Goal: Task Accomplishment & Management: Manage account settings

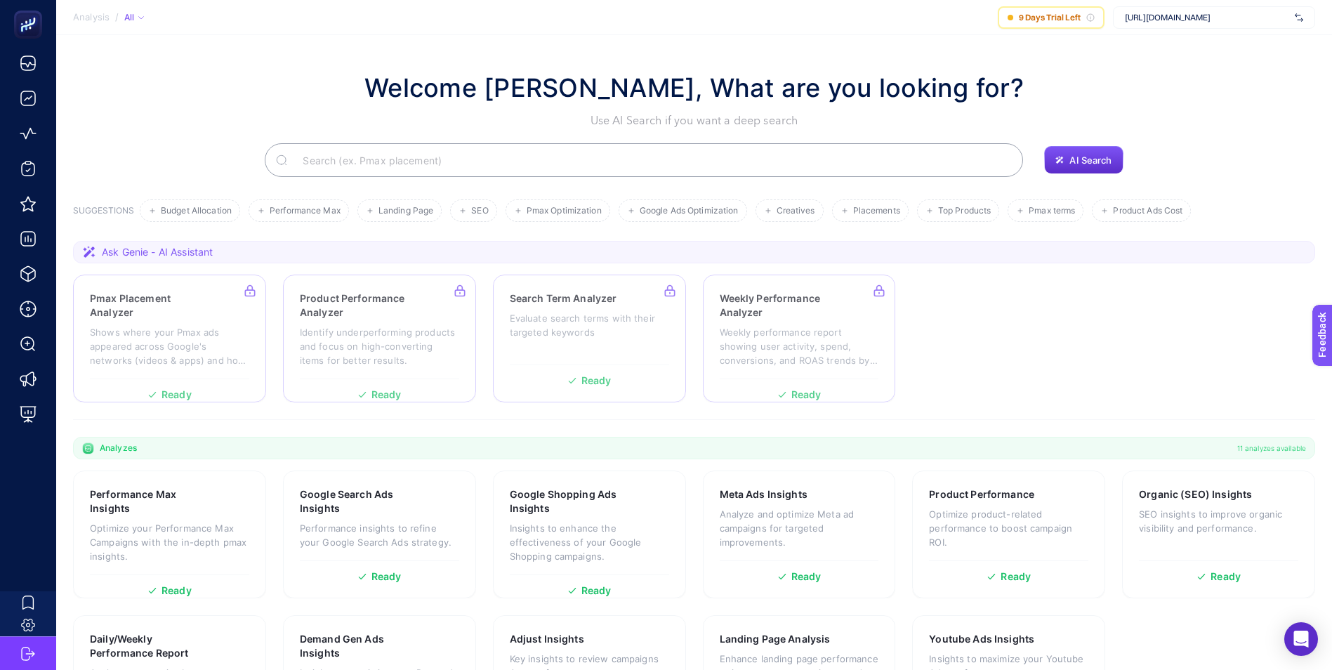
click at [1190, 69] on div "Welcome [PERSON_NAME], What are you looking for? Use AI Search if you want a de…" at bounding box center [694, 99] width 1242 height 60
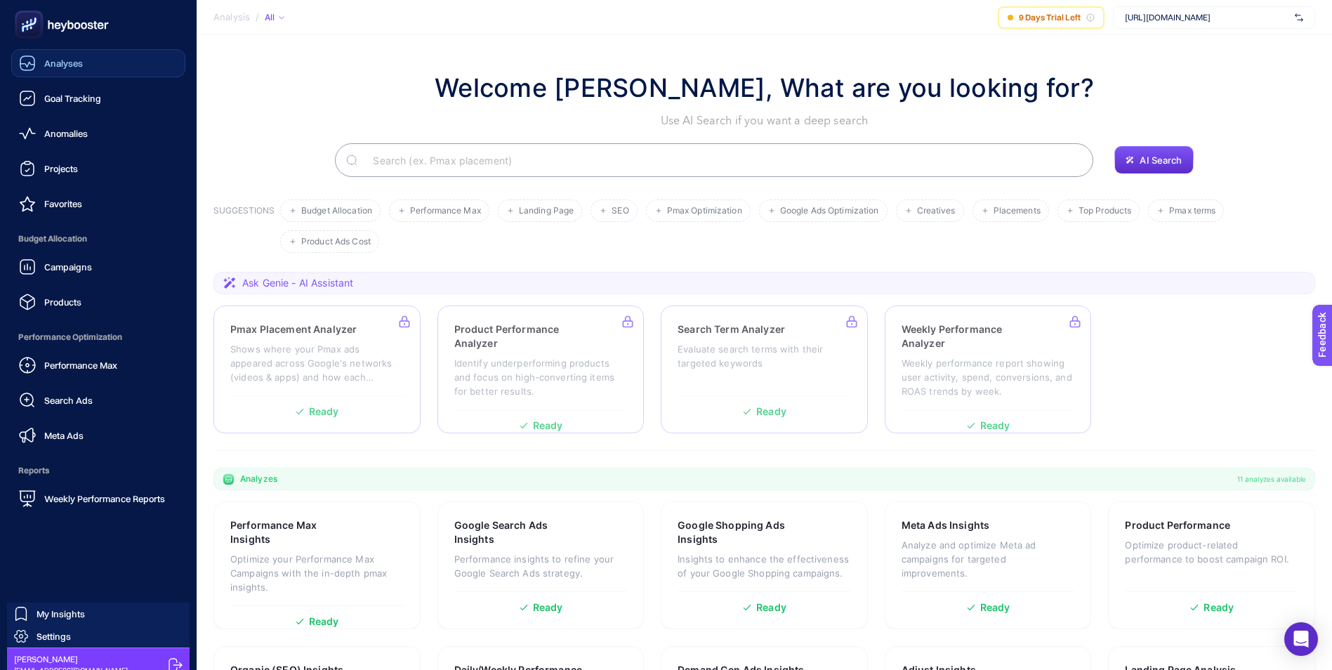
click at [72, 69] on div "Analyses" at bounding box center [51, 63] width 64 height 17
click at [100, 94] on span "Goal Tracking" at bounding box center [72, 98] width 57 height 11
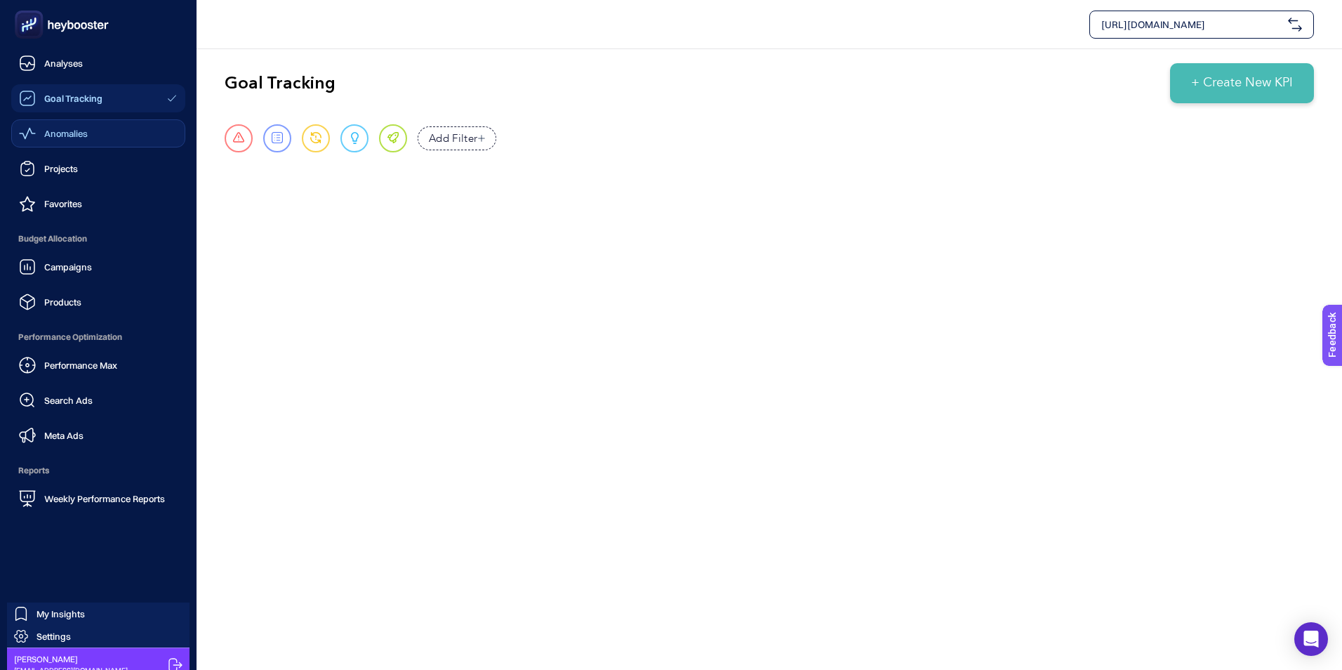
click at [69, 134] on span "Anomalies" at bounding box center [66, 133] width 44 height 11
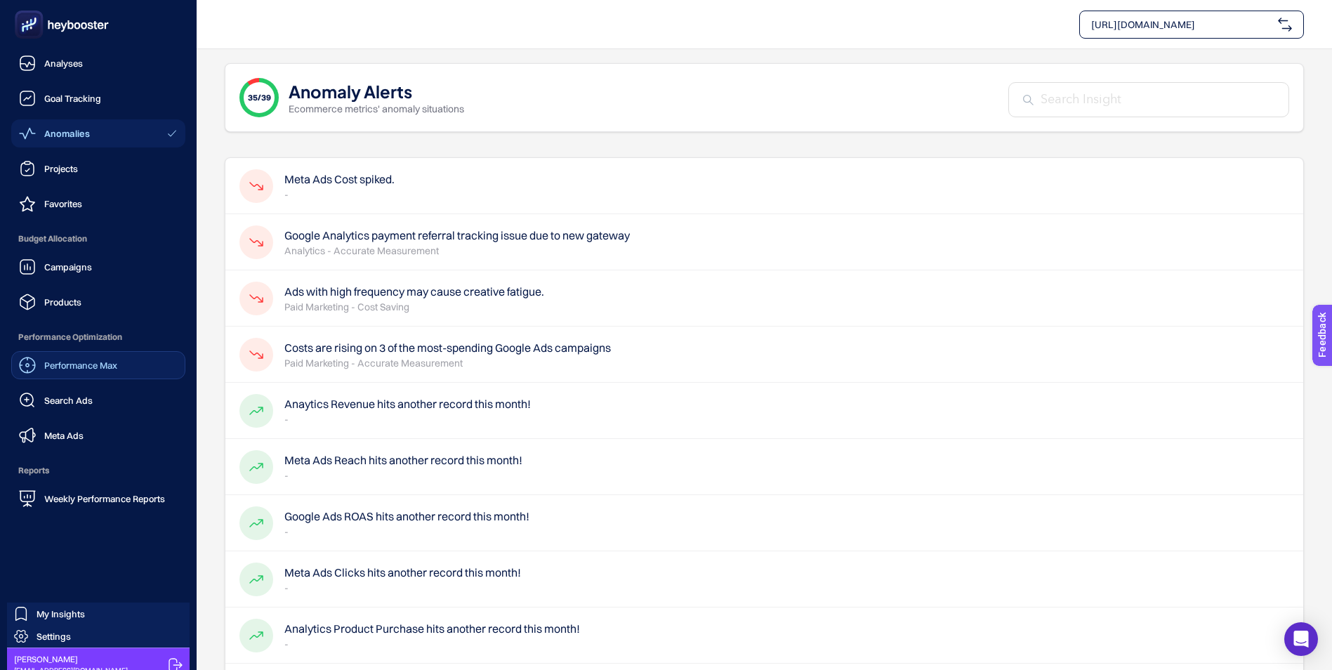
click at [67, 366] on span "Performance Max" at bounding box center [80, 364] width 73 height 11
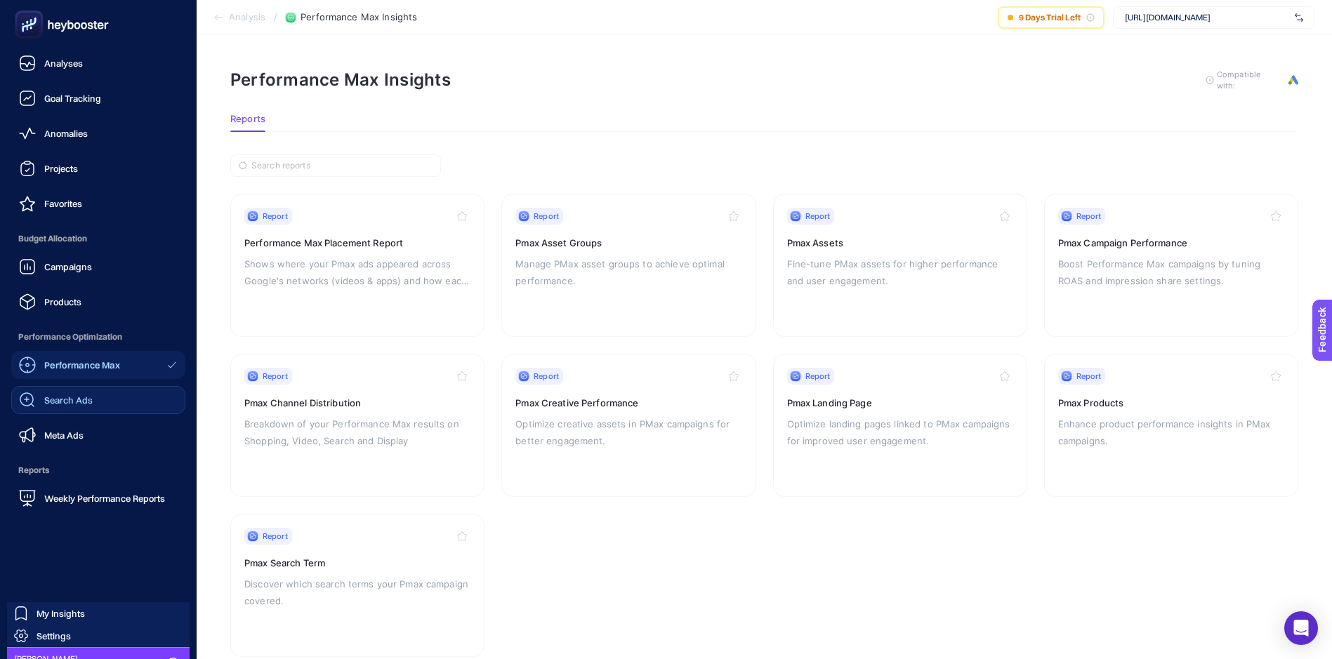
click at [79, 401] on span "Search Ads" at bounding box center [68, 400] width 48 height 11
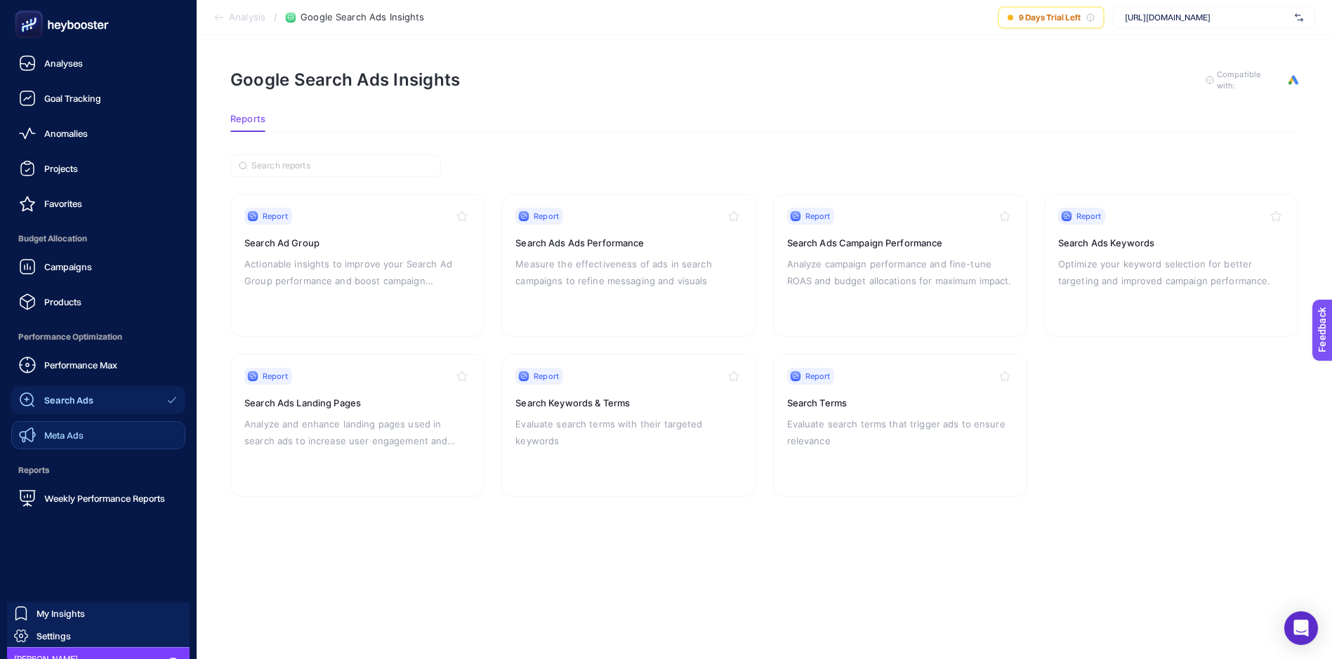
click at [65, 432] on span "Meta Ads" at bounding box center [63, 435] width 39 height 11
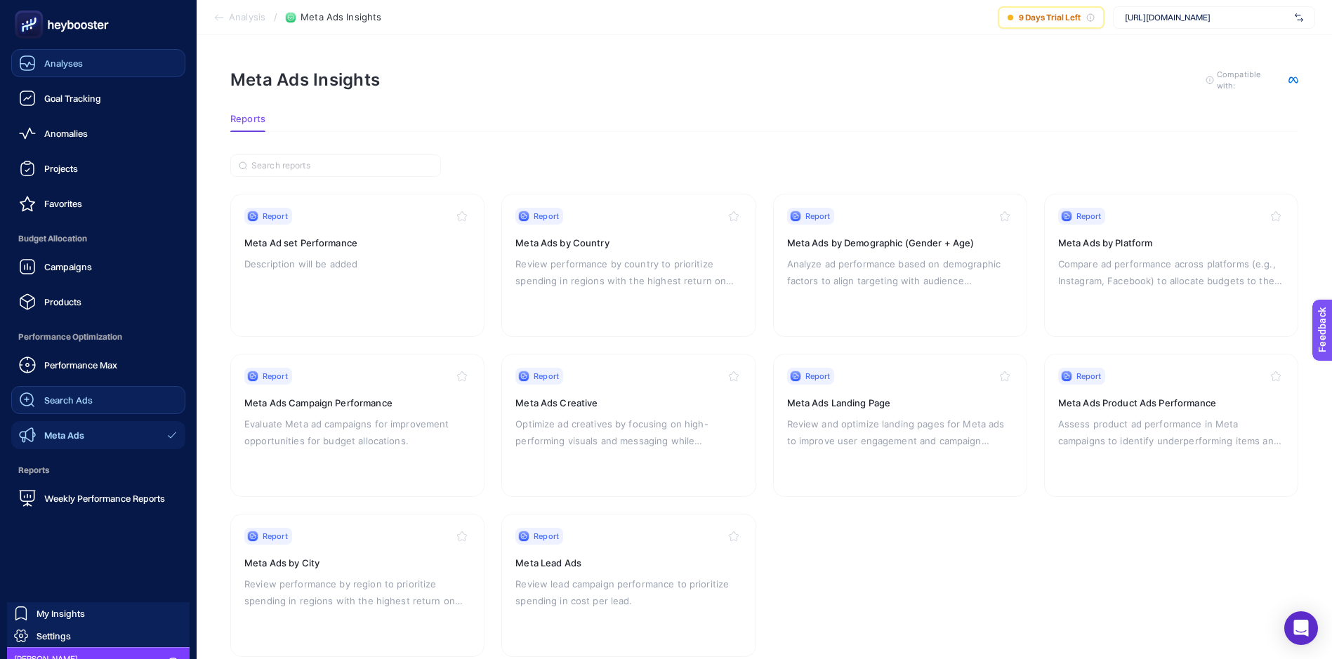
click at [46, 65] on span "Analyses" at bounding box center [63, 63] width 39 height 11
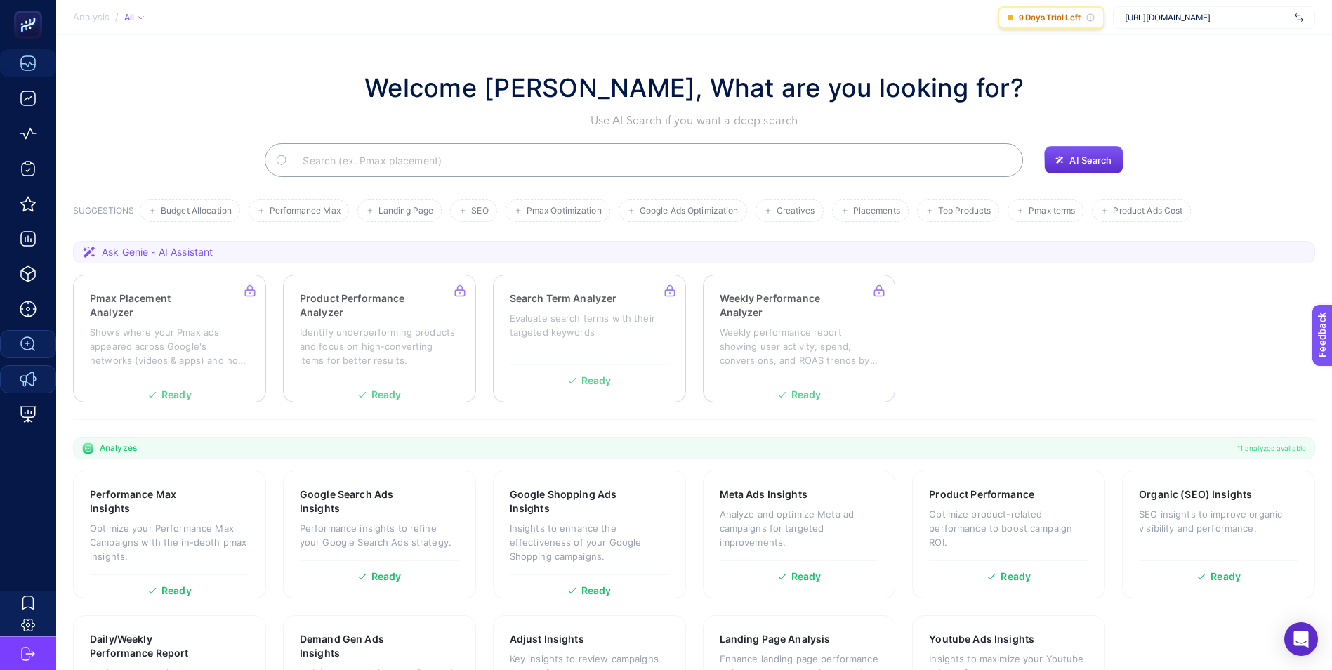
click at [1058, 17] on span "9 Days Trial Left" at bounding box center [1050, 17] width 62 height 11
click at [849, 34] on section "Analysis / All 9 Days Trial Left [URL][DOMAIN_NAME]" at bounding box center [694, 17] width 1276 height 35
click at [1302, 18] on img at bounding box center [1299, 18] width 8 height 14
click at [854, 24] on section "Analysis / All 9 Days Trial Left [URL][DOMAIN_NAME] + Add New Client" at bounding box center [694, 17] width 1276 height 35
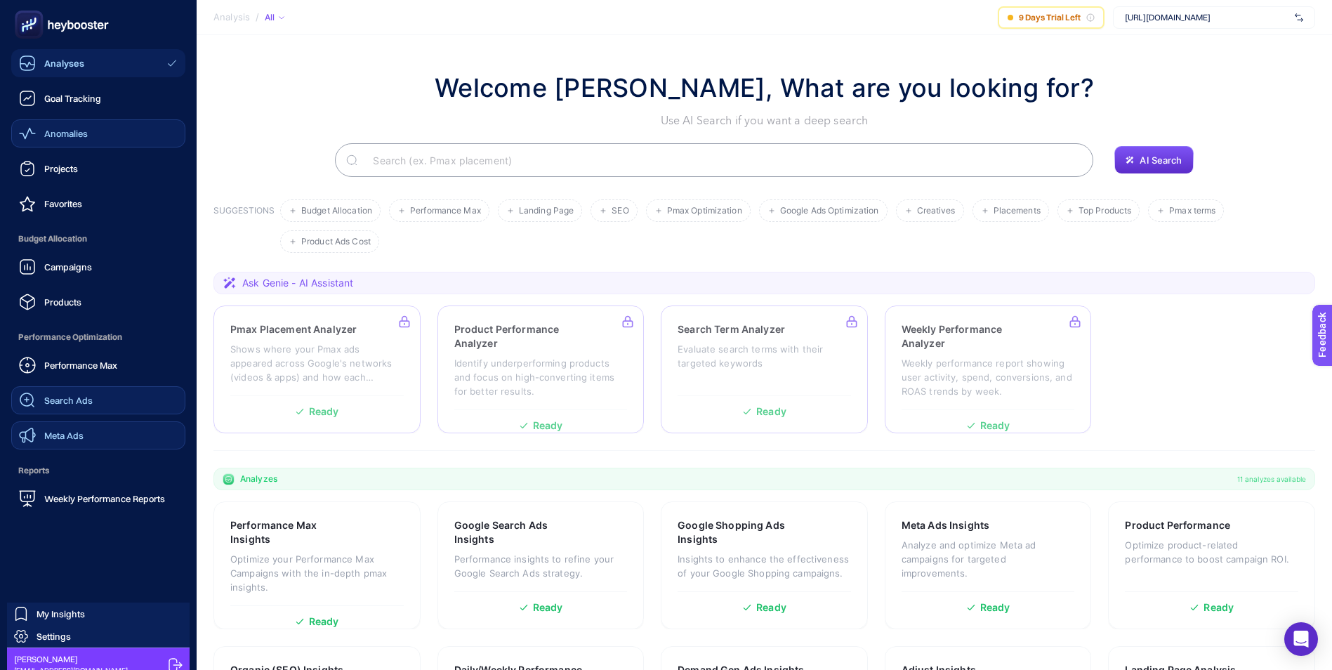
click at [66, 134] on span "Anomalies" at bounding box center [66, 133] width 44 height 11
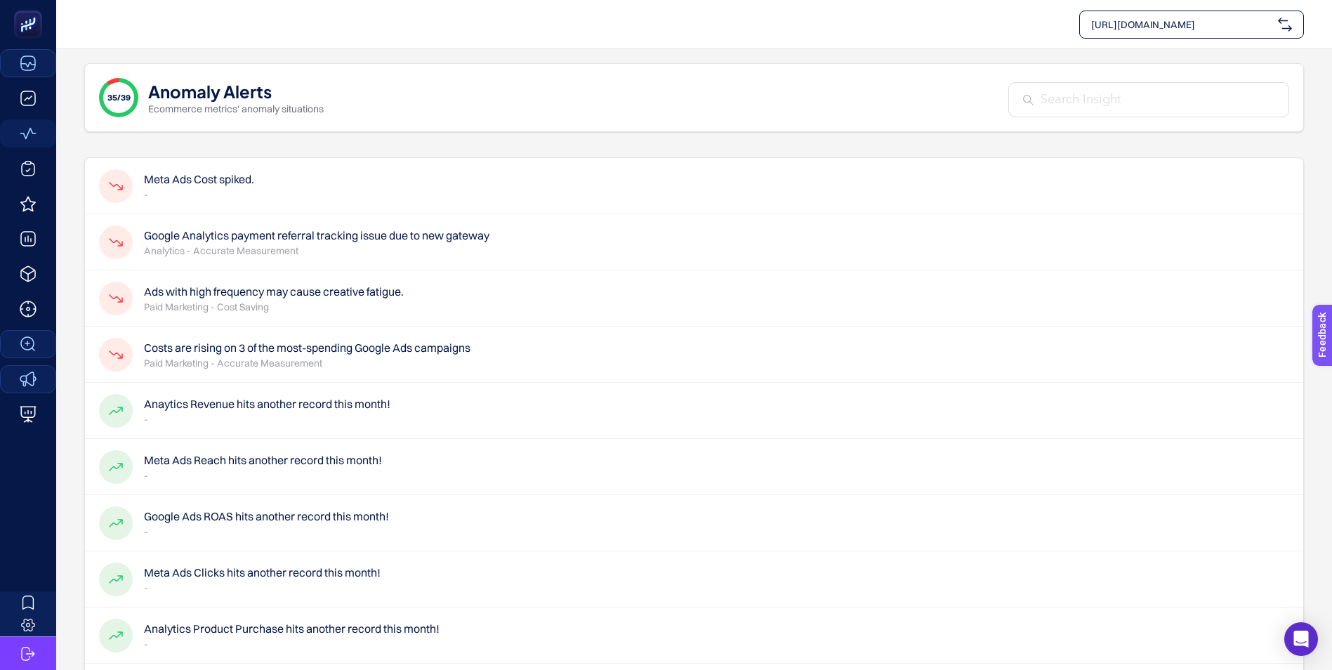
click at [235, 173] on h4 "Meta Ads Cost spiked." at bounding box center [199, 179] width 110 height 17
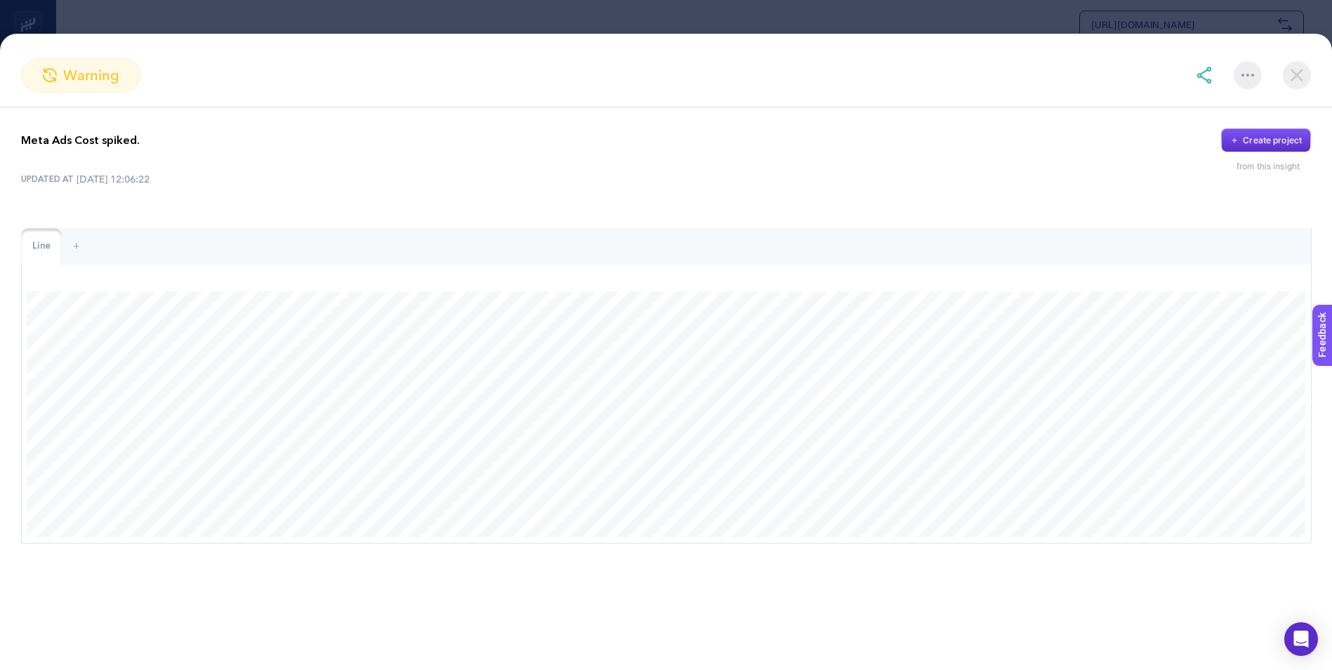
click at [1293, 72] on img at bounding box center [1297, 75] width 28 height 28
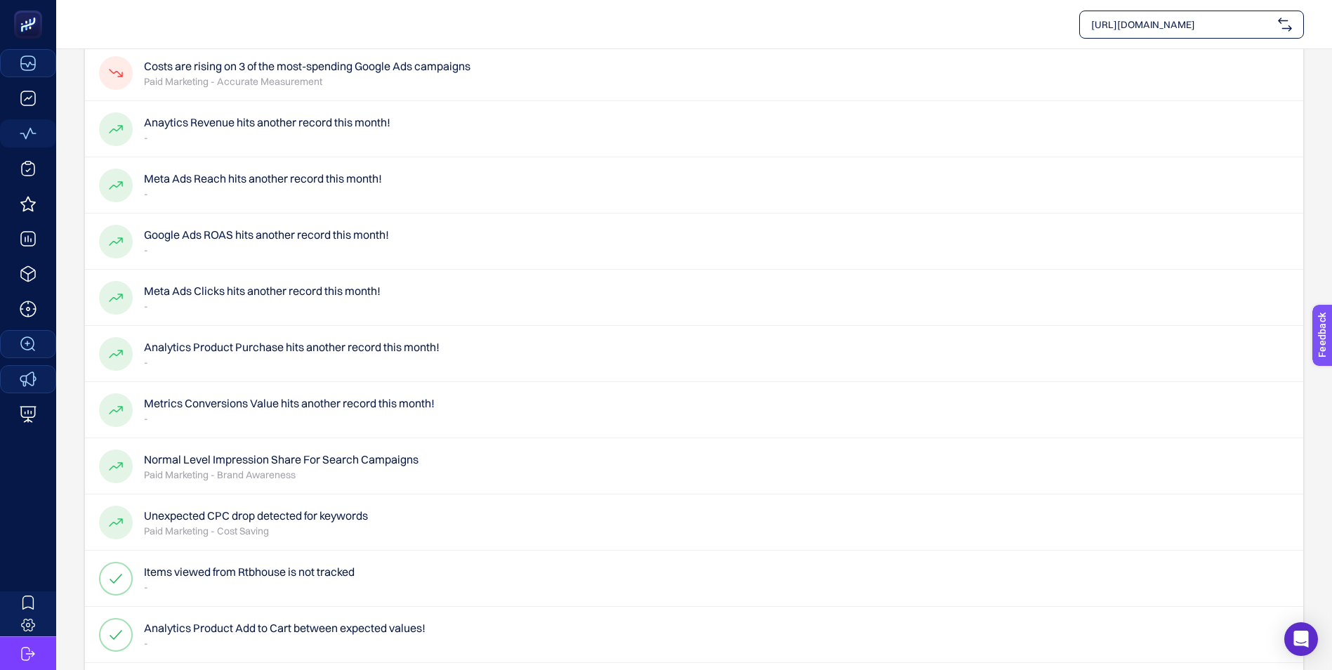
scroll to position [281, 0]
click at [286, 346] on h4 "Analytics Product Purchase hits another record this month!" at bounding box center [292, 347] width 296 height 17
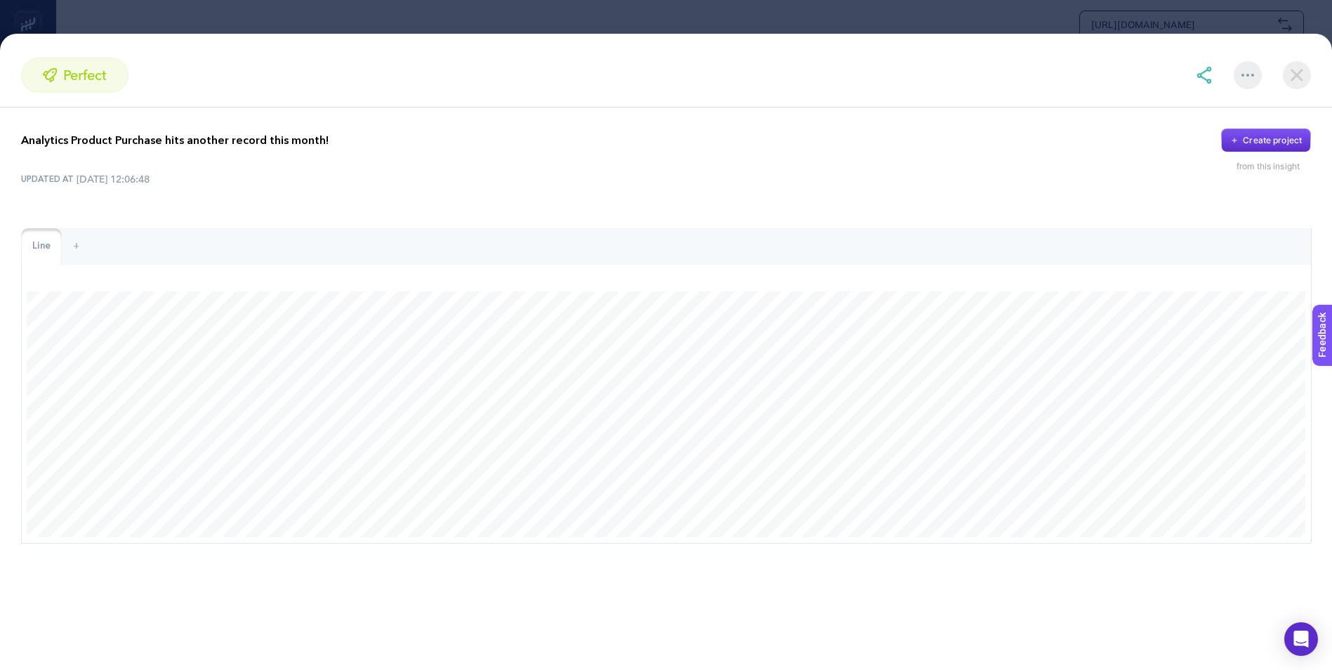
click at [1298, 72] on img at bounding box center [1297, 75] width 28 height 28
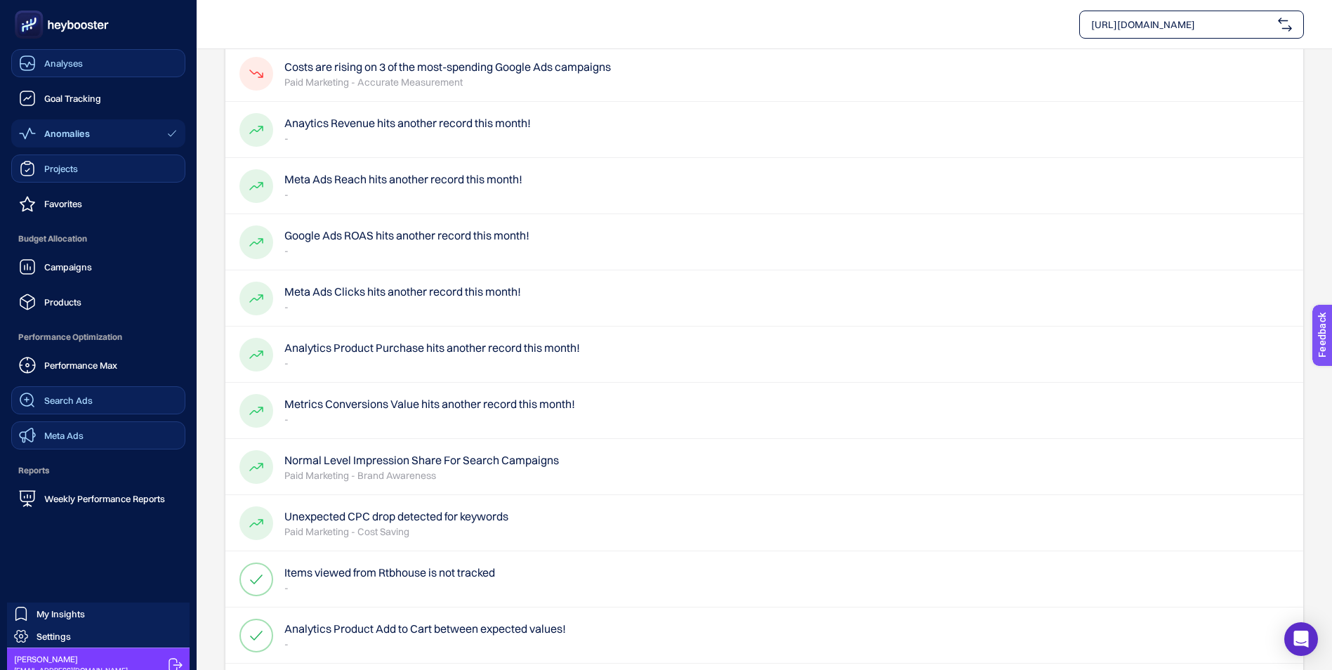
click at [62, 164] on span "Projects" at bounding box center [61, 168] width 34 height 11
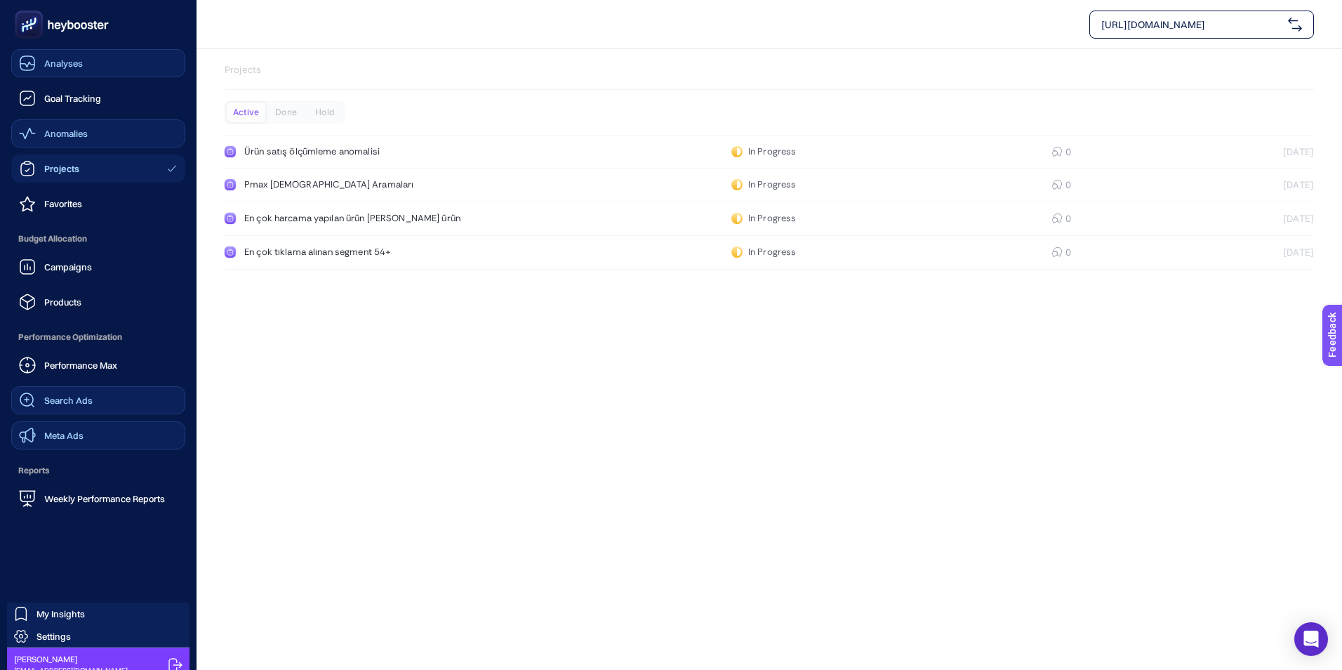
click at [49, 64] on span "Analyses" at bounding box center [63, 63] width 39 height 11
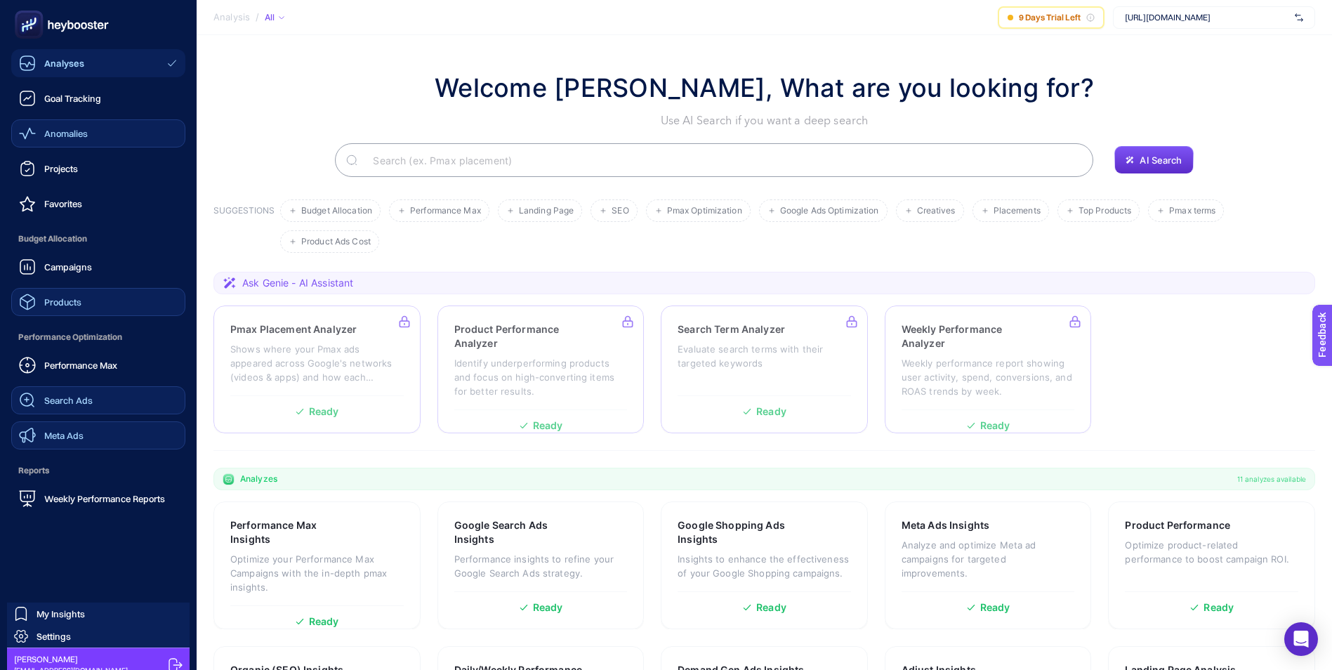
click at [65, 303] on span "Products" at bounding box center [62, 301] width 37 height 11
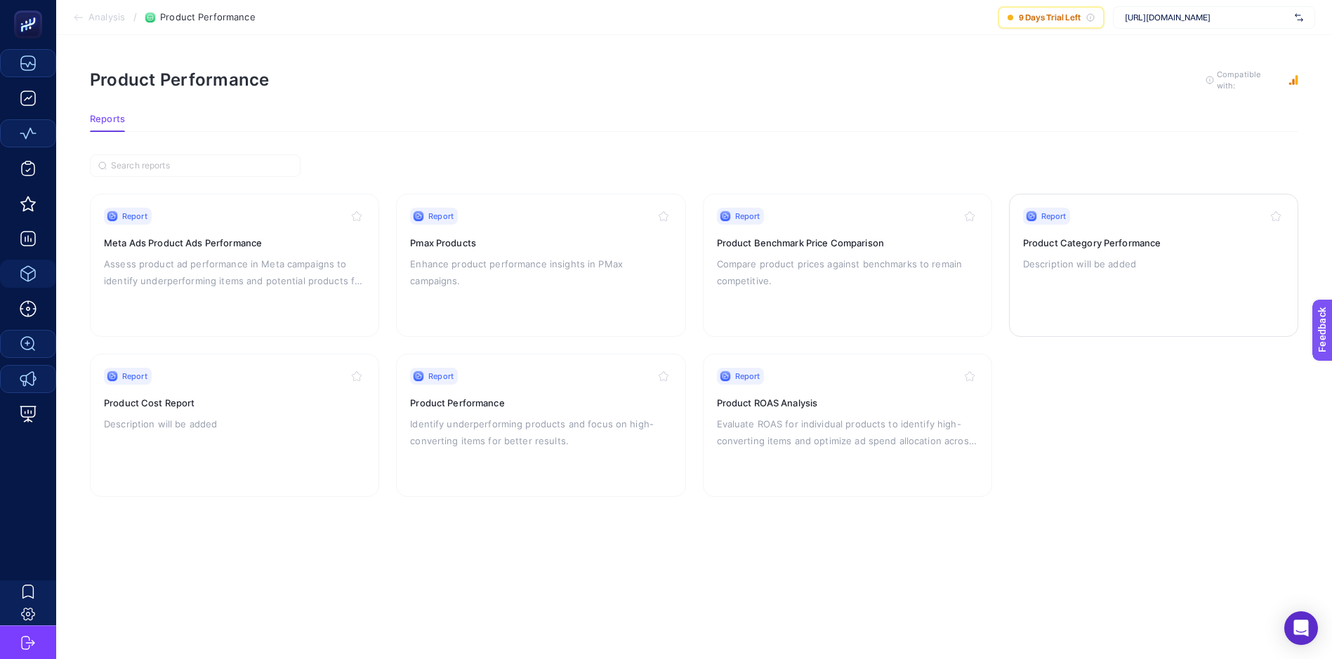
click at [1137, 246] on h3 "Product Category Performance" at bounding box center [1153, 243] width 261 height 14
click at [793, 398] on h3 "Product ROAS Analysis" at bounding box center [847, 403] width 261 height 14
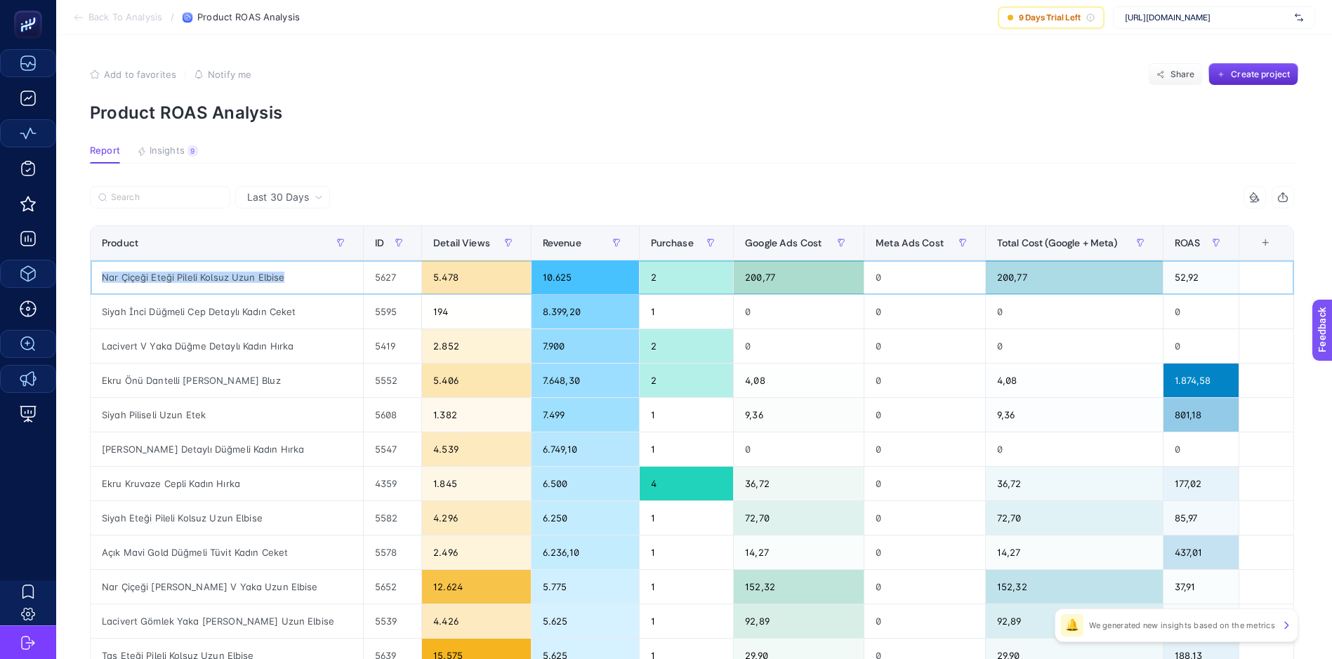
drag, startPoint x: 286, startPoint y: 275, endPoint x: 97, endPoint y: 277, distance: 188.9
click at [97, 277] on div "Nar Çiçeği Eteği Pileli Kolsuz Uzun Elbise" at bounding box center [227, 277] width 272 height 34
drag, startPoint x: 97, startPoint y: 277, endPoint x: 267, endPoint y: 279, distance: 170.6
click at [267, 279] on div "Nar Çiçeği Eteği Pileli Kolsuz Uzun Elbise" at bounding box center [227, 277] width 272 height 34
drag, startPoint x: 297, startPoint y: 277, endPoint x: 101, endPoint y: 277, distance: 195.9
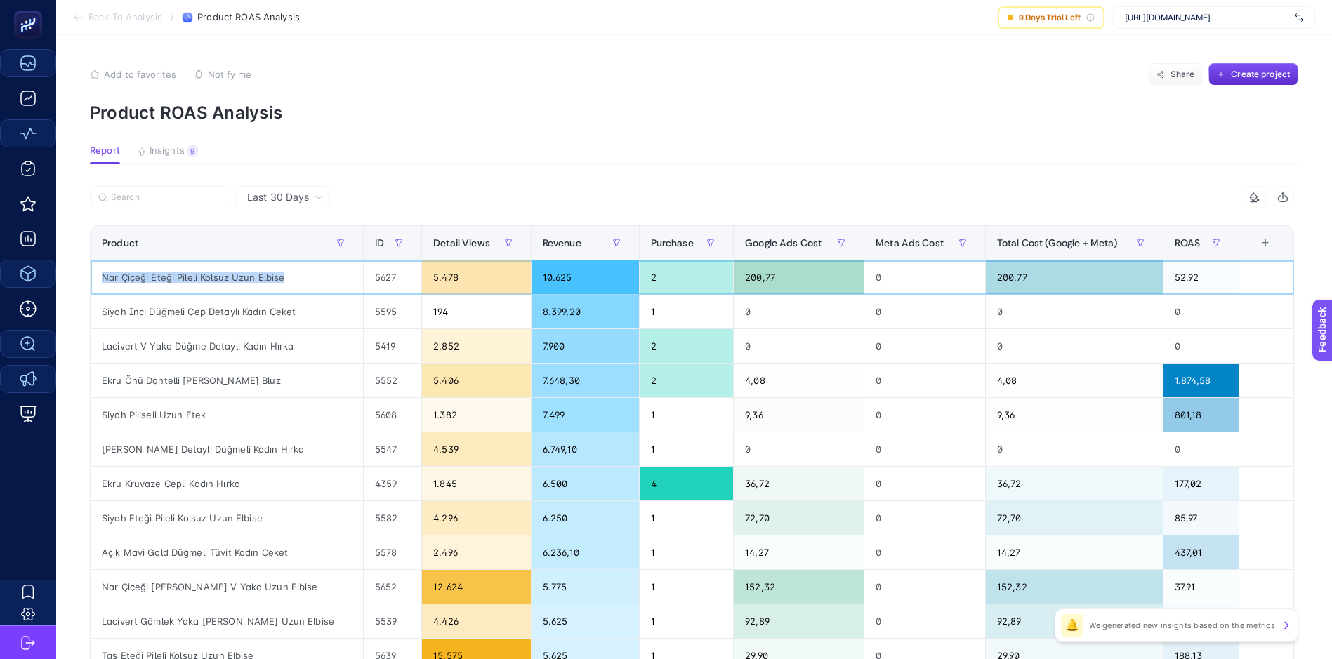
click at [101, 277] on div "Nar Çiçeği Eteği Pileli Kolsuz Uzun Elbise" at bounding box center [227, 277] width 272 height 34
click at [1020, 333] on div "0" at bounding box center [1074, 346] width 177 height 34
click at [534, 128] on article "Add to favorites false Notify me Share Create project Product ROAS Analysis Rep…" at bounding box center [694, 583] width 1276 height 1097
click at [263, 201] on span "Last 30 Days" at bounding box center [278, 197] width 62 height 14
click at [285, 256] on li "Last 7 Days" at bounding box center [282, 251] width 86 height 25
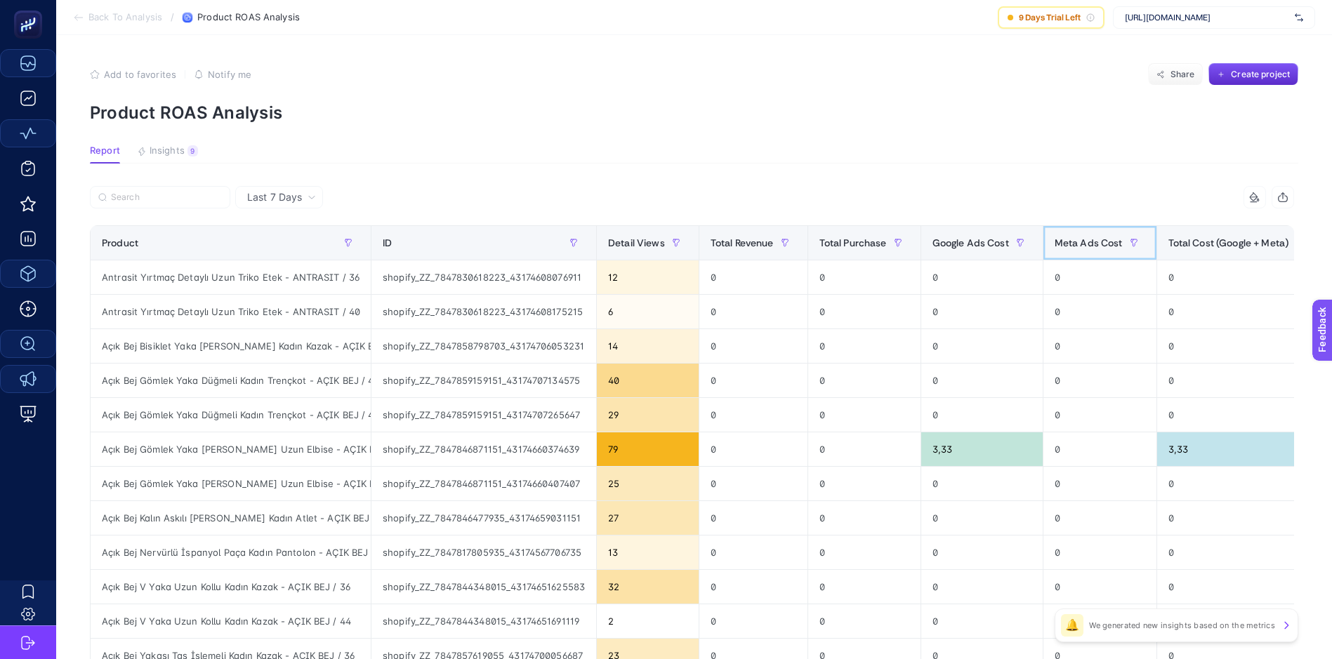
click at [1095, 240] on span "Meta Ads Cost" at bounding box center [1089, 242] width 68 height 11
click at [1102, 242] on span "Meta Ads Cost" at bounding box center [1089, 242] width 68 height 11
click at [296, 196] on span "Last 7 Days" at bounding box center [274, 197] width 55 height 14
drag, startPoint x: 290, startPoint y: 227, endPoint x: 772, endPoint y: 135, distance: 490.3
click at [289, 227] on li "Last 30 Days" at bounding box center [278, 226] width 79 height 25
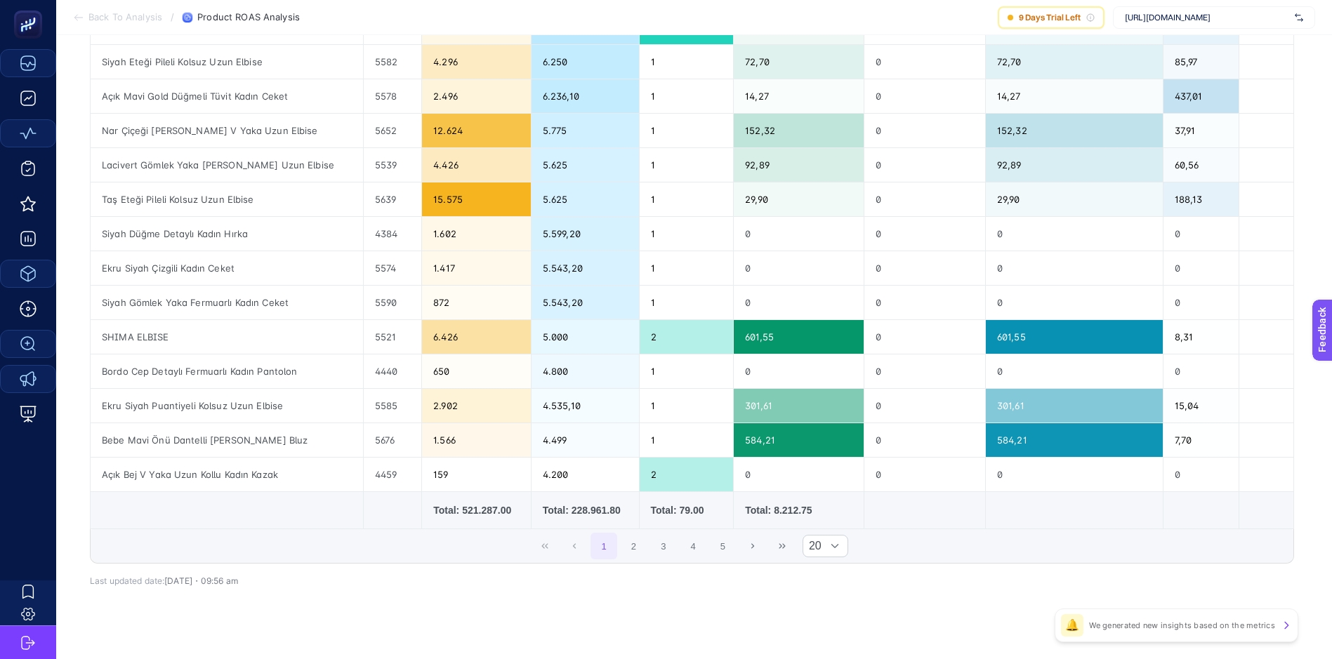
scroll to position [473, 0]
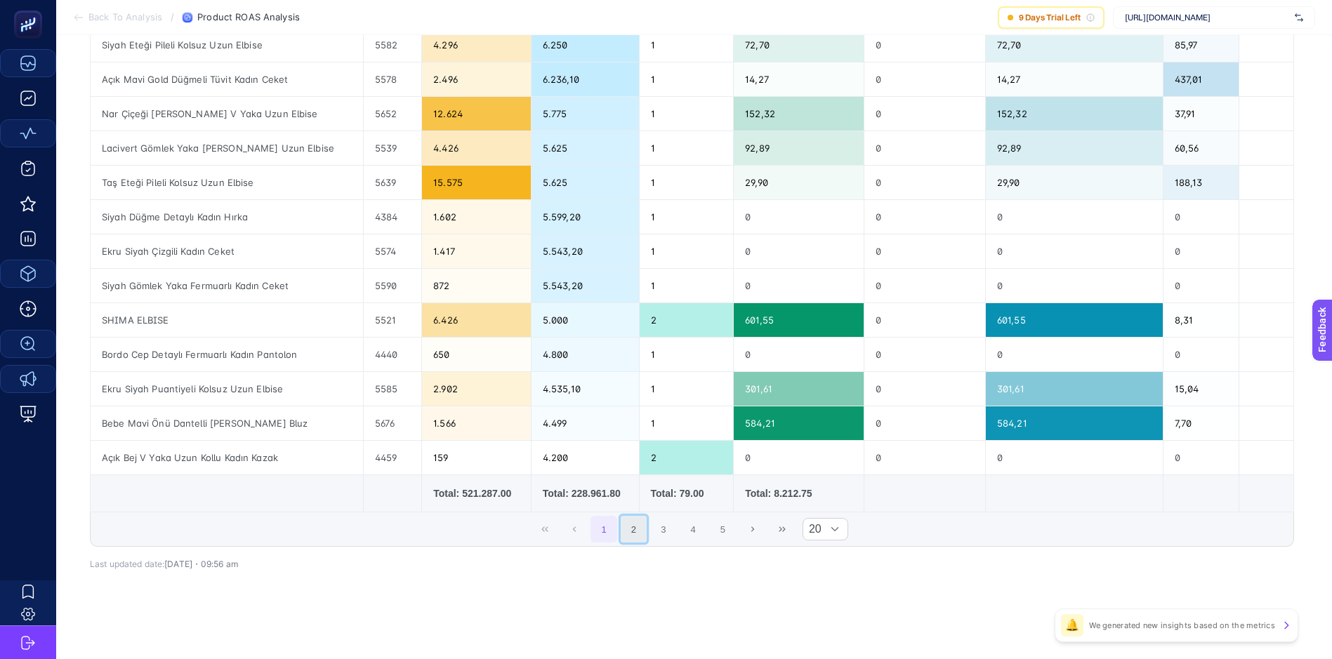
click at [640, 534] on button "2" at bounding box center [634, 529] width 27 height 27
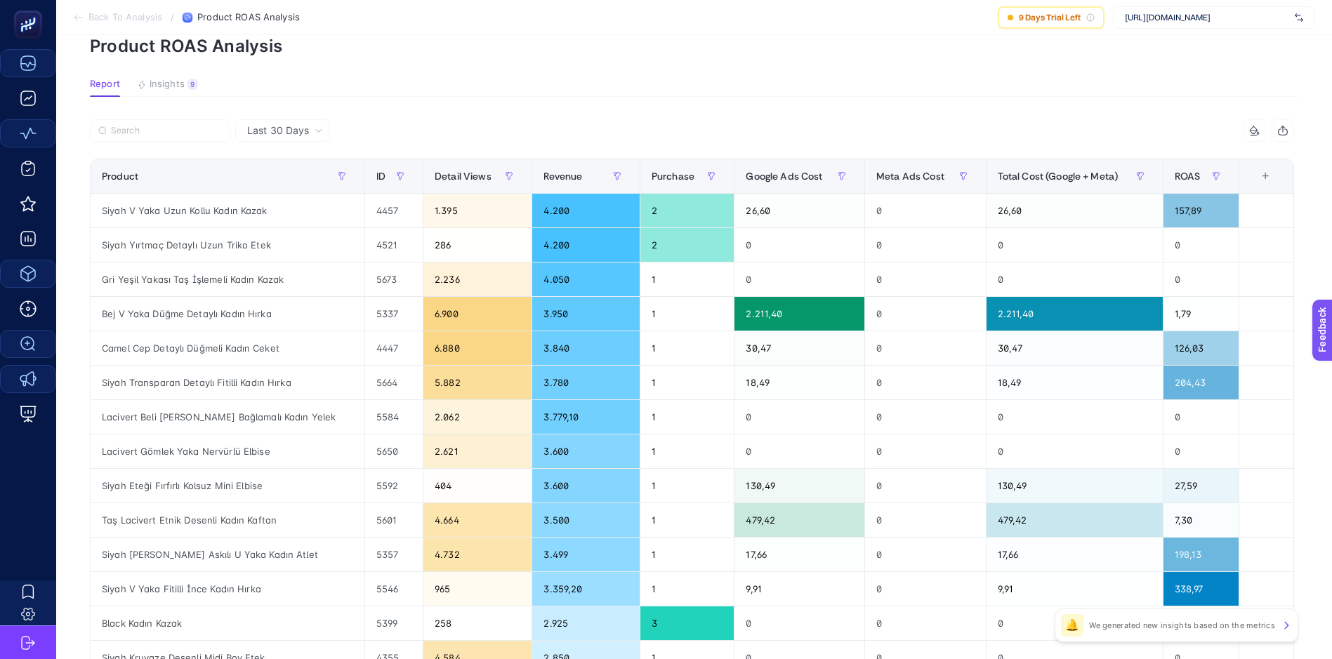
scroll to position [0, 0]
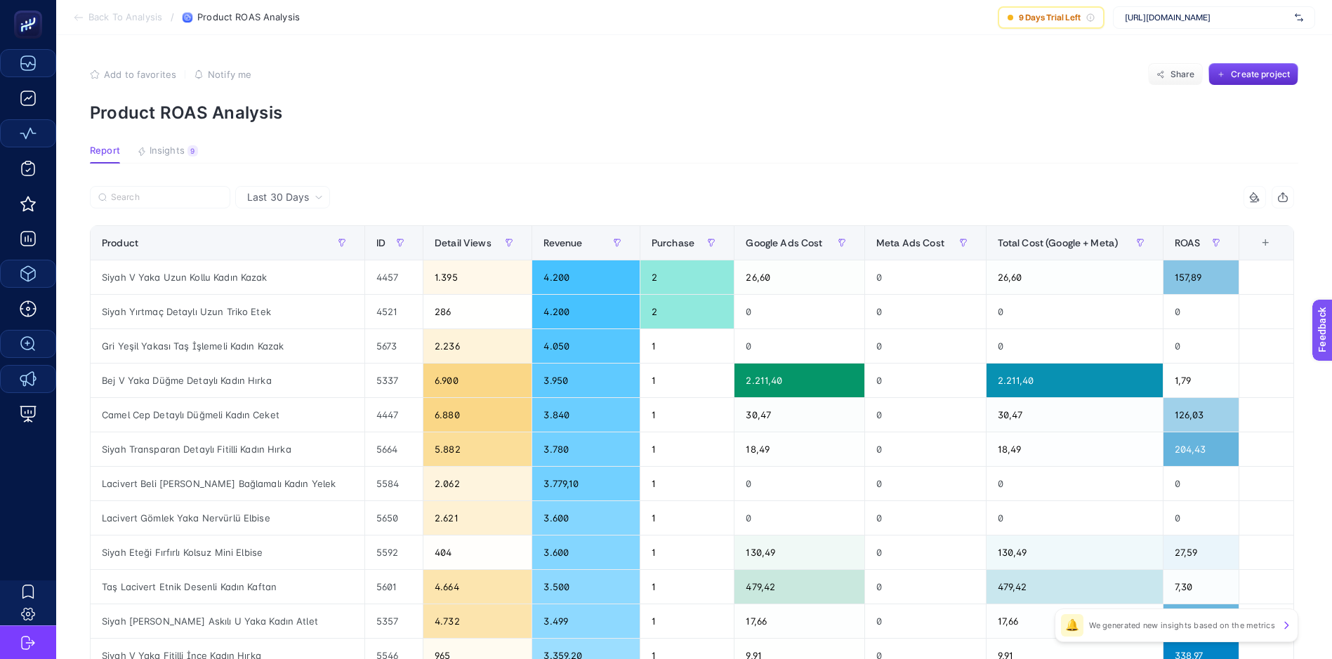
click at [788, 100] on section "Add to favorites false Notify me Share Create project Product ROAS Analysis" at bounding box center [694, 93] width 1208 height 60
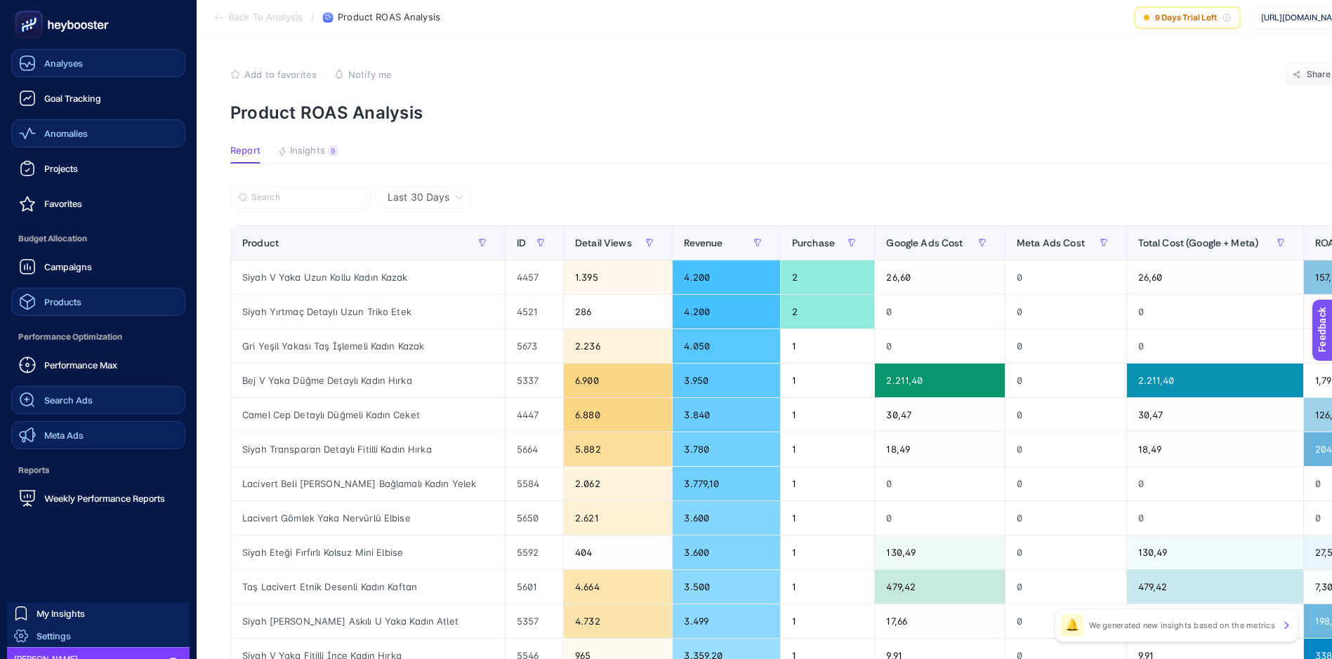
click at [62, 636] on span "Settings" at bounding box center [54, 635] width 34 height 11
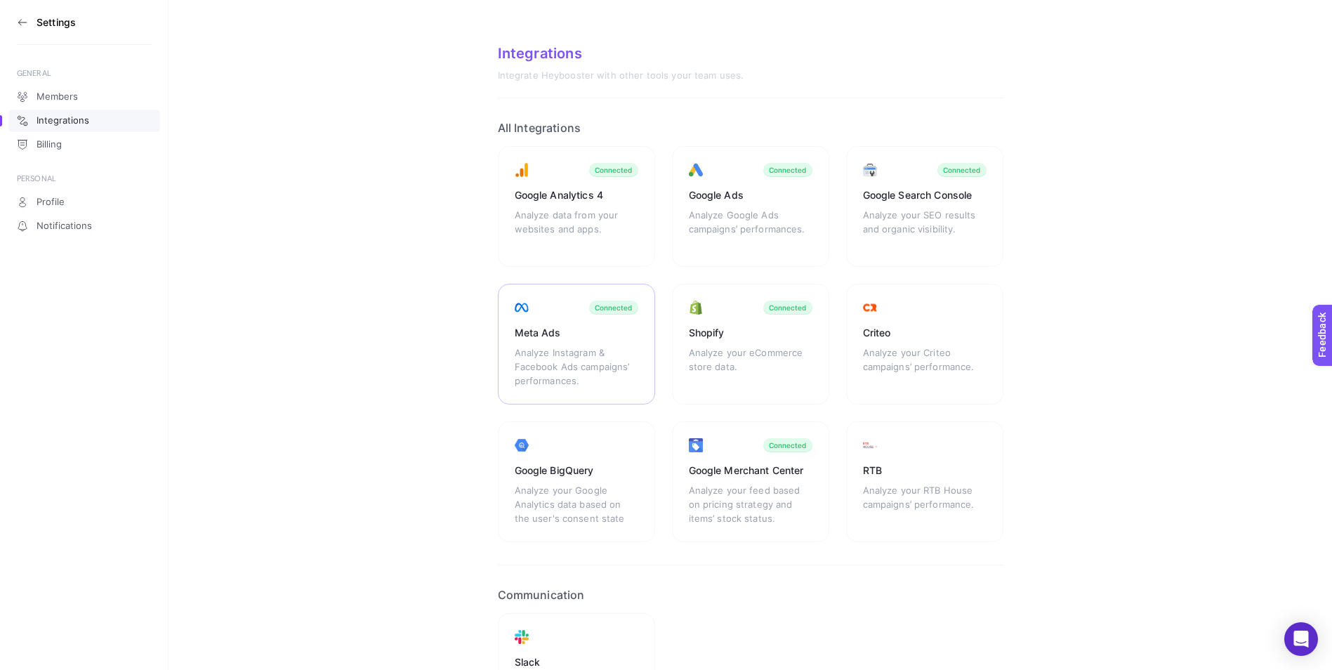
click at [555, 343] on div "Meta Ads Analyze Instagram & Facebook Ads campaigns’ performances. Connected" at bounding box center [576, 344] width 157 height 121
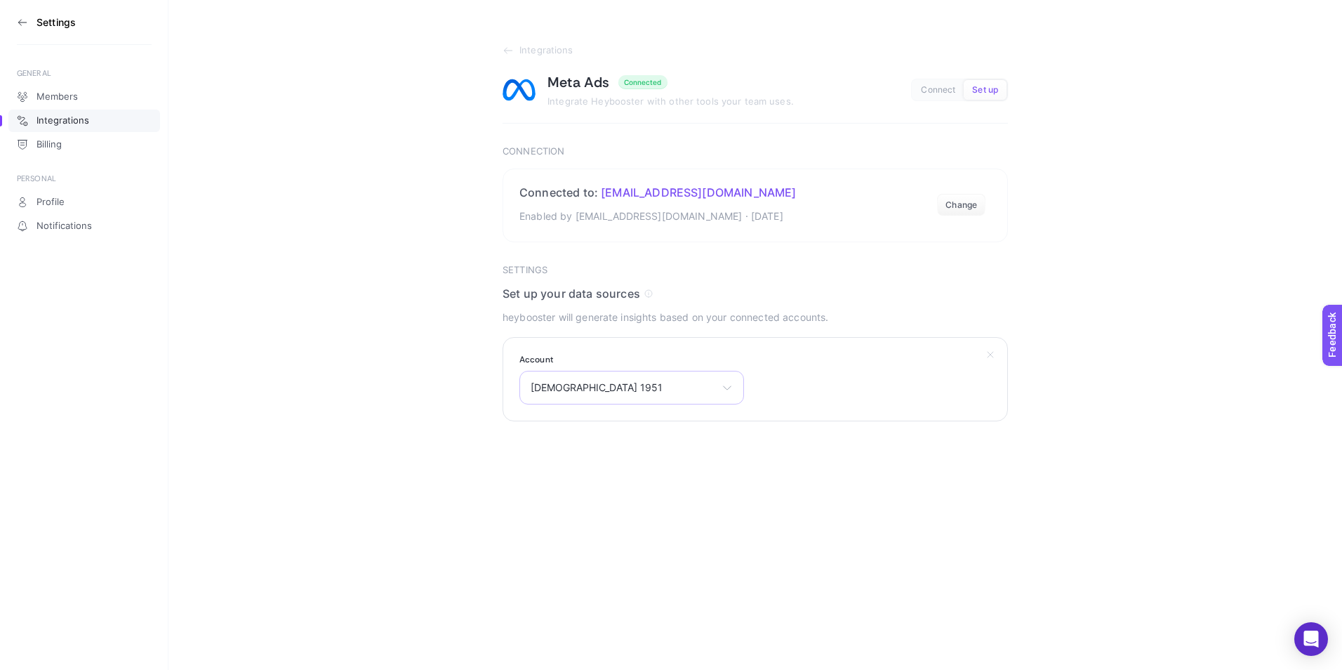
click at [601, 381] on div "[DEMOGRAPHIC_DATA] 1951 [DEMOGRAPHIC_DATA] 1951 Emir Türkmen [DEMOGRAPHIC_DATA]…" at bounding box center [632, 388] width 225 height 34
click at [1084, 301] on section "Integrations Meta Ads Connected Integrate Heybooster with other tools your team…" at bounding box center [755, 210] width 1174 height 421
click at [1080, 203] on section "Integrations Meta Ads Connected Integrate Heybooster with other tools your team…" at bounding box center [755, 210] width 1174 height 421
click at [53, 94] on span "Members" at bounding box center [57, 96] width 41 height 11
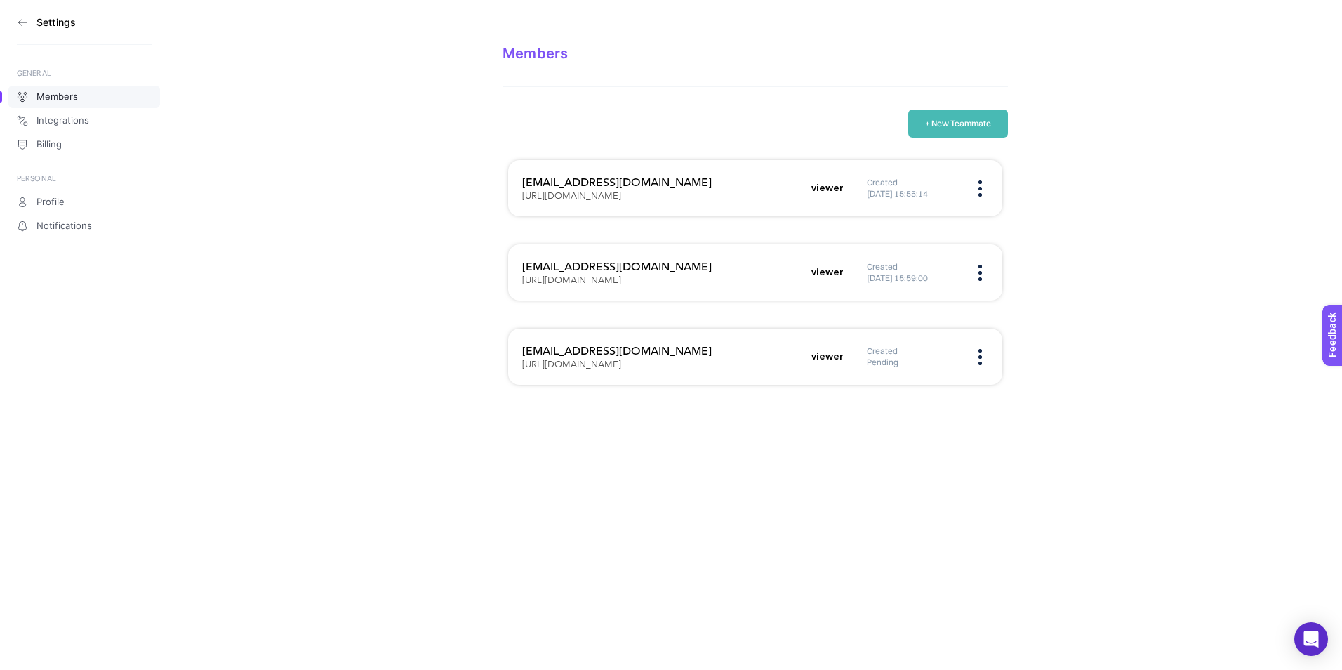
click at [883, 352] on h6 "Created" at bounding box center [912, 350] width 91 height 11
click at [1098, 270] on section "Members + New Teammate [EMAIL_ADDRESS][DOMAIN_NAME] [URL][DOMAIN_NAME] viewer C…" at bounding box center [755, 203] width 1174 height 407
click at [974, 354] on div "Created Pending" at bounding box center [927, 356] width 121 height 22
click at [979, 357] on img at bounding box center [981, 357] width 4 height 16
click at [908, 367] on span "Edit" at bounding box center [905, 370] width 106 height 31
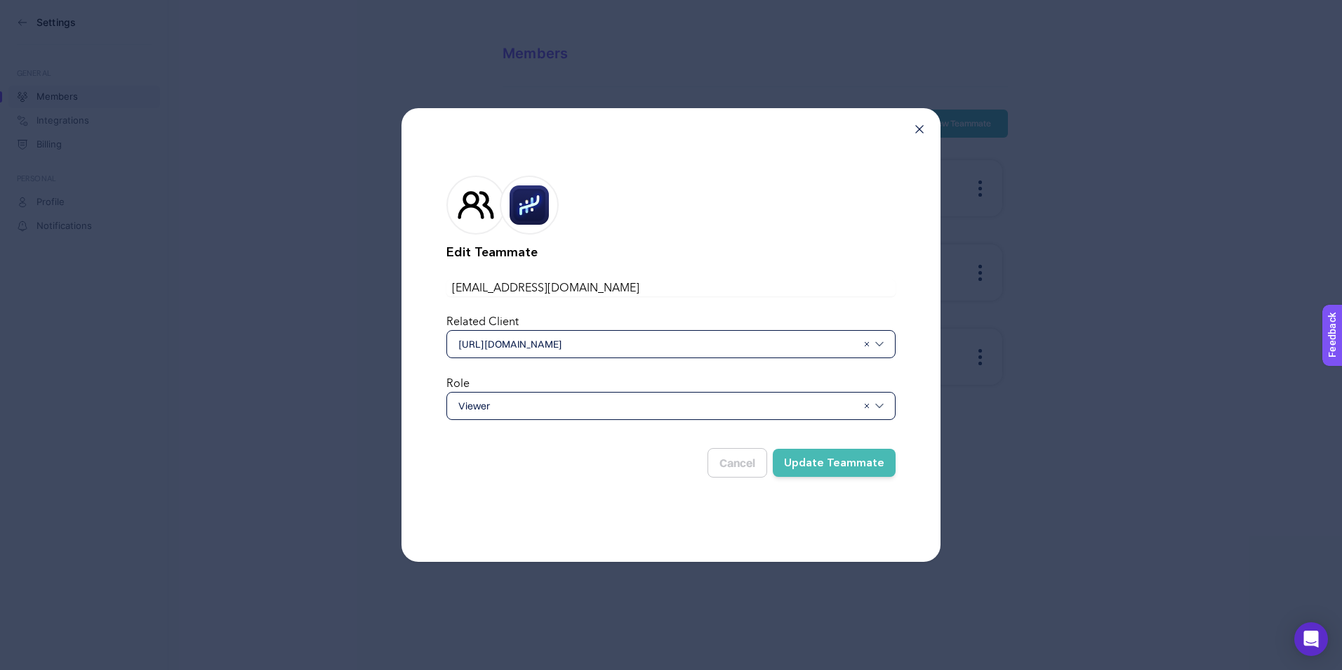
click at [916, 125] on icon at bounding box center [920, 129] width 8 height 8
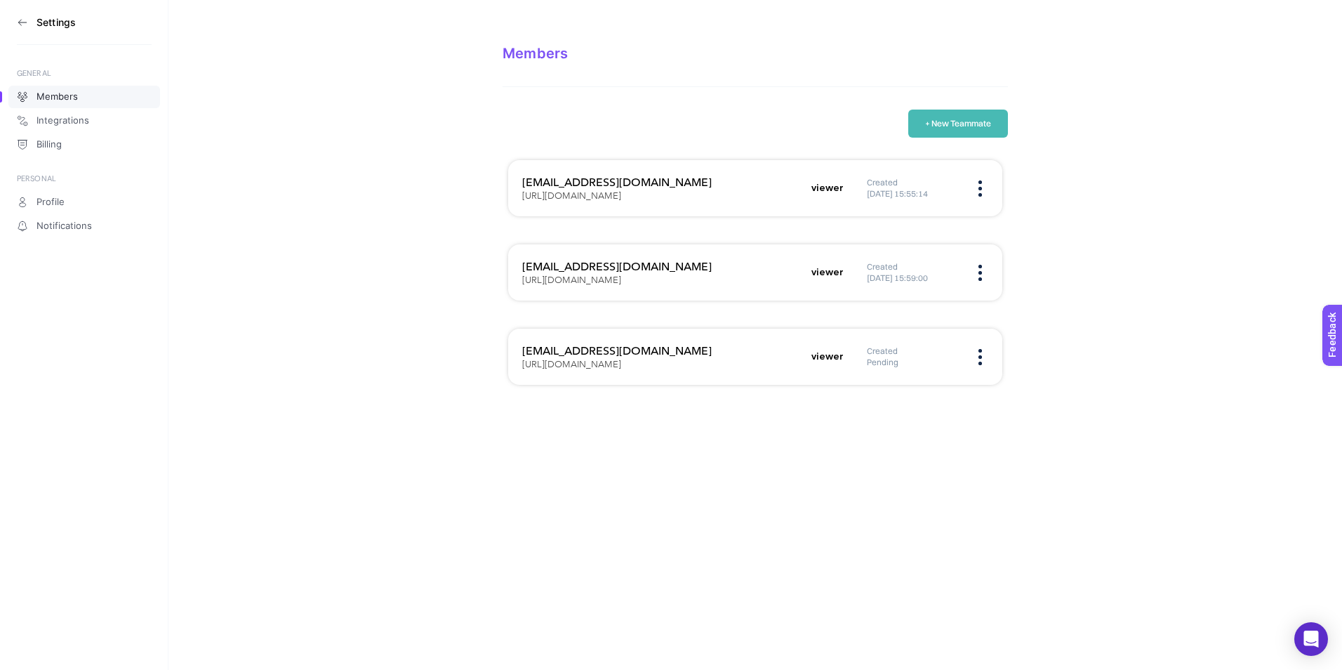
click at [18, 15] on section "Settings" at bounding box center [84, 22] width 135 height 45
click at [22, 23] on icon at bounding box center [22, 22] width 11 height 11
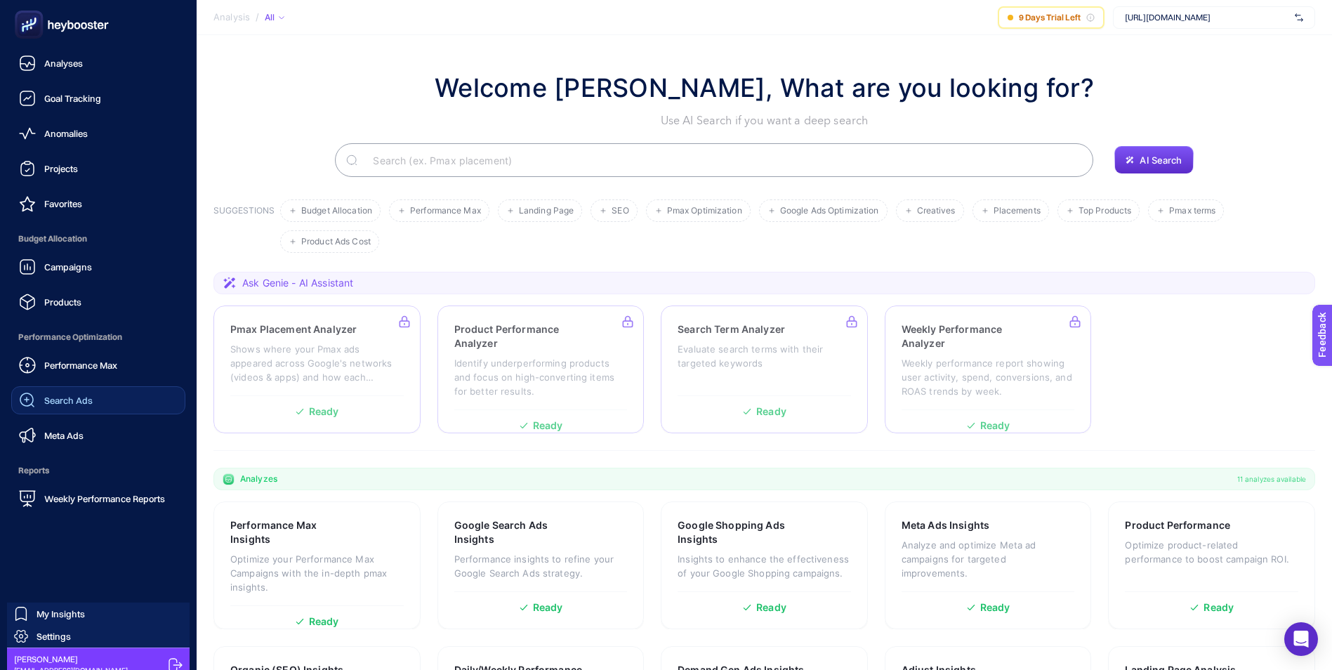
drag, startPoint x: 74, startPoint y: 397, endPoint x: 93, endPoint y: 392, distance: 19.6
click at [74, 397] on span "Search Ads" at bounding box center [68, 400] width 48 height 11
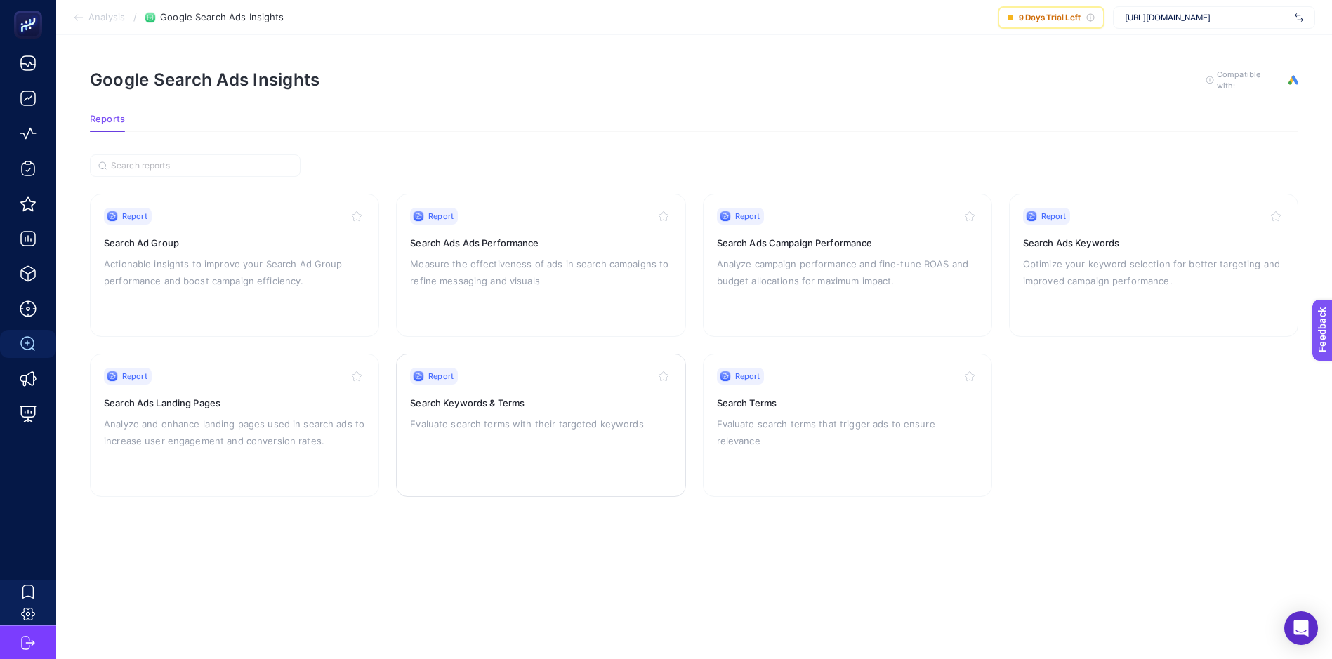
click at [517, 416] on p "Evaluate search terms with their targeted keywords" at bounding box center [540, 424] width 261 height 17
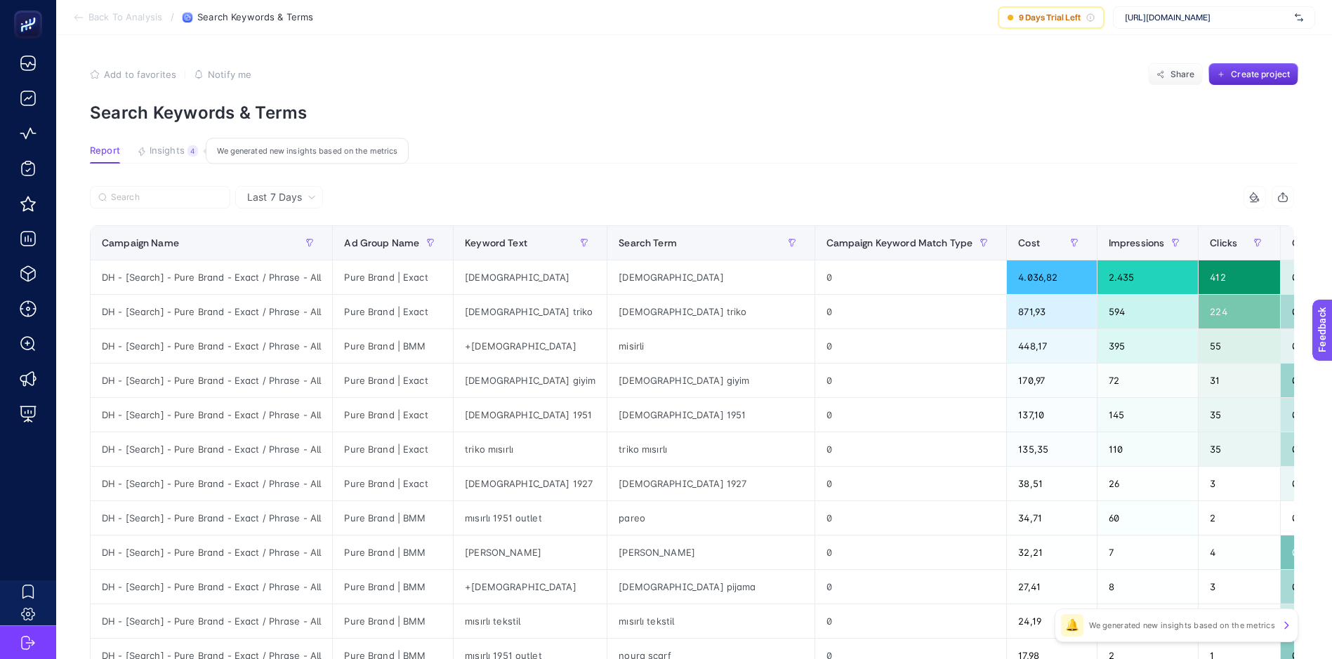
click at [176, 147] on span "Insights" at bounding box center [167, 150] width 35 height 11
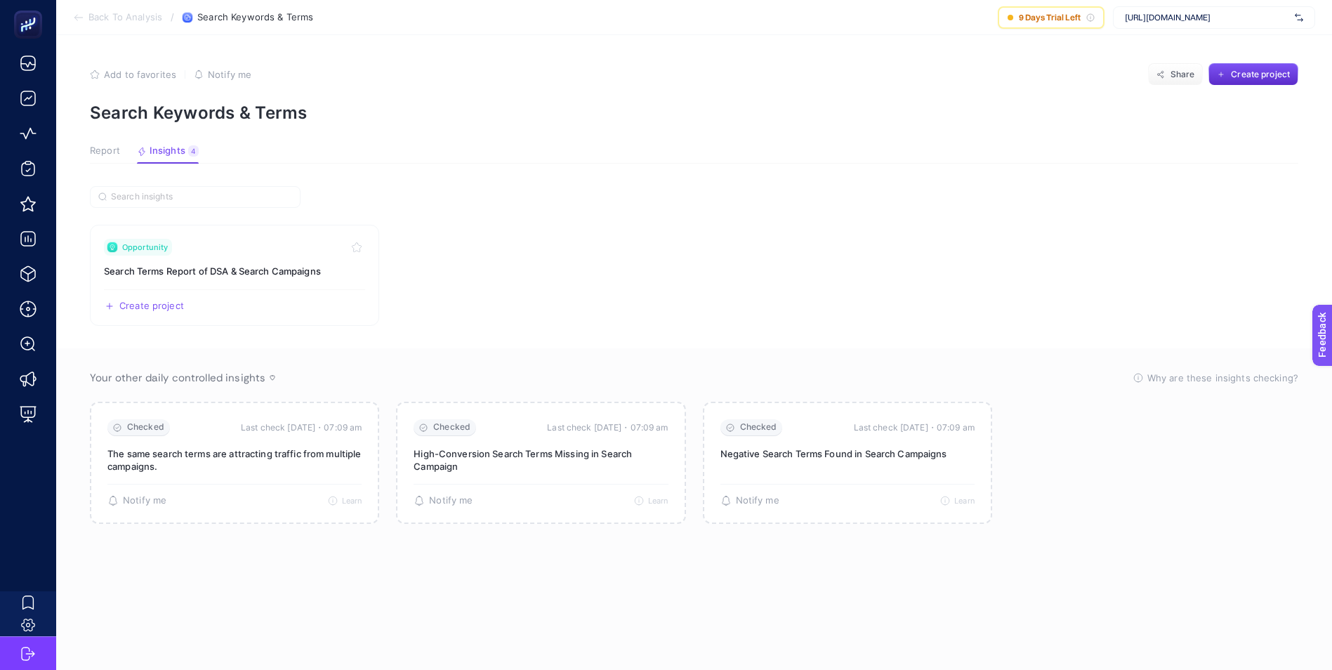
click at [103, 151] on span "Report" at bounding box center [105, 150] width 30 height 11
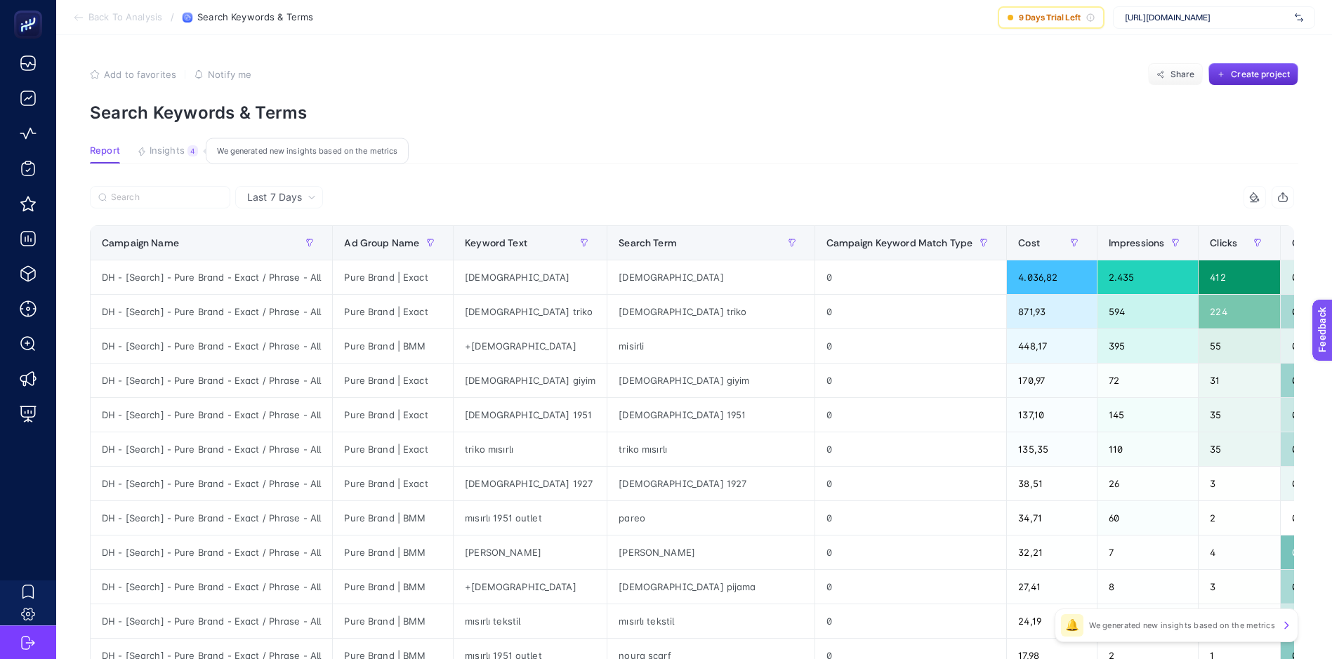
click at [154, 147] on span "Insights" at bounding box center [167, 150] width 35 height 11
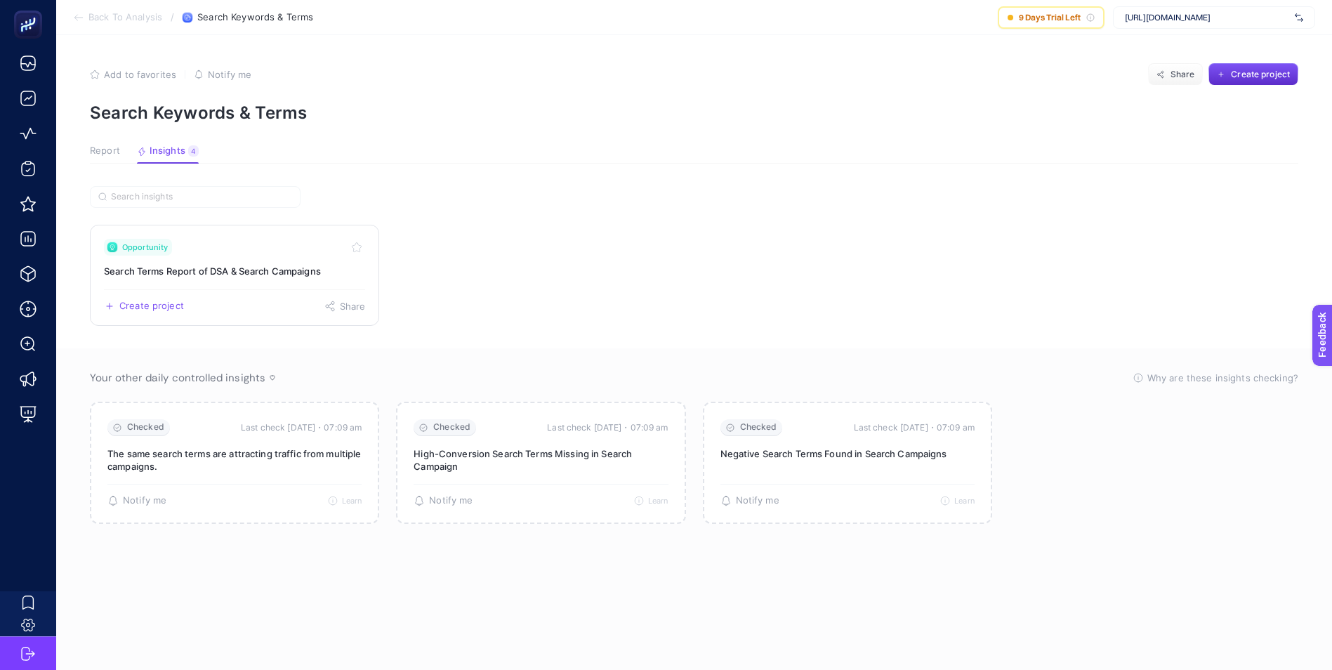
click at [219, 266] on h3 "Search Terms Report of DSA & Search Campaigns" at bounding box center [234, 271] width 261 height 14
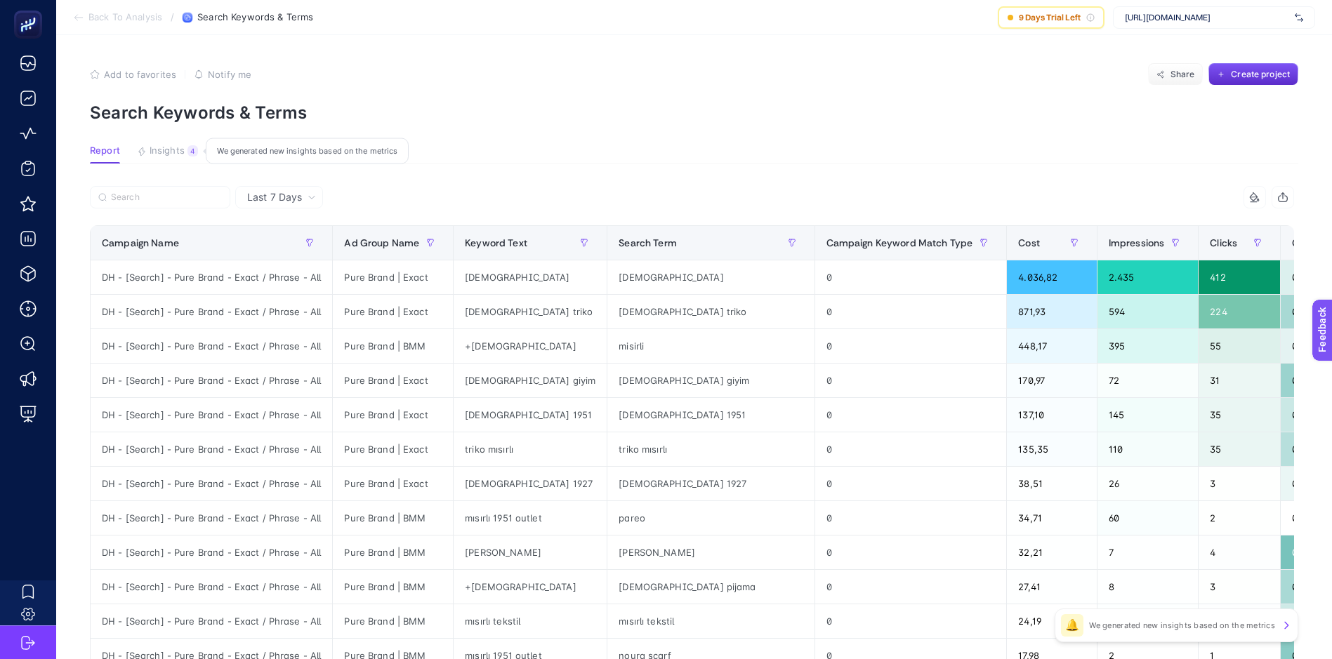
click at [179, 150] on span "Insights" at bounding box center [167, 150] width 35 height 11
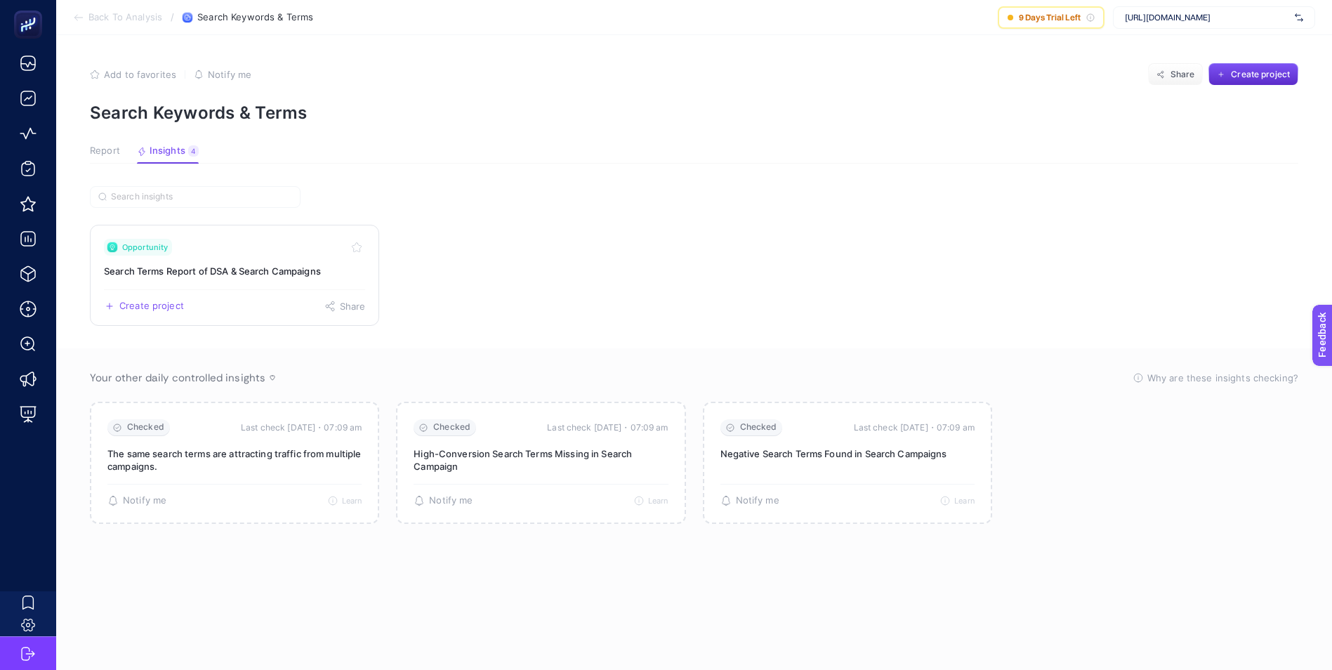
click at [237, 276] on h3 "Search Terms Report of DSA & Search Campaigns" at bounding box center [234, 271] width 261 height 14
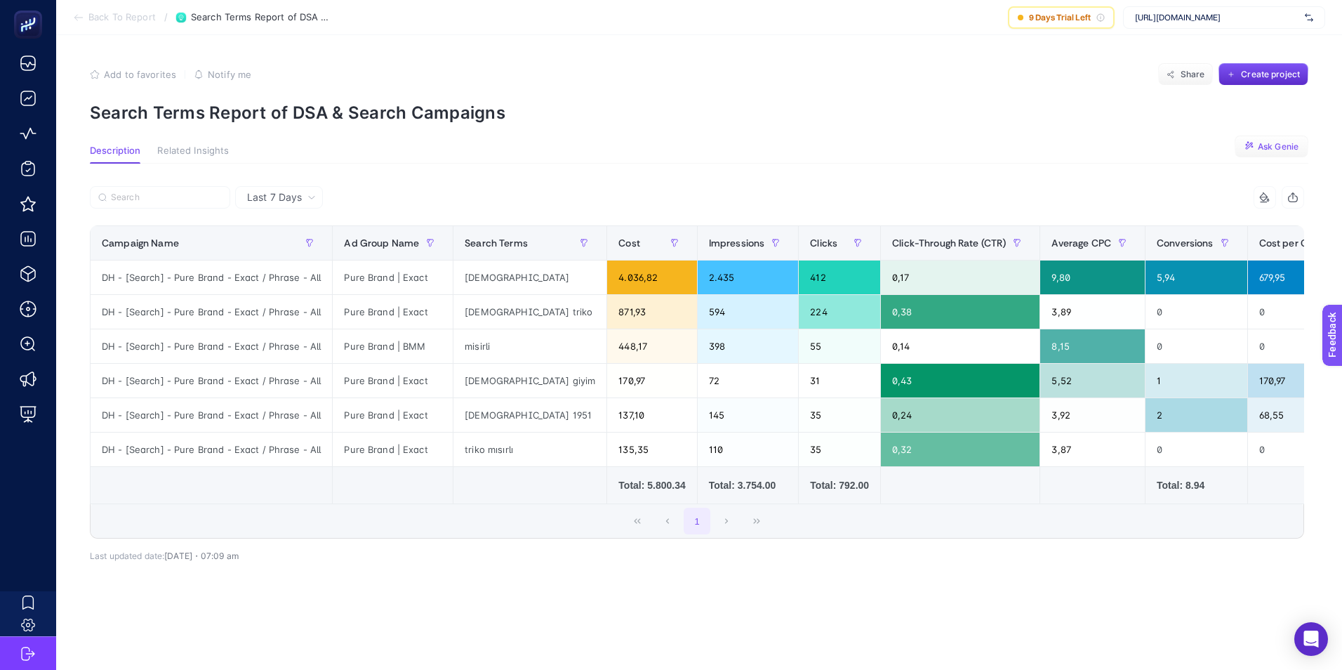
click at [1278, 145] on span "Ask Genie" at bounding box center [1278, 146] width 41 height 11
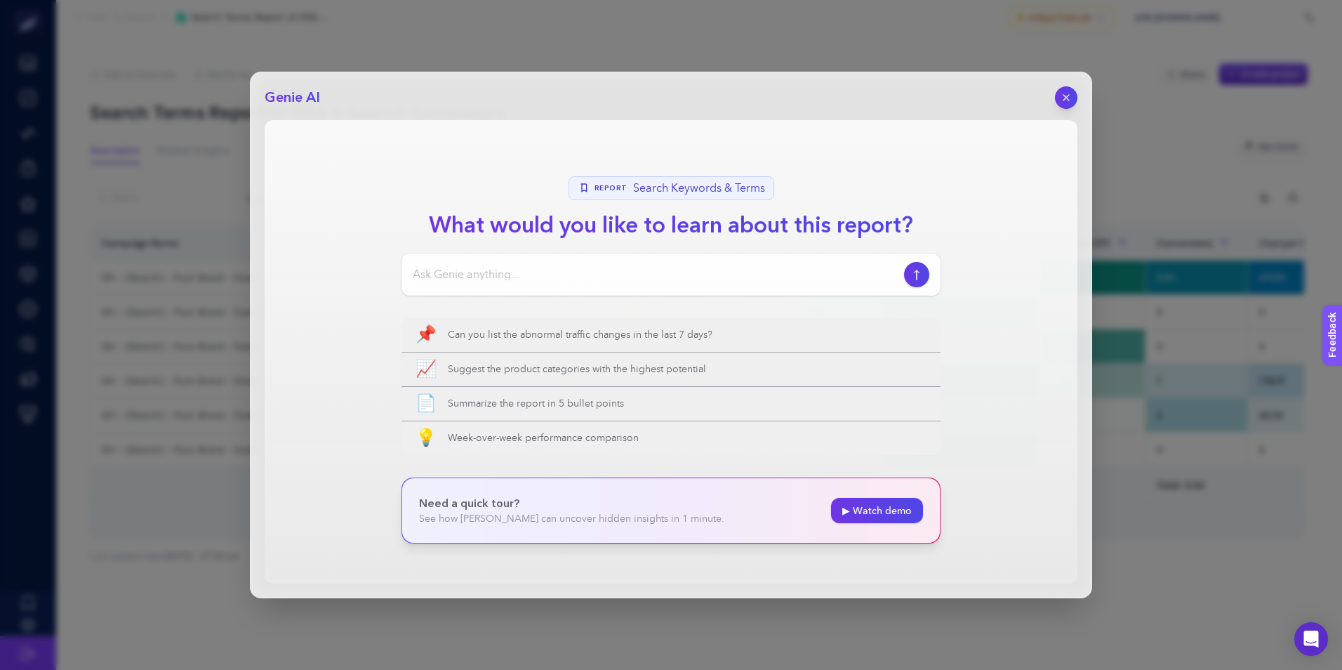
click at [554, 276] on input at bounding box center [656, 274] width 486 height 17
click at [1067, 97] on icon "button" at bounding box center [1067, 98] width 6 height 6
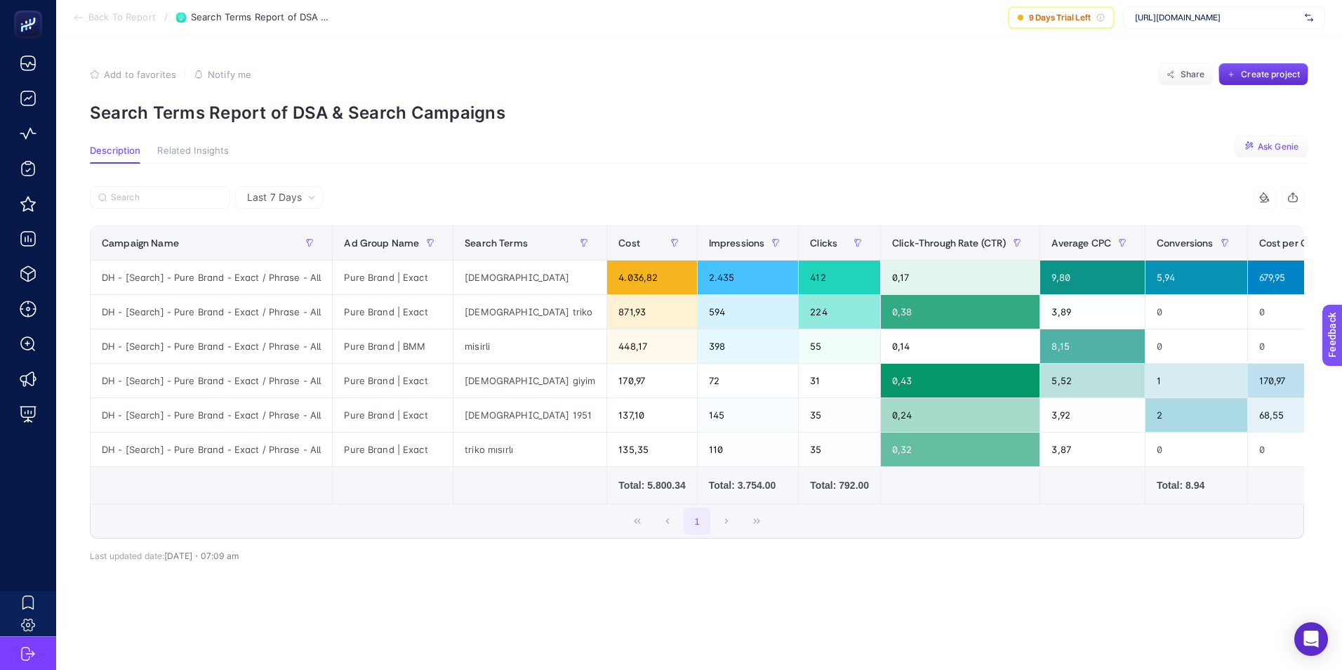
click at [1276, 138] on button "Ask Genie" at bounding box center [1272, 147] width 74 height 22
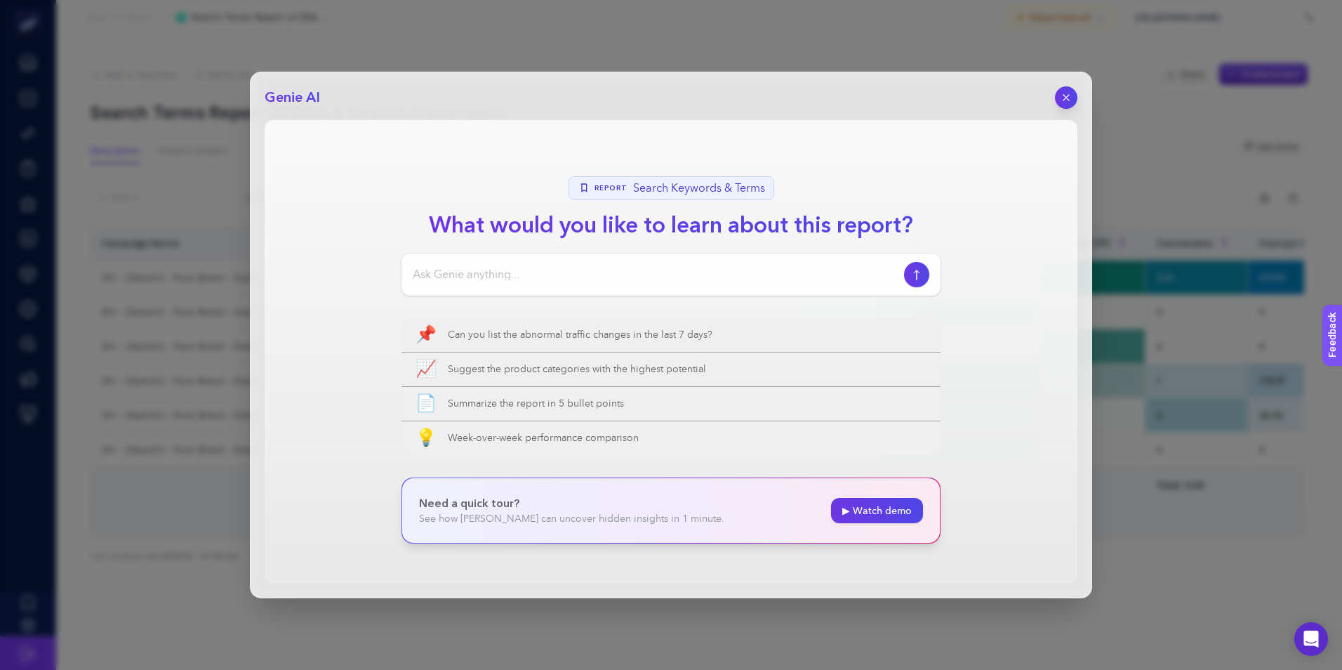
click at [515, 280] on input at bounding box center [656, 274] width 486 height 17
type input "Alakasız aramaları filtrele"
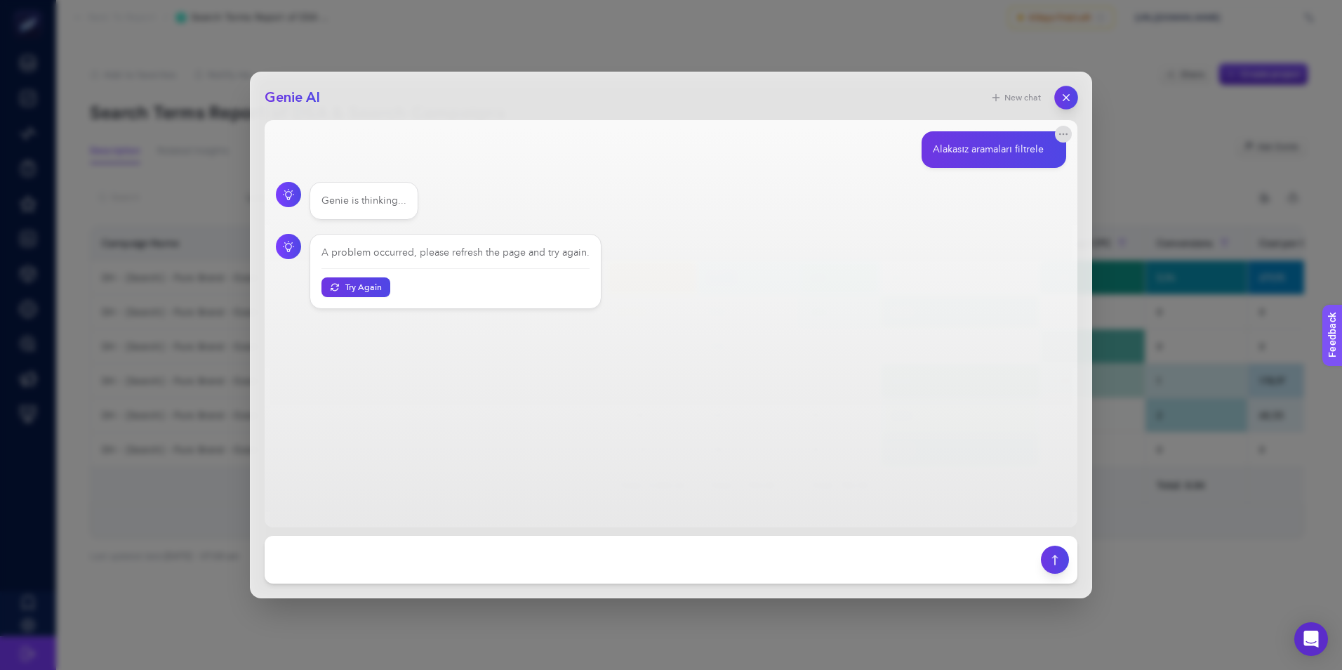
click at [1067, 95] on icon "button" at bounding box center [1067, 98] width 12 height 12
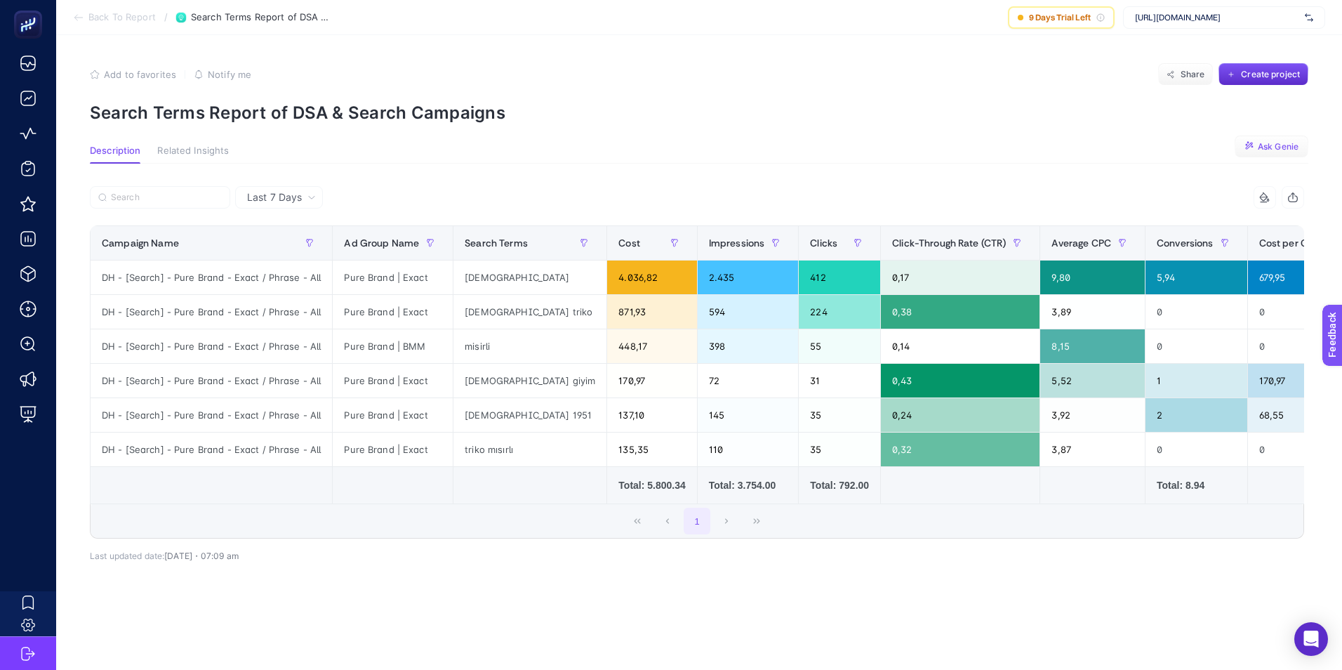
click at [1274, 144] on span "Ask Genie" at bounding box center [1278, 146] width 41 height 11
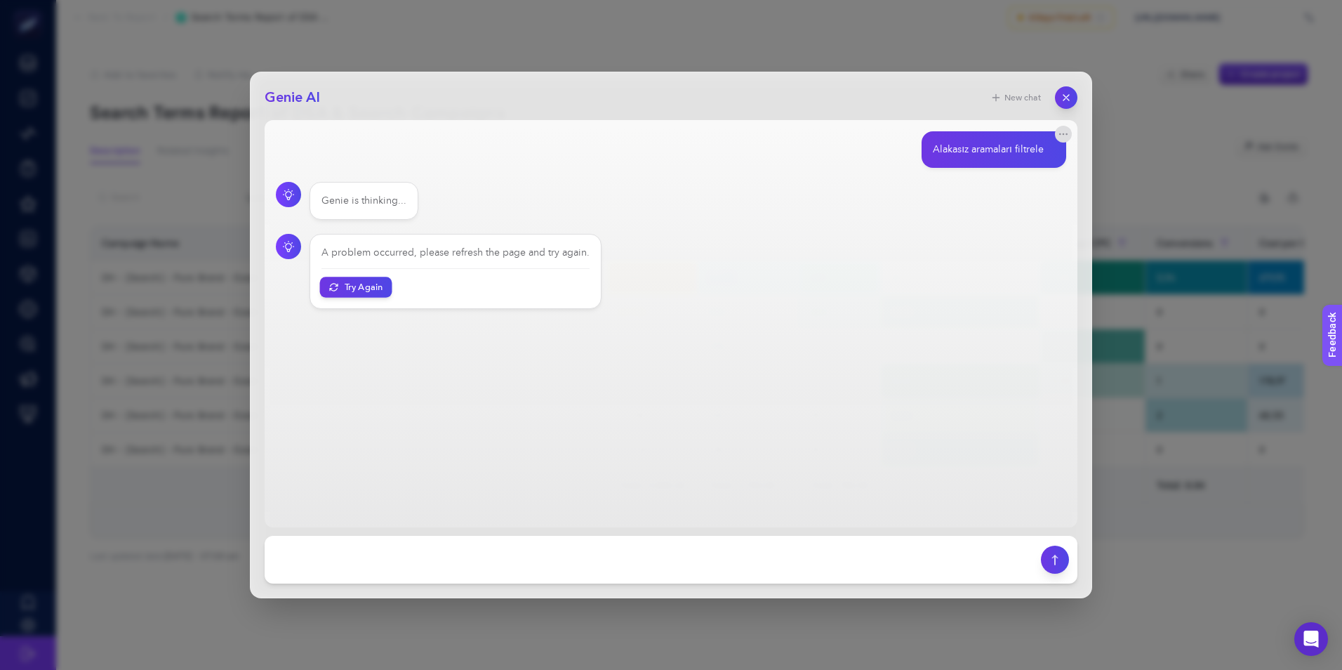
click at [364, 287] on button "Try Again" at bounding box center [356, 287] width 72 height 20
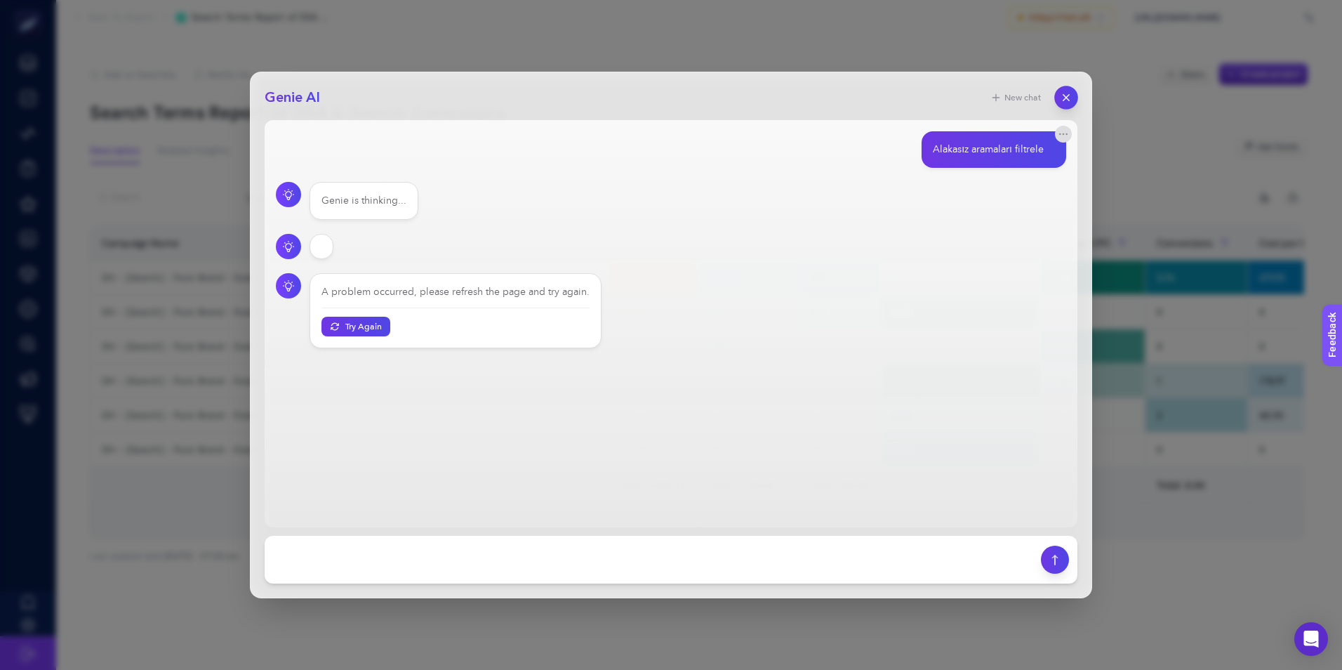
click at [1067, 96] on icon "button" at bounding box center [1067, 98] width 12 height 12
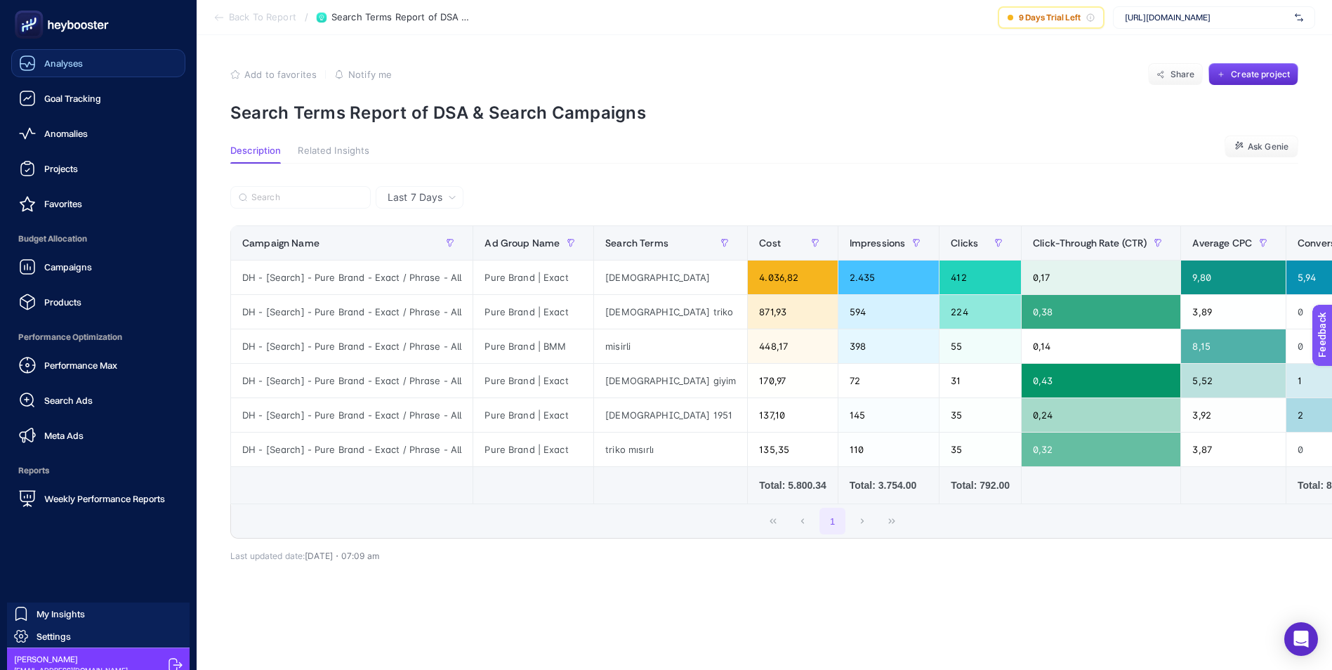
click at [50, 55] on div "Analyses" at bounding box center [51, 63] width 64 height 17
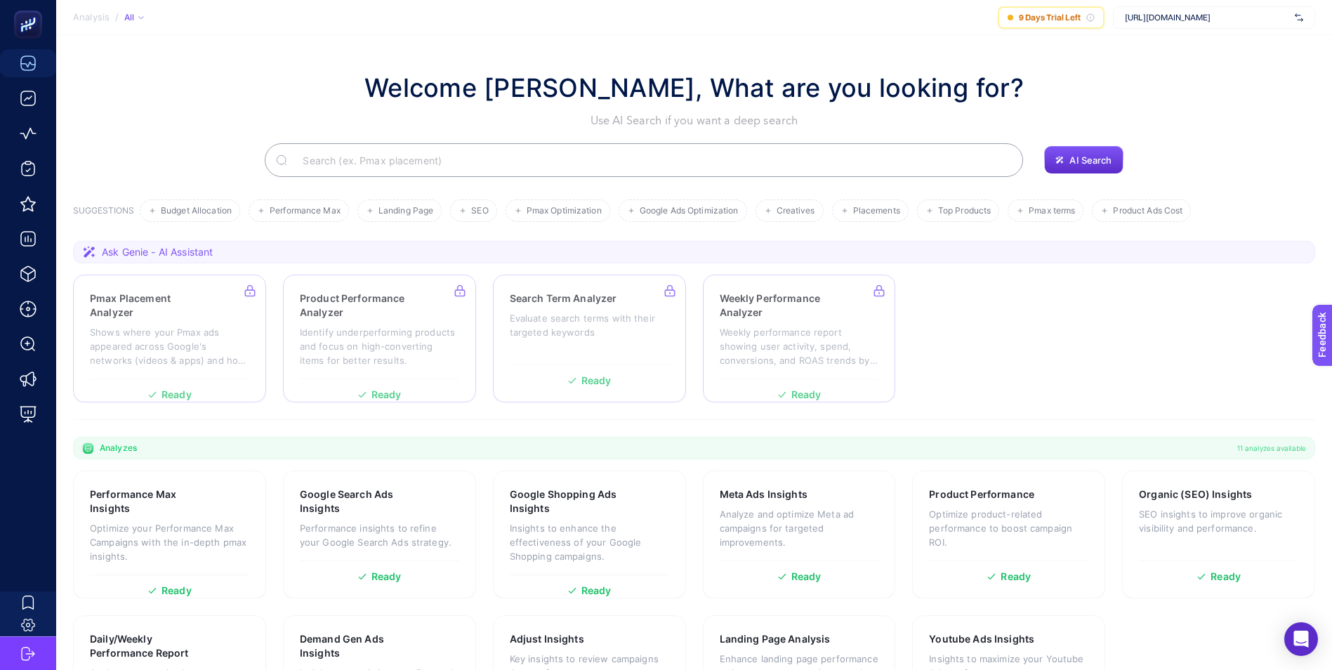
click at [1205, 128] on div "Welcome [PERSON_NAME], What are you looking for? Use AI Search if you want a de…" at bounding box center [694, 99] width 1242 height 60
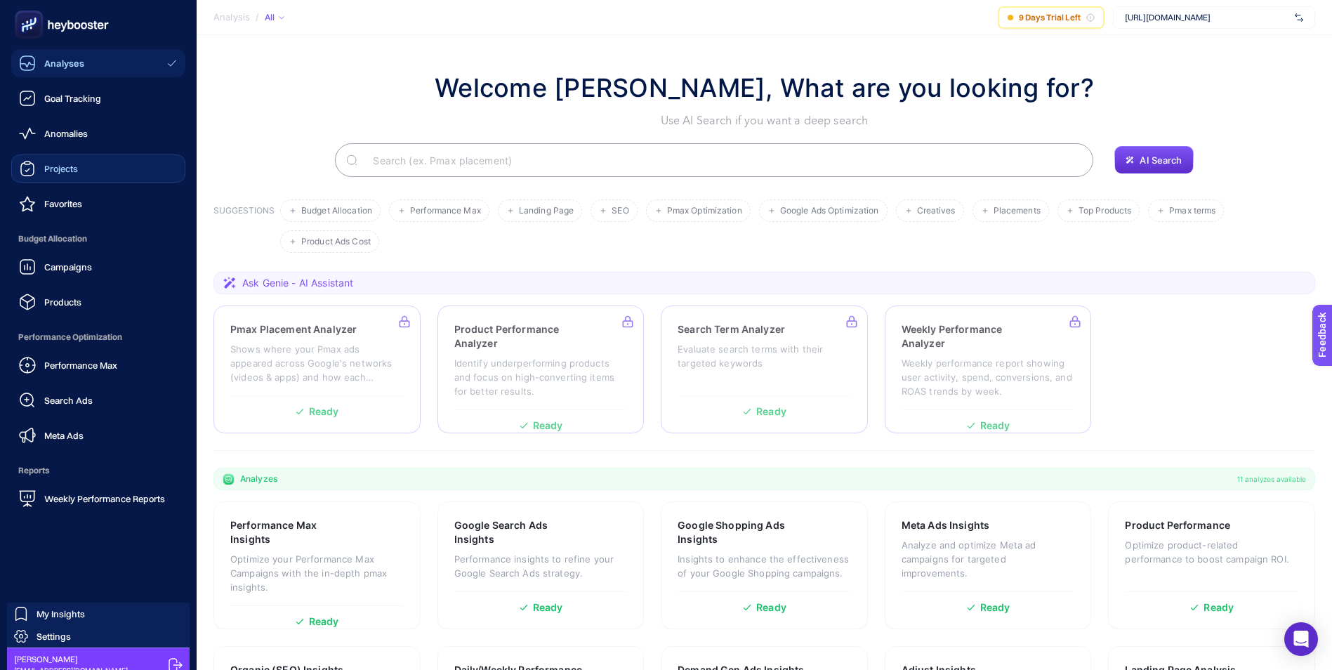
click at [60, 163] on span "Projects" at bounding box center [61, 168] width 34 height 11
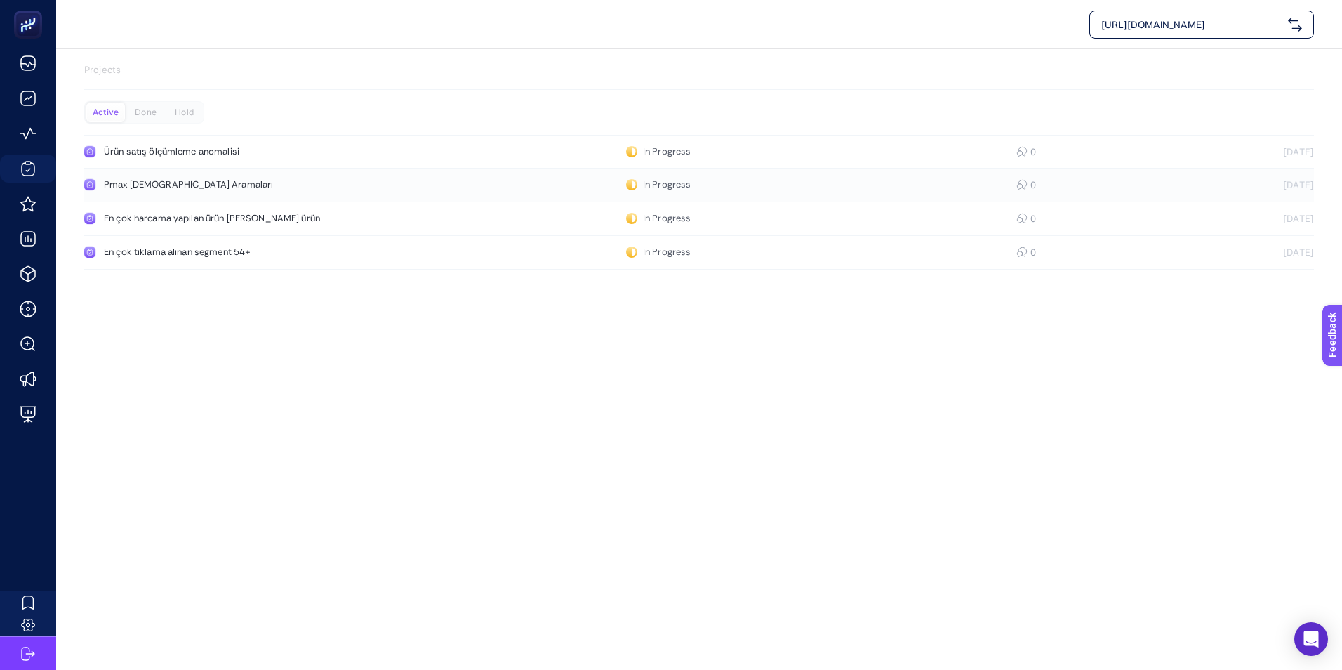
click at [146, 182] on div "Pmax [DEMOGRAPHIC_DATA] Aramaları" at bounding box center [266, 184] width 324 height 11
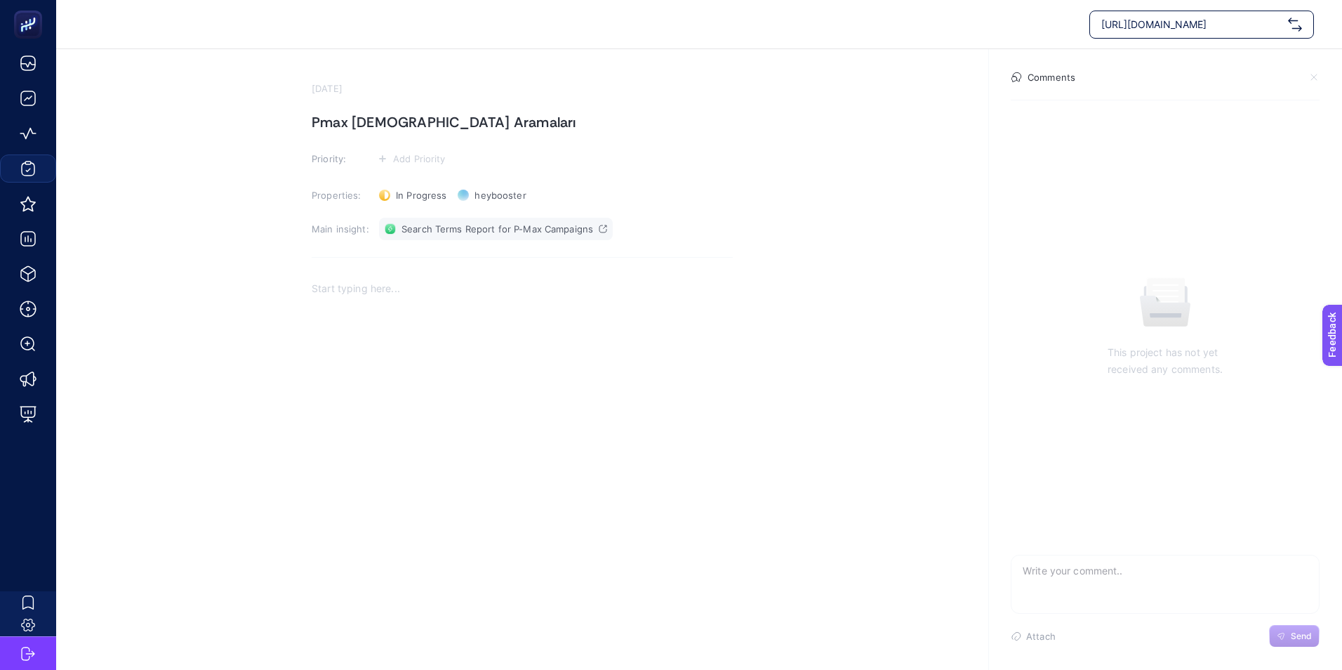
click at [517, 227] on span "Search Terms Report for P-Max Campaigns" at bounding box center [498, 228] width 192 height 11
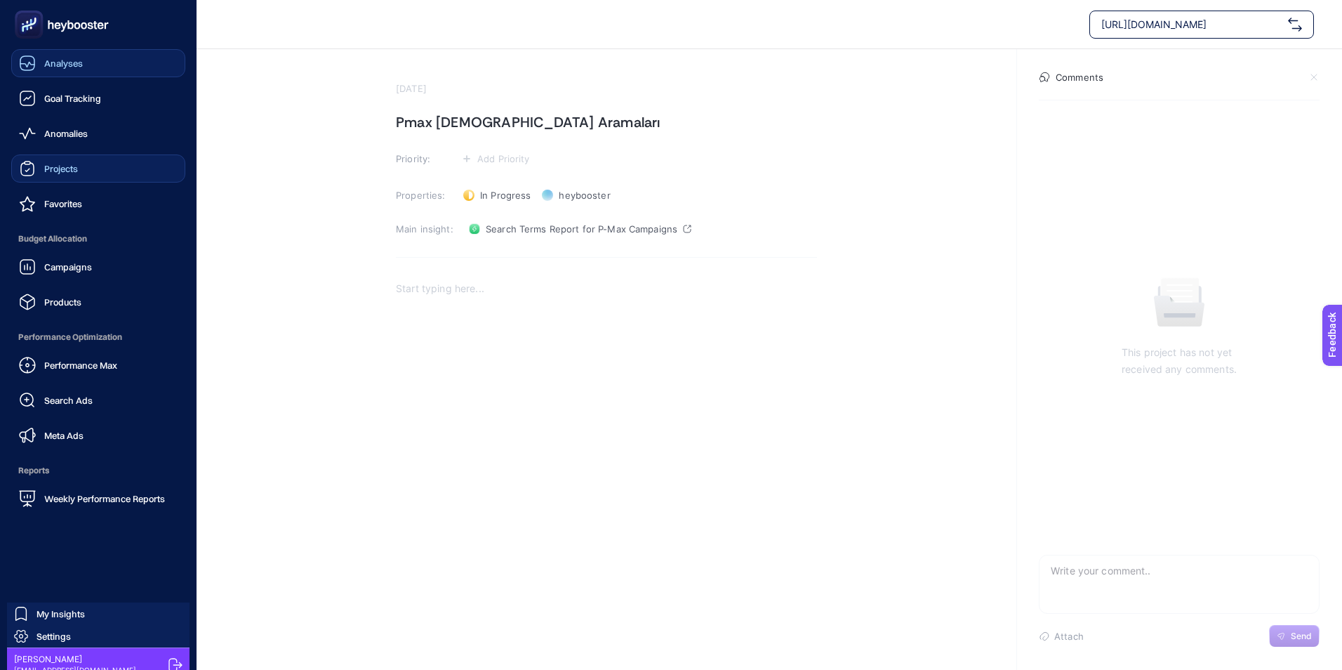
drag, startPoint x: 53, startPoint y: 67, endPoint x: 122, endPoint y: 66, distance: 69.5
click at [53, 67] on span "Analyses" at bounding box center [63, 63] width 39 height 11
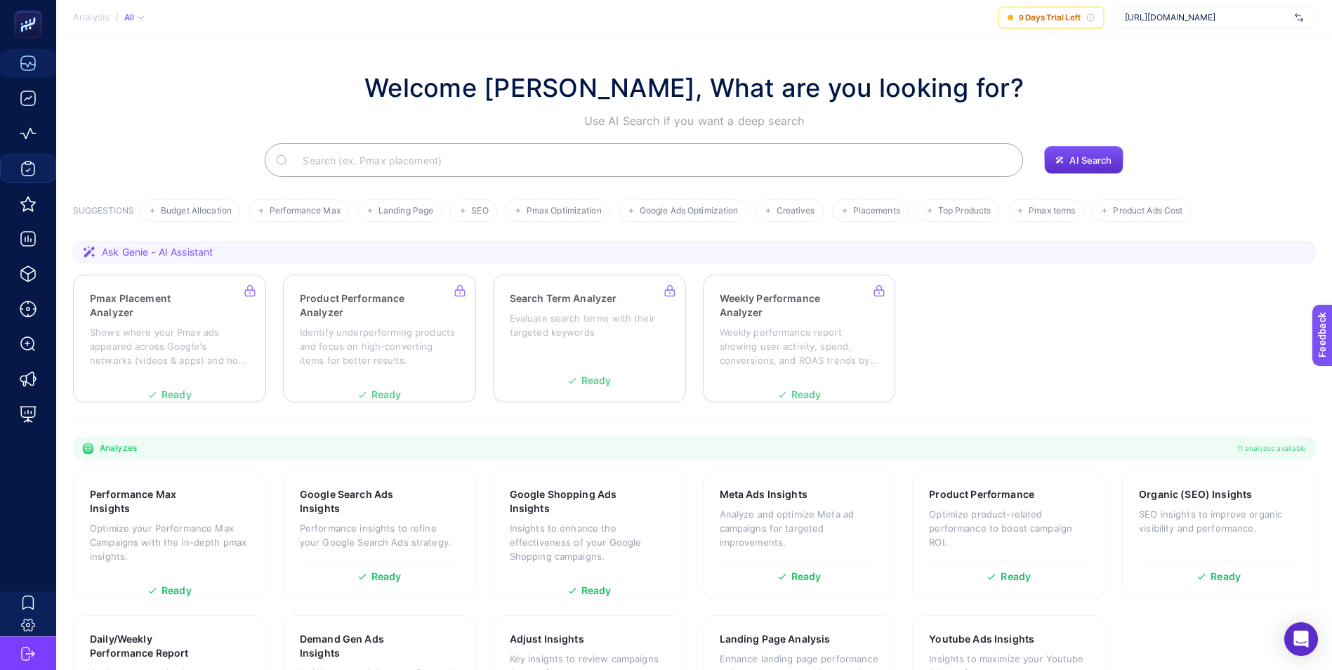
click at [1209, 77] on div "Welcome [PERSON_NAME], What are you looking for? Use AI Search if you want a de…" at bounding box center [694, 99] width 1242 height 60
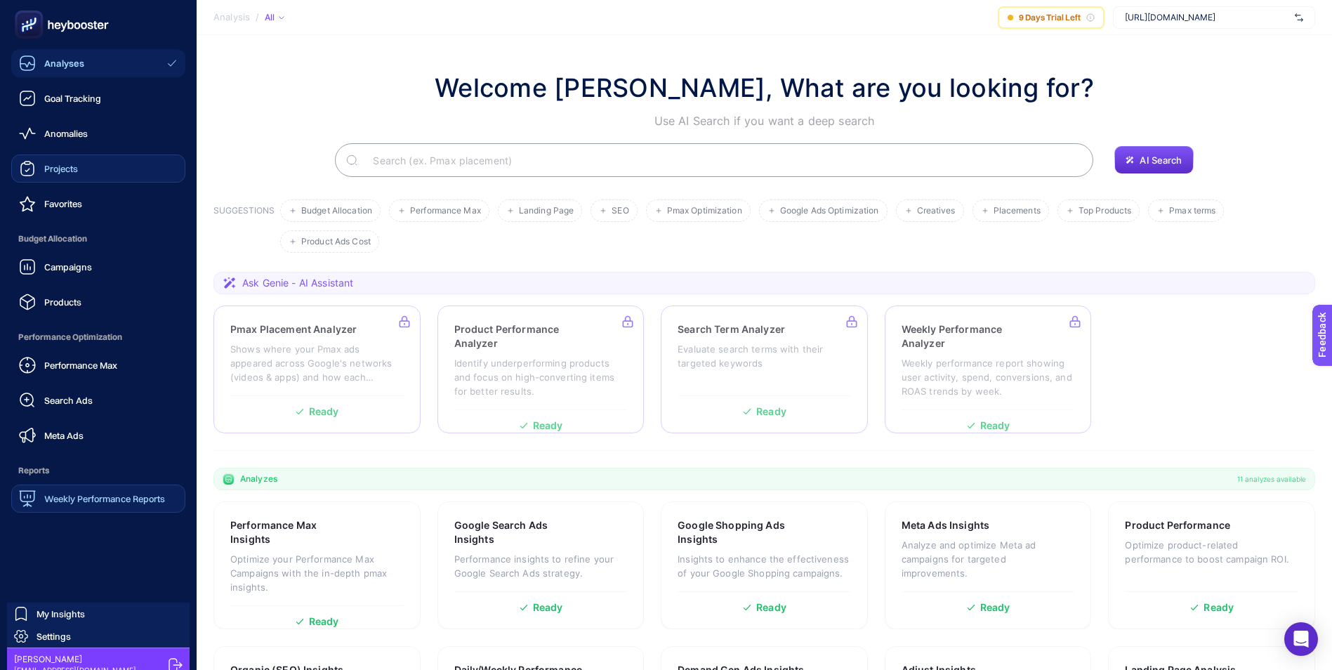
click at [106, 502] on span "Weekly Performance Reports" at bounding box center [104, 498] width 121 height 11
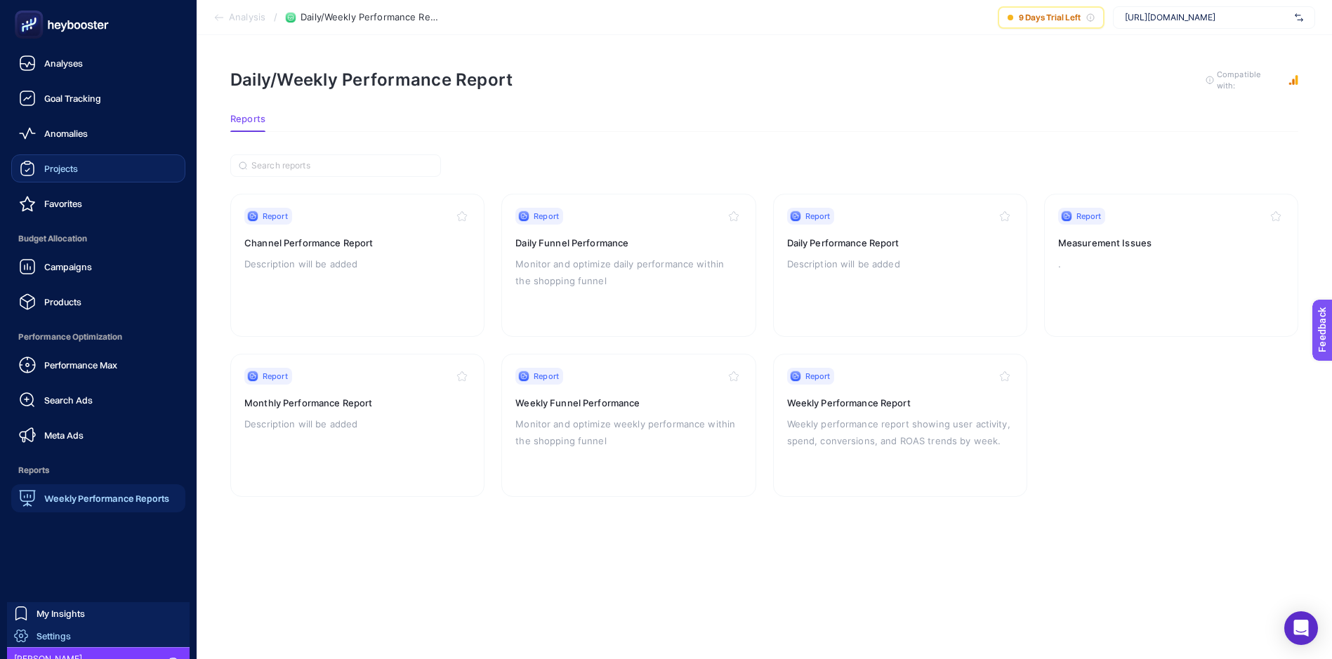
click at [54, 638] on span "Settings" at bounding box center [54, 635] width 34 height 11
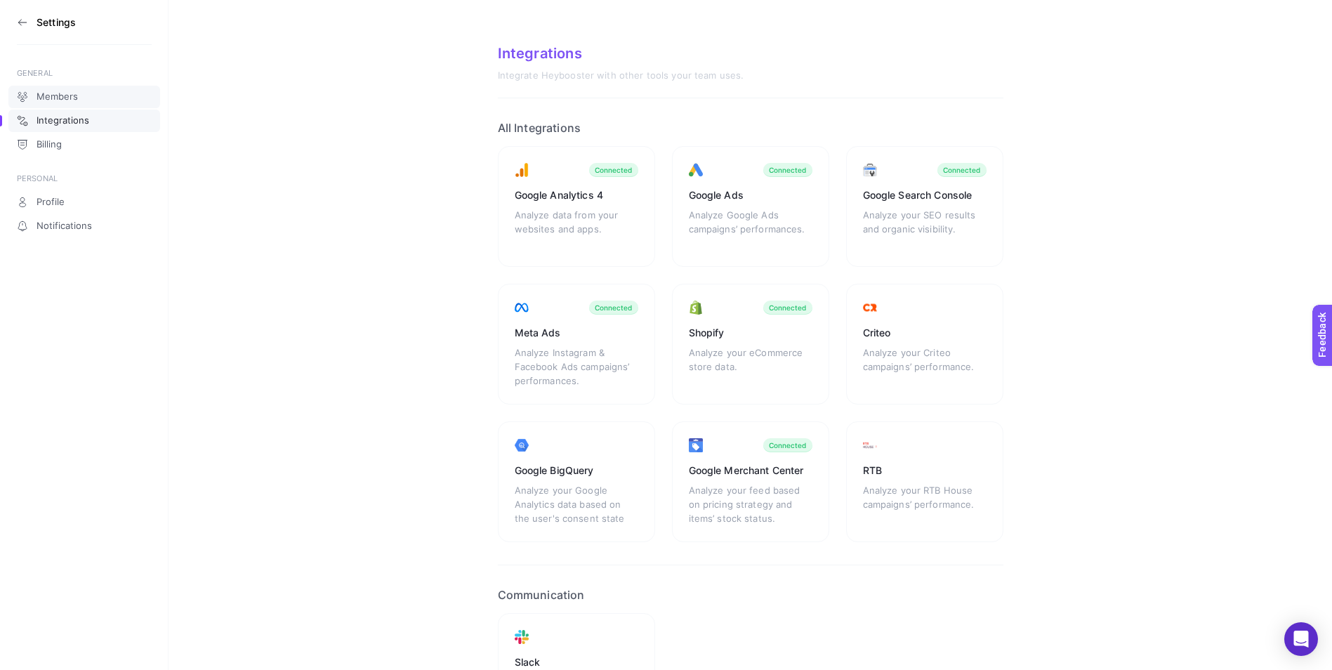
click at [50, 98] on span "Members" at bounding box center [57, 96] width 41 height 11
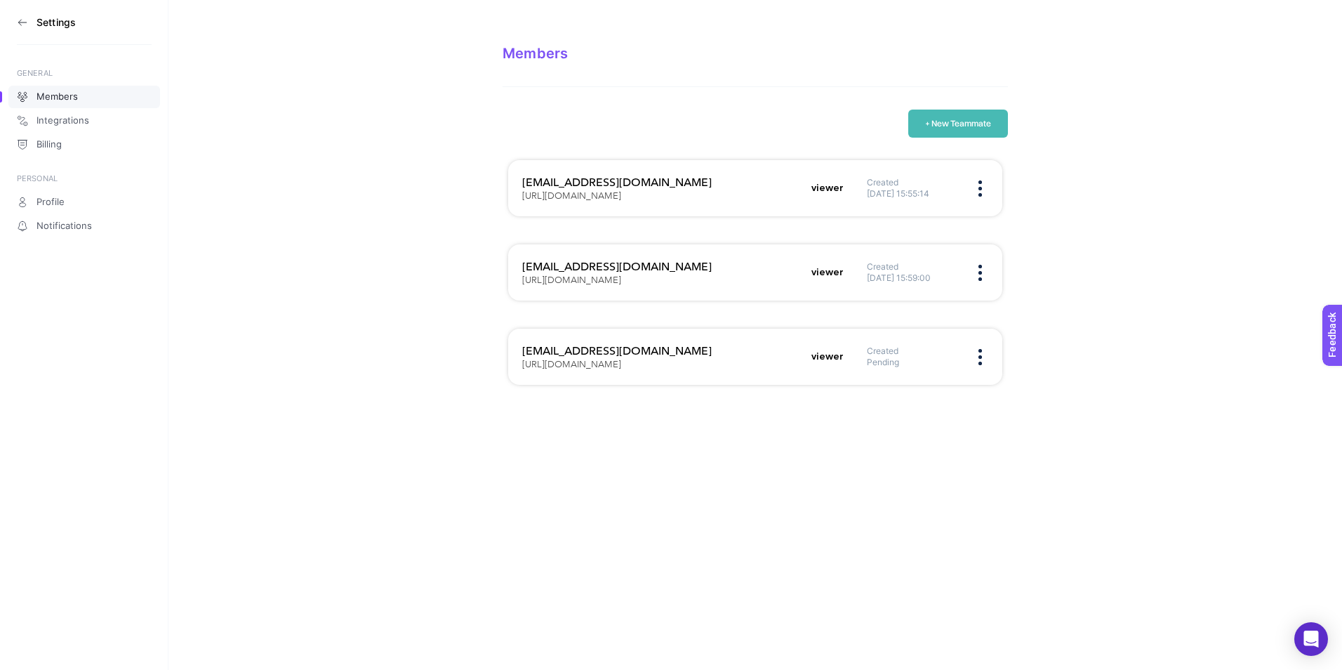
click at [19, 25] on icon at bounding box center [22, 22] width 11 height 11
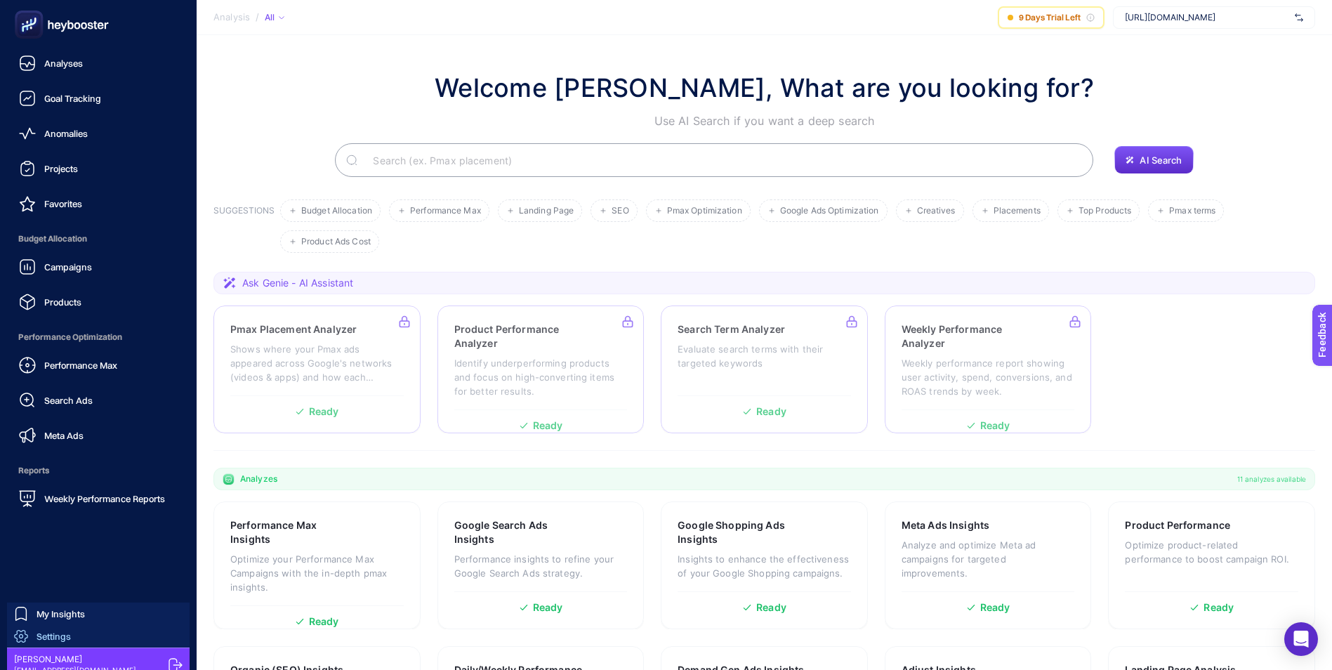
click at [62, 630] on span "Settings" at bounding box center [54, 635] width 34 height 11
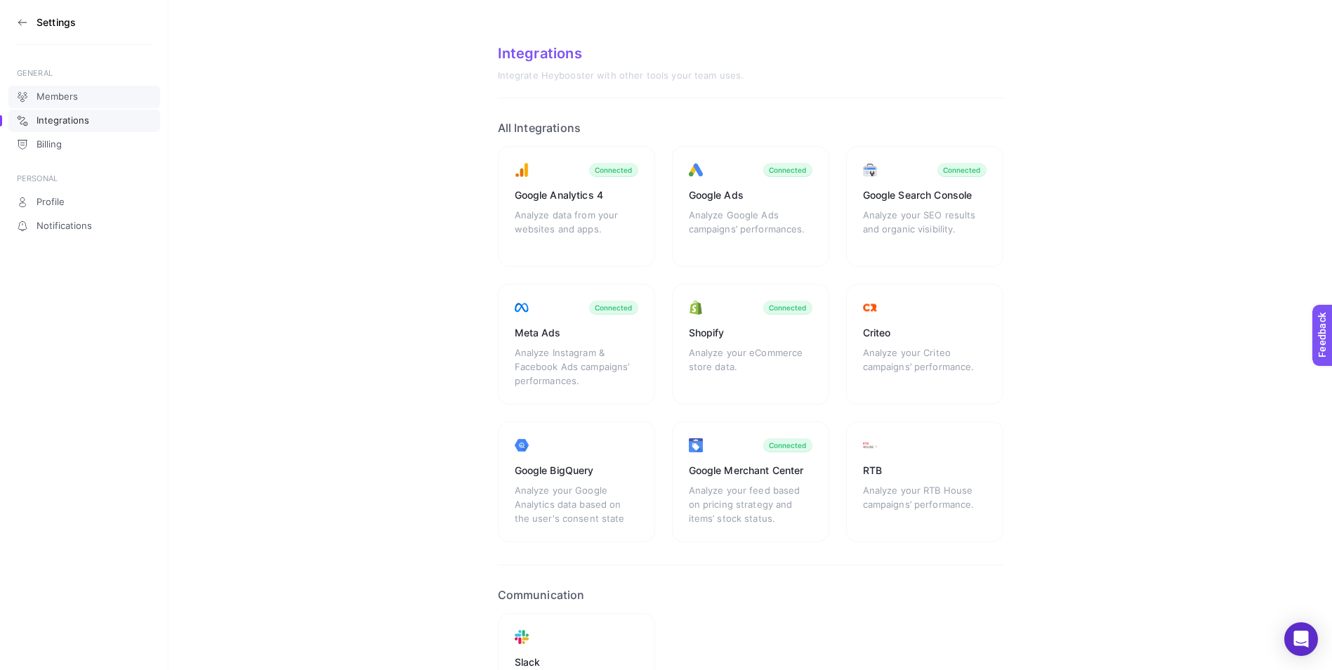
click at [57, 95] on span "Members" at bounding box center [57, 96] width 41 height 11
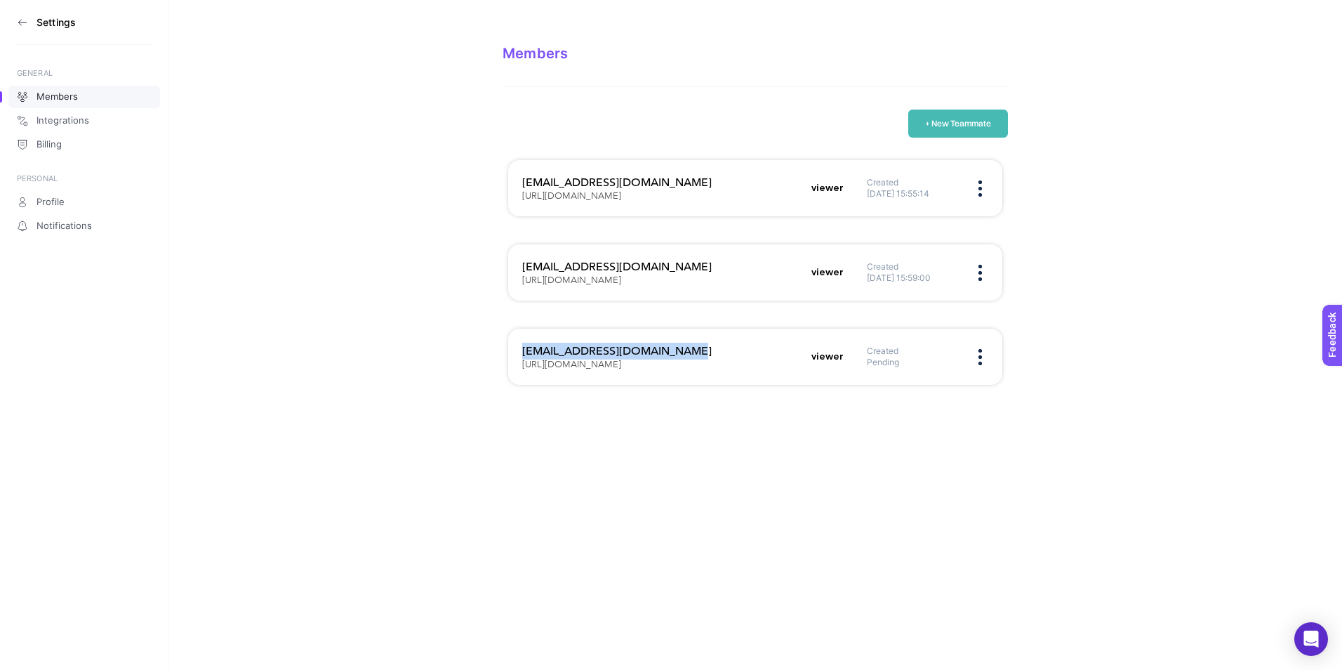
drag, startPoint x: 695, startPoint y: 352, endPoint x: 523, endPoint y: 348, distance: 172.1
click at [523, 348] on h3 "[EMAIL_ADDRESS][DOMAIN_NAME]" at bounding box center [662, 351] width 281 height 17
copy h3 "[EMAIL_ADDRESS][DOMAIN_NAME]"
click at [1164, 374] on section "Members + New Teammate [EMAIL_ADDRESS][DOMAIN_NAME] [URL][DOMAIN_NAME] viewer C…" at bounding box center [755, 203] width 1174 height 407
click at [967, 351] on div "Created Pending" at bounding box center [927, 356] width 121 height 22
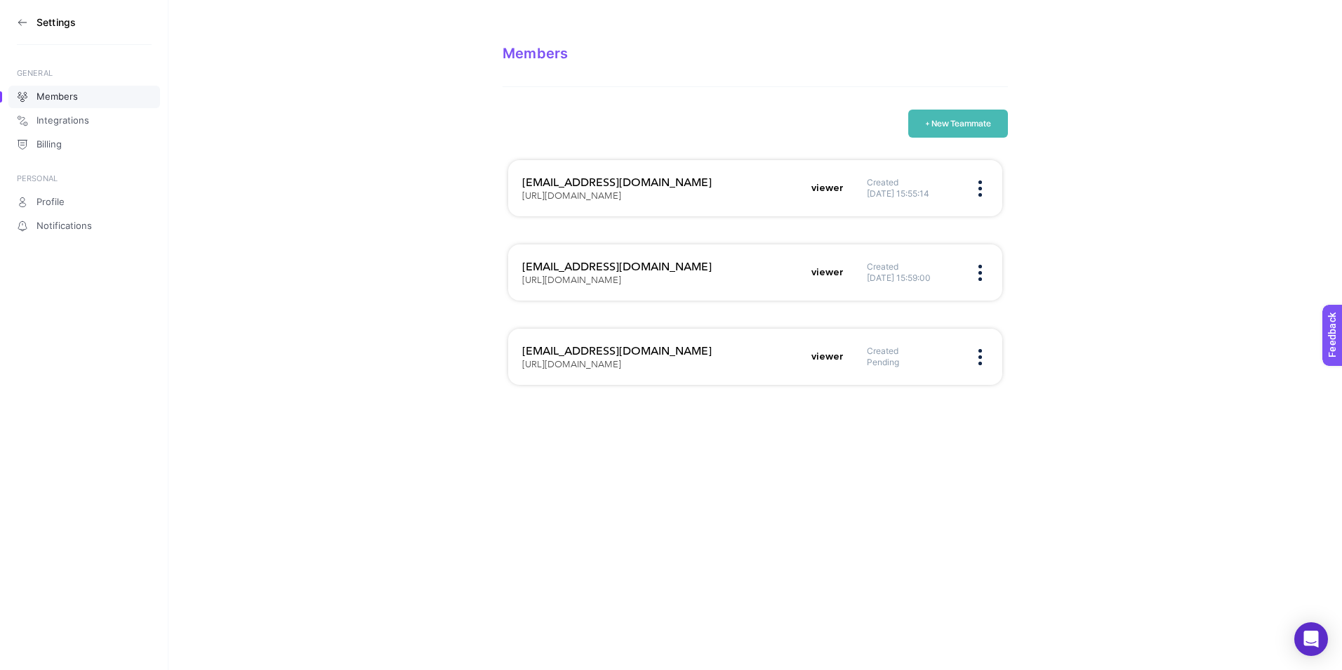
click at [982, 355] on figure at bounding box center [980, 357] width 16 height 4
click at [912, 373] on span "Edit" at bounding box center [905, 370] width 106 height 31
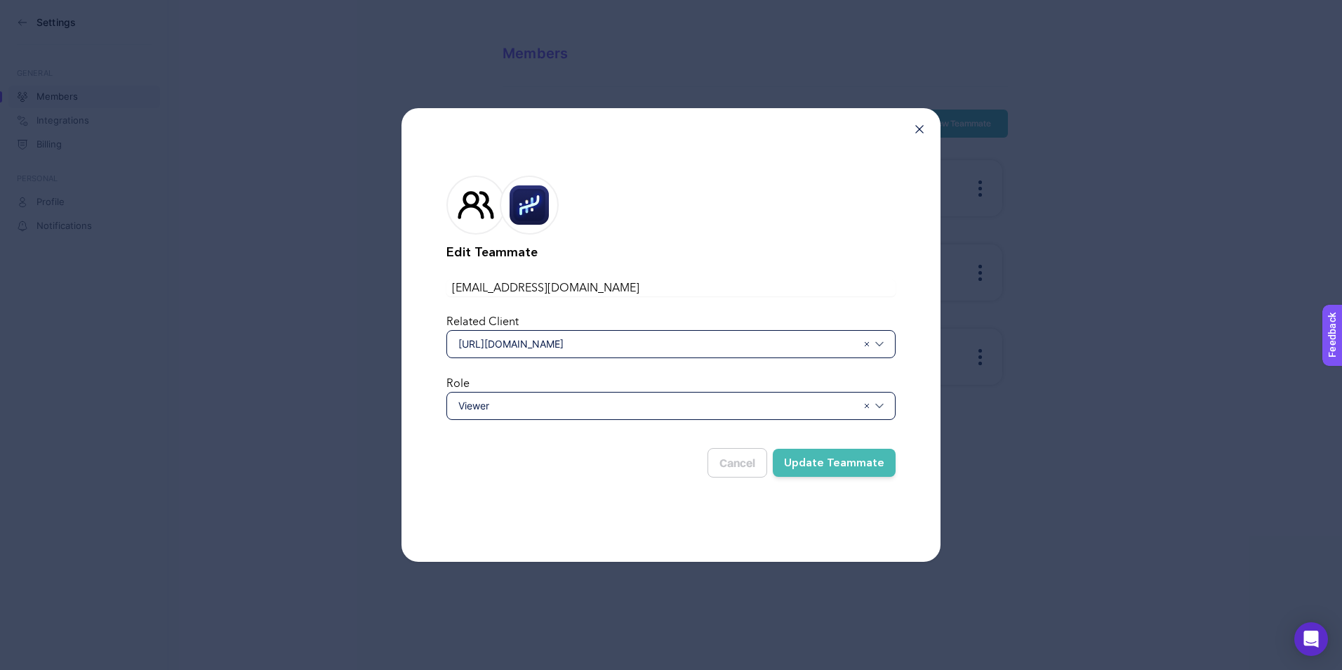
click at [920, 134] on div "Edit Teammate [EMAIL_ADDRESS][DOMAIN_NAME] Related Client [URL][DOMAIN_NAME] Ro…" at bounding box center [671, 335] width 539 height 454
click at [915, 126] on div "Edit Teammate [EMAIL_ADDRESS][DOMAIN_NAME] Related Client [URL][DOMAIN_NAME] Ro…" at bounding box center [671, 335] width 539 height 454
click at [921, 130] on icon at bounding box center [920, 129] width 8 height 8
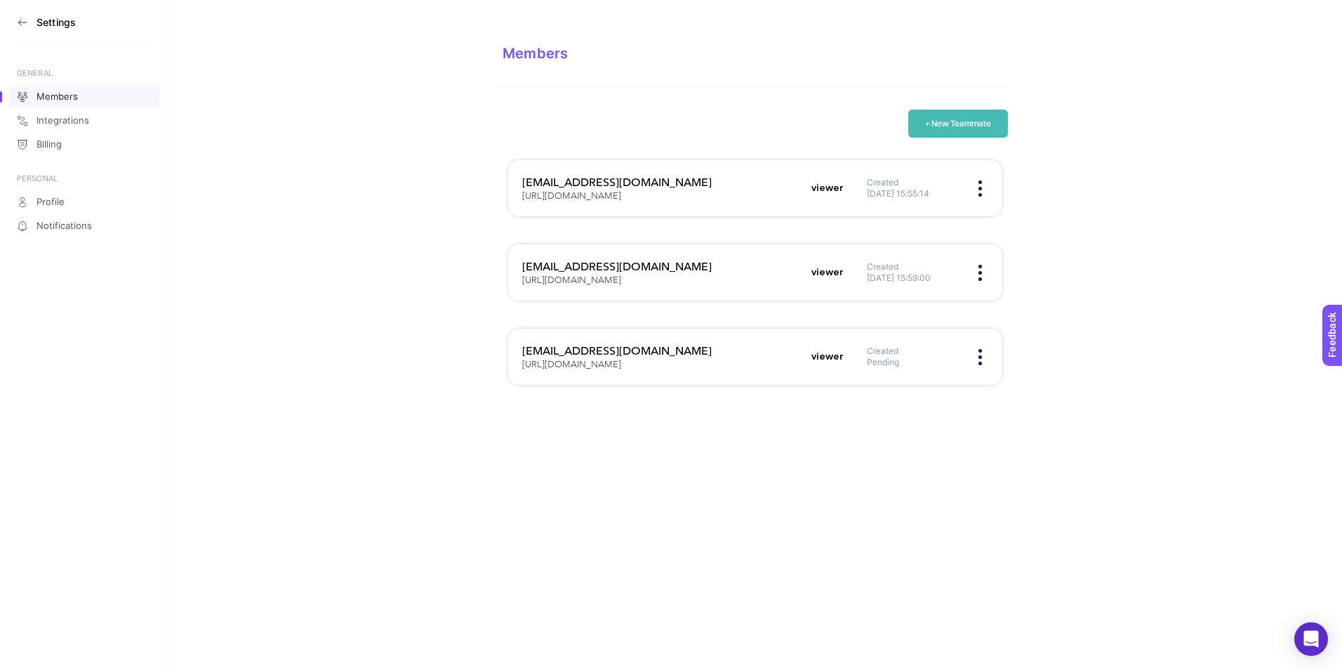
click at [975, 355] on figure at bounding box center [980, 357] width 16 height 4
click at [978, 357] on figure at bounding box center [980, 357] width 16 height 4
click at [982, 353] on div "Created Pending" at bounding box center [927, 356] width 121 height 22
click at [982, 357] on figure at bounding box center [980, 357] width 16 height 4
click at [923, 397] on span "Remove" at bounding box center [905, 400] width 106 height 31
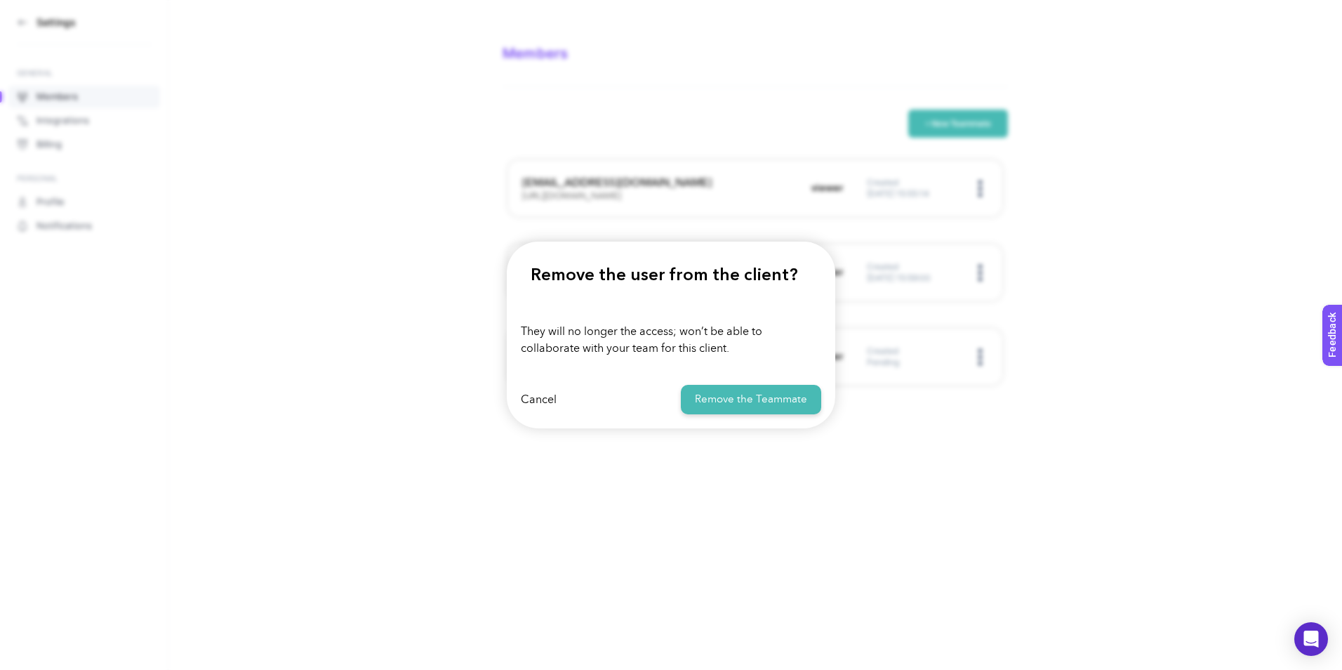
click at [751, 397] on button "Remove the Teammate" at bounding box center [751, 400] width 140 height 30
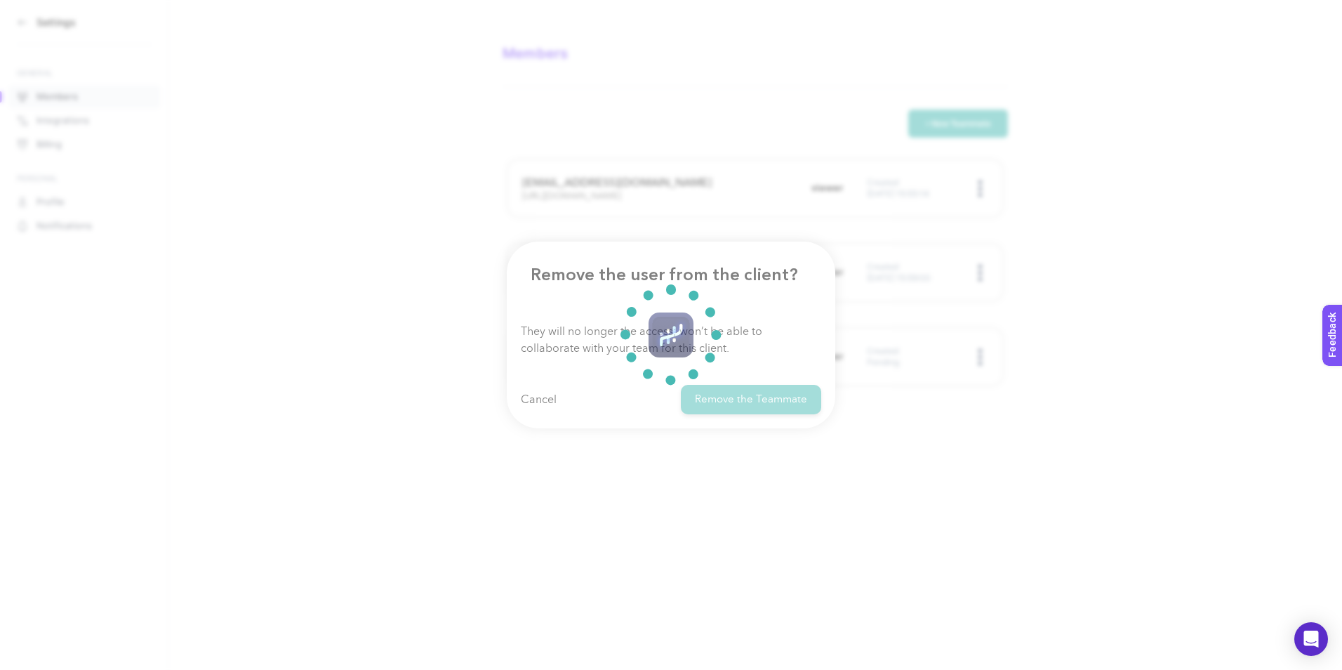
click at [1134, 254] on section at bounding box center [671, 335] width 1342 height 670
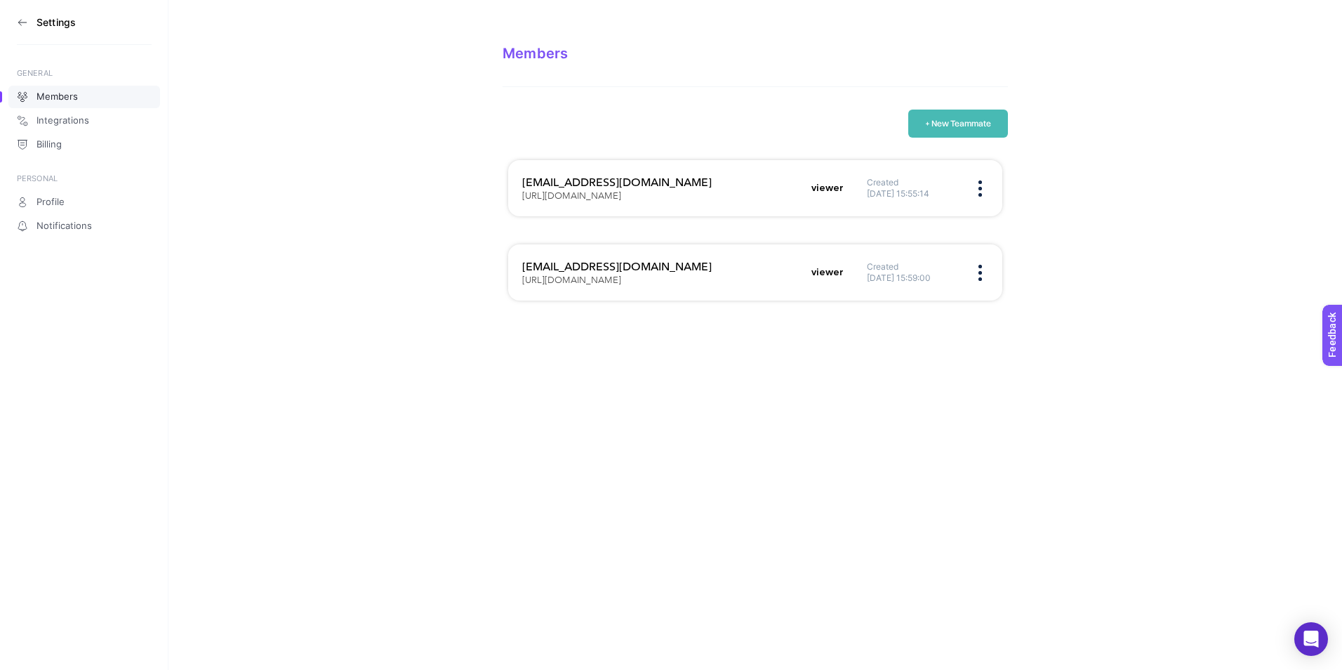
click at [939, 121] on button "+ New Teammate" at bounding box center [958, 124] width 100 height 28
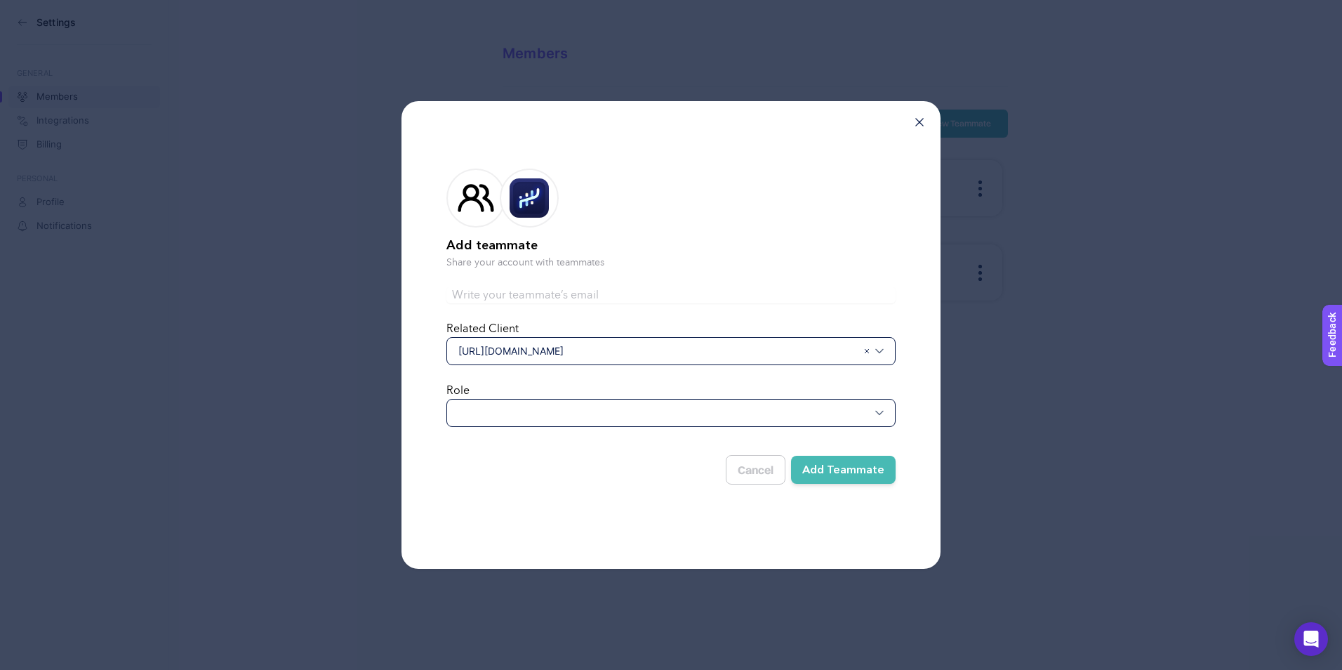
click at [532, 417] on div at bounding box center [671, 413] width 449 height 28
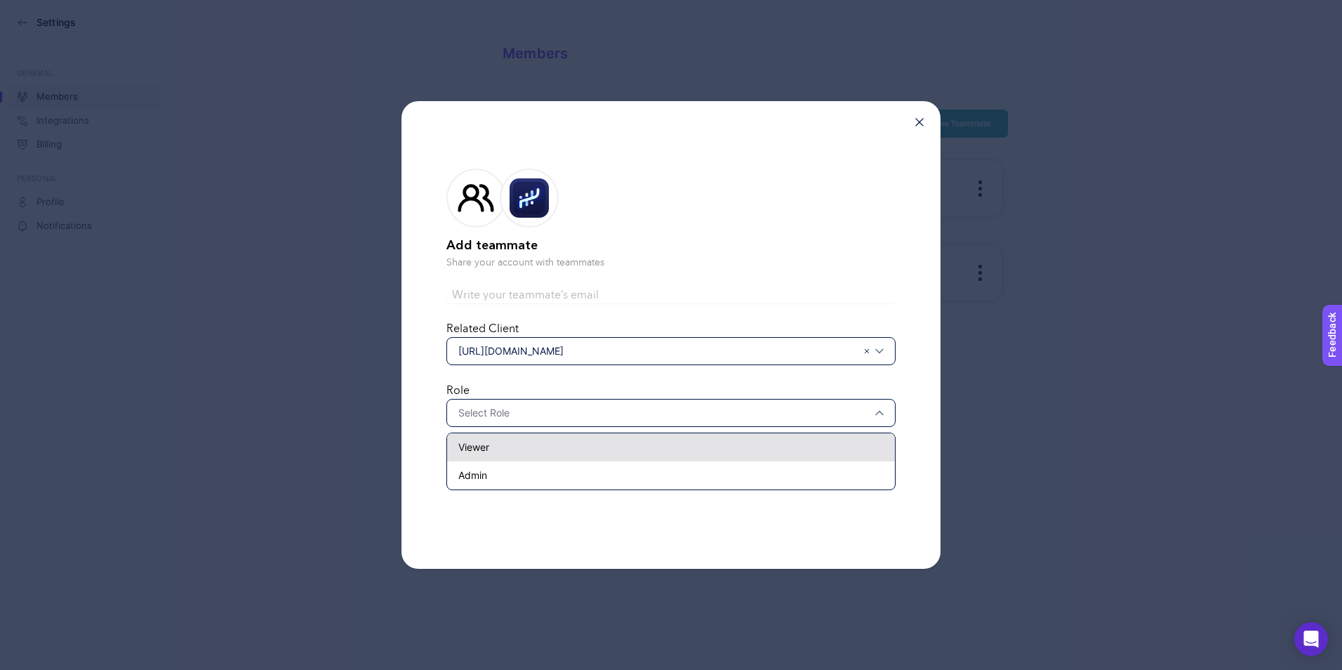
click at [513, 448] on div "Viewer" at bounding box center [671, 447] width 448 height 28
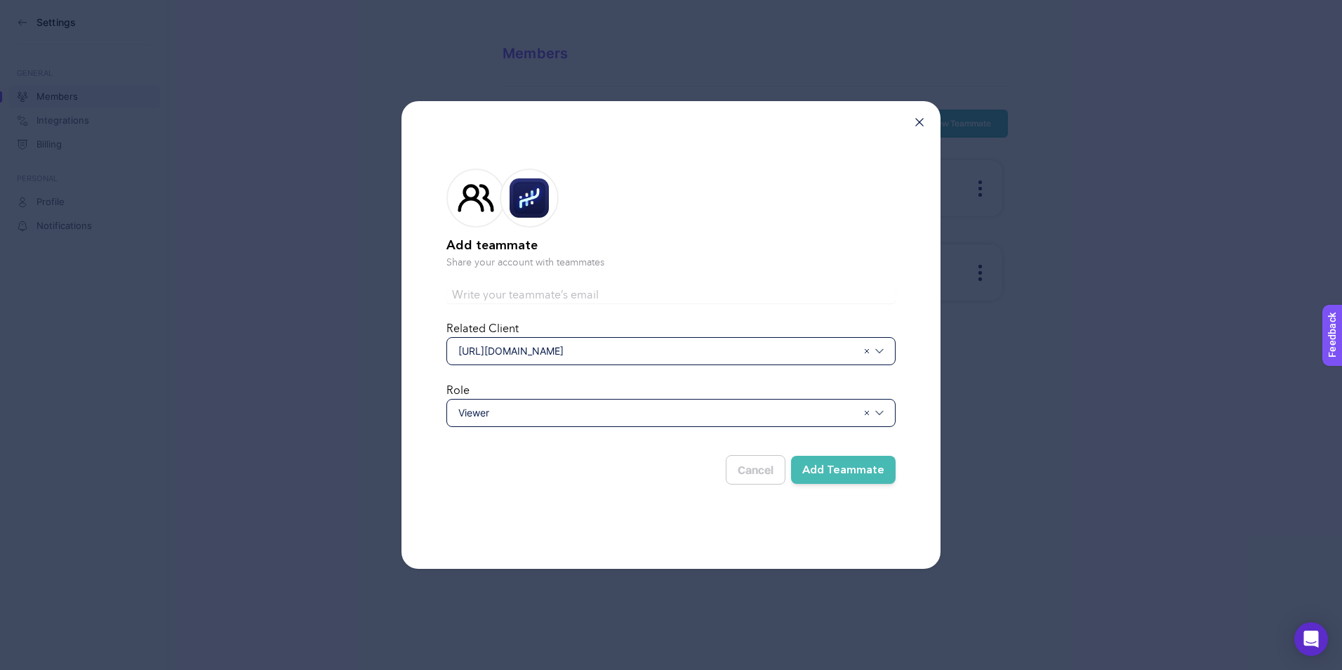
click at [628, 353] on span "[URL][DOMAIN_NAME]" at bounding box center [657, 351] width 399 height 14
click at [600, 293] on input "text" at bounding box center [671, 294] width 449 height 17
paste input "[EMAIL_ADDRESS][DOMAIN_NAME]"
type input "[EMAIL_ADDRESS][DOMAIN_NAME]"
click at [727, 227] on div "Add teammate Share your account with teammates" at bounding box center [671, 218] width 449 height 101
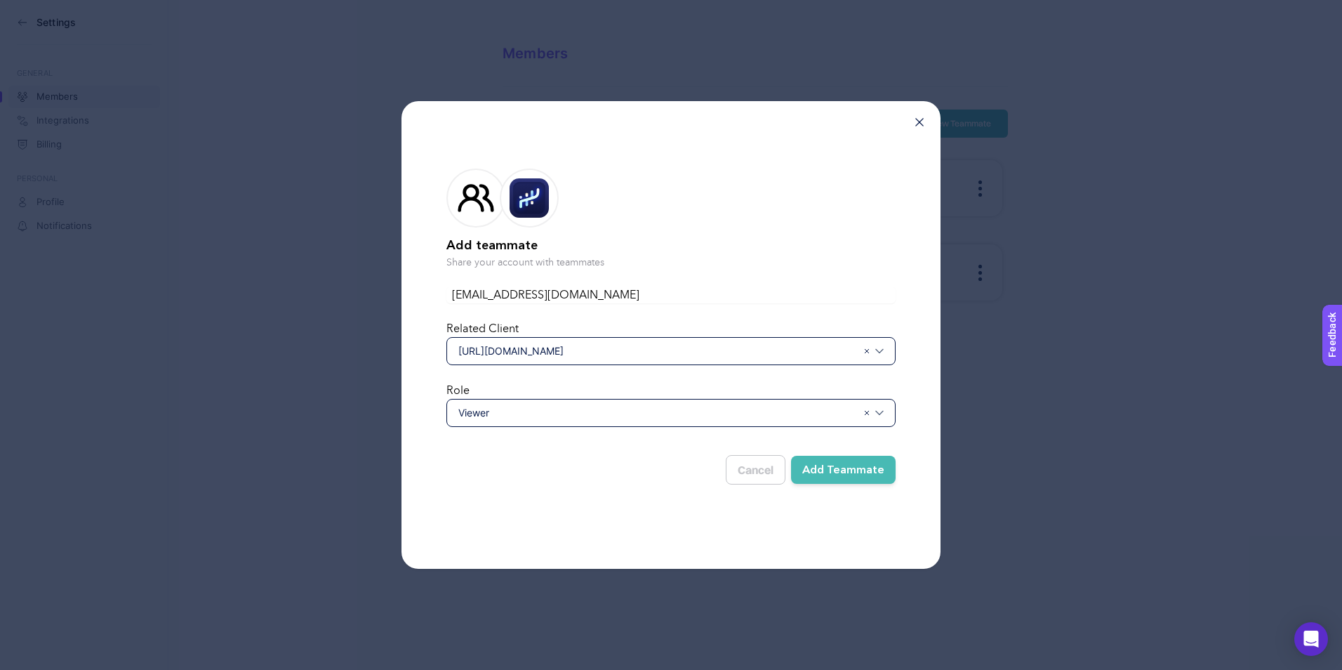
click at [838, 471] on button "Add Teammate" at bounding box center [843, 470] width 105 height 28
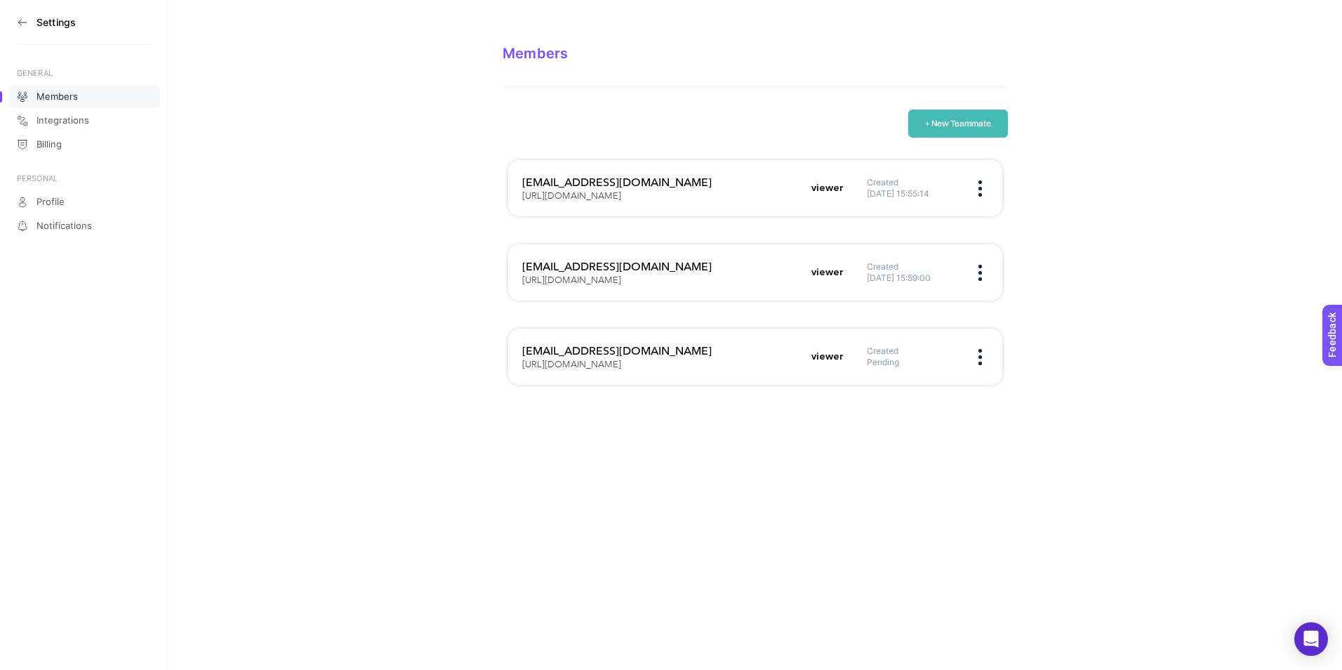
click at [15, 22] on aside "Settings GENERAL Members Integrations Billing PERSONAL Profile Notifications" at bounding box center [84, 335] width 168 height 670
click at [27, 22] on icon at bounding box center [22, 22] width 11 height 11
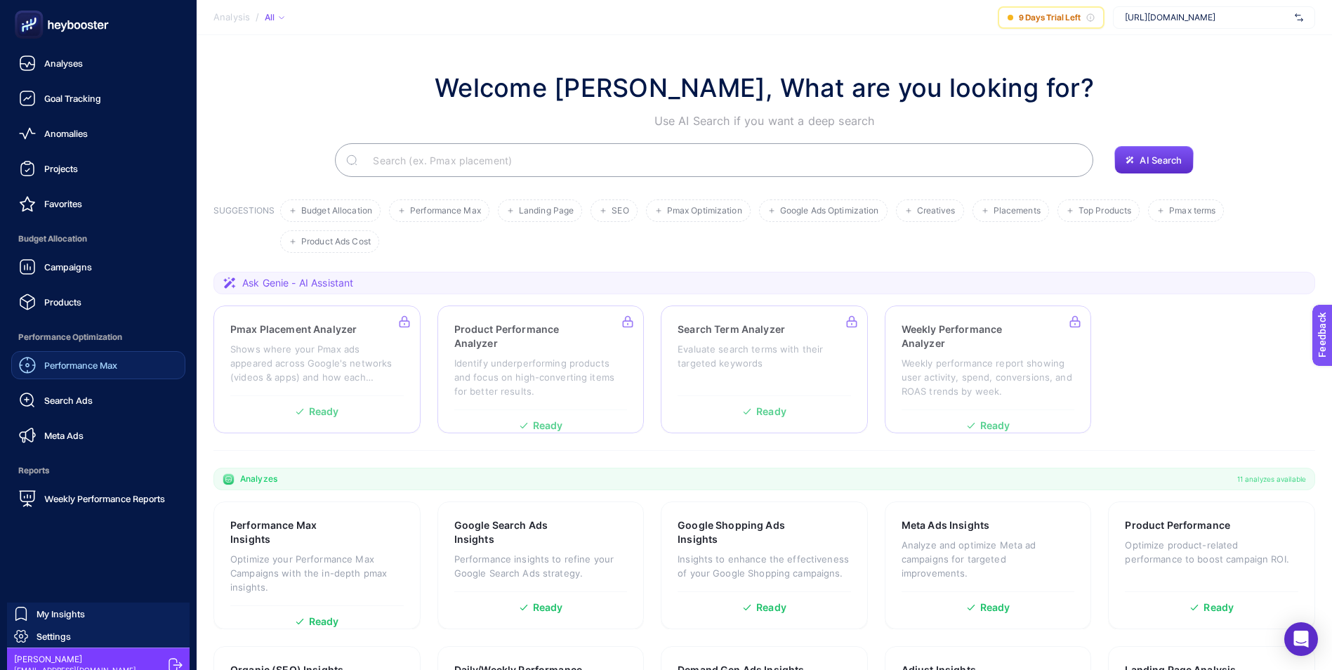
click at [88, 362] on span "Performance Max" at bounding box center [80, 364] width 73 height 11
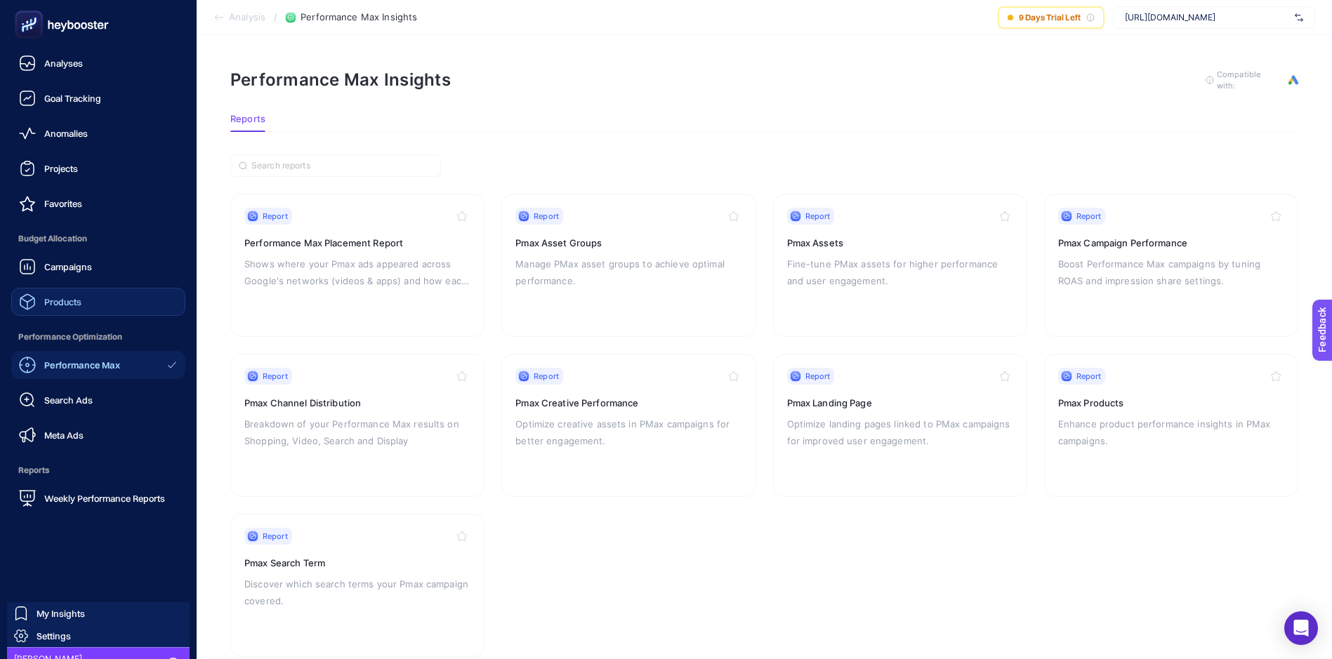
click at [63, 300] on span "Products" at bounding box center [62, 301] width 37 height 11
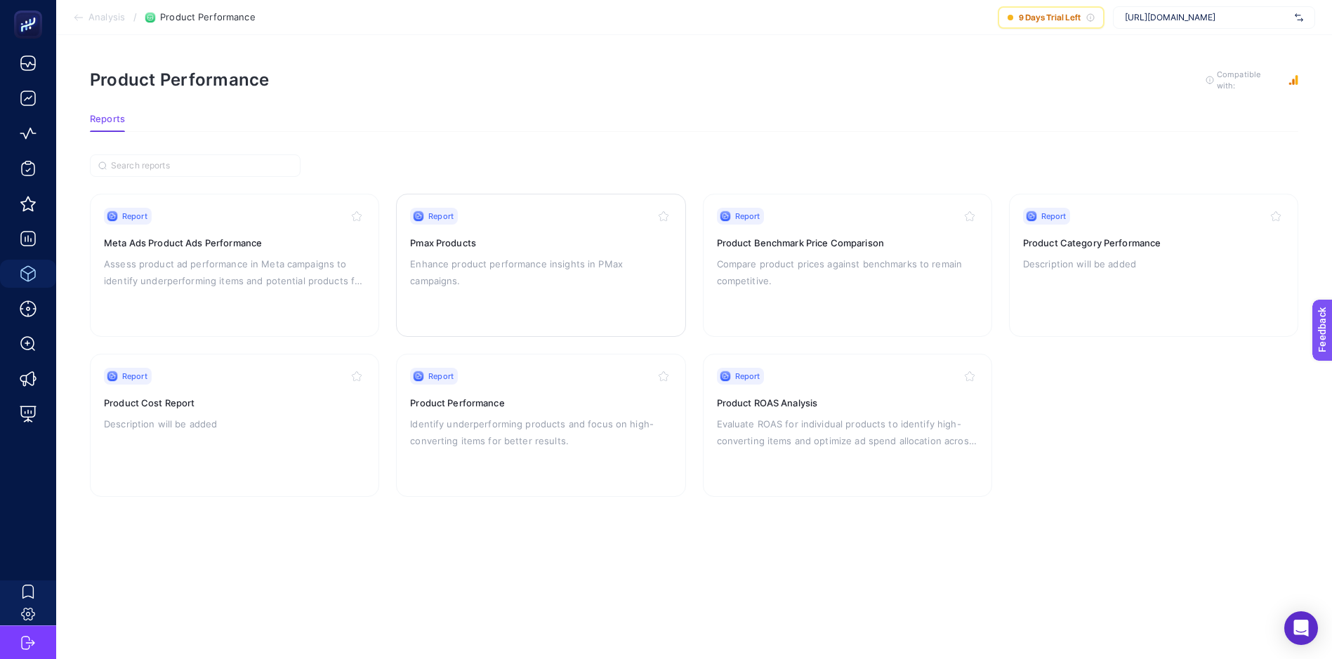
click at [487, 252] on div "Report Pmax Products Enhance product performance insights in PMax campaigns." at bounding box center [540, 265] width 261 height 115
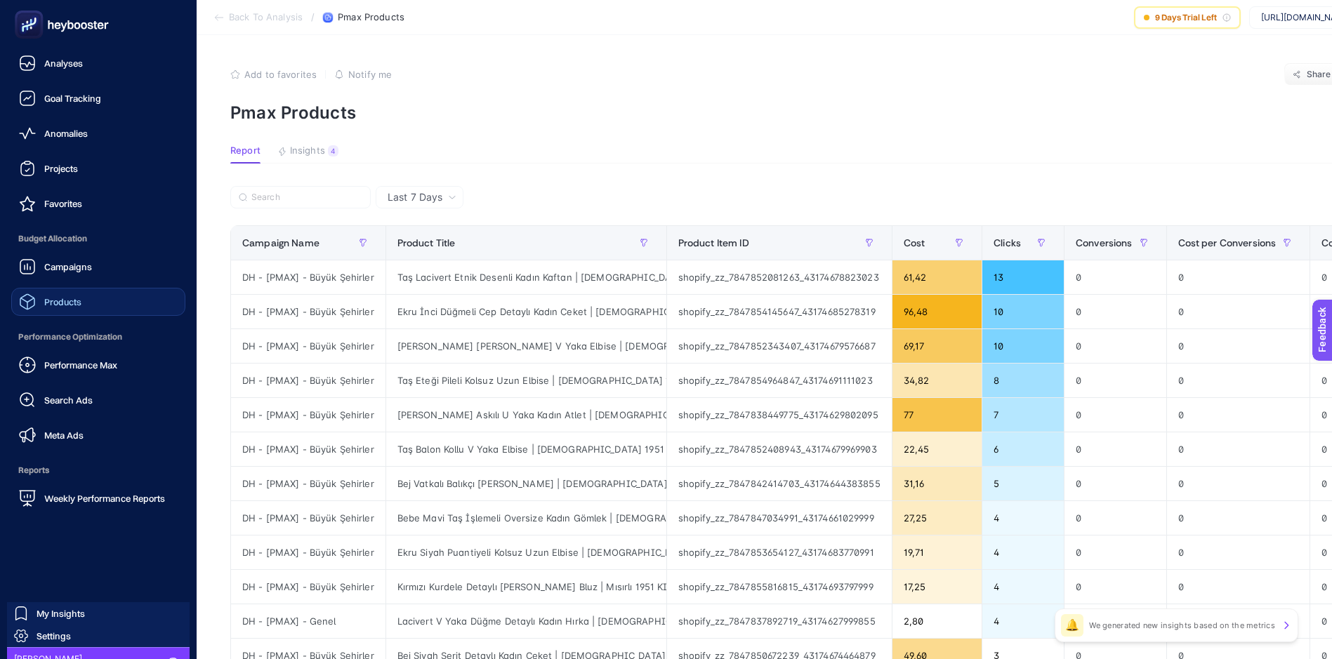
click at [58, 299] on span "Products" at bounding box center [62, 301] width 37 height 11
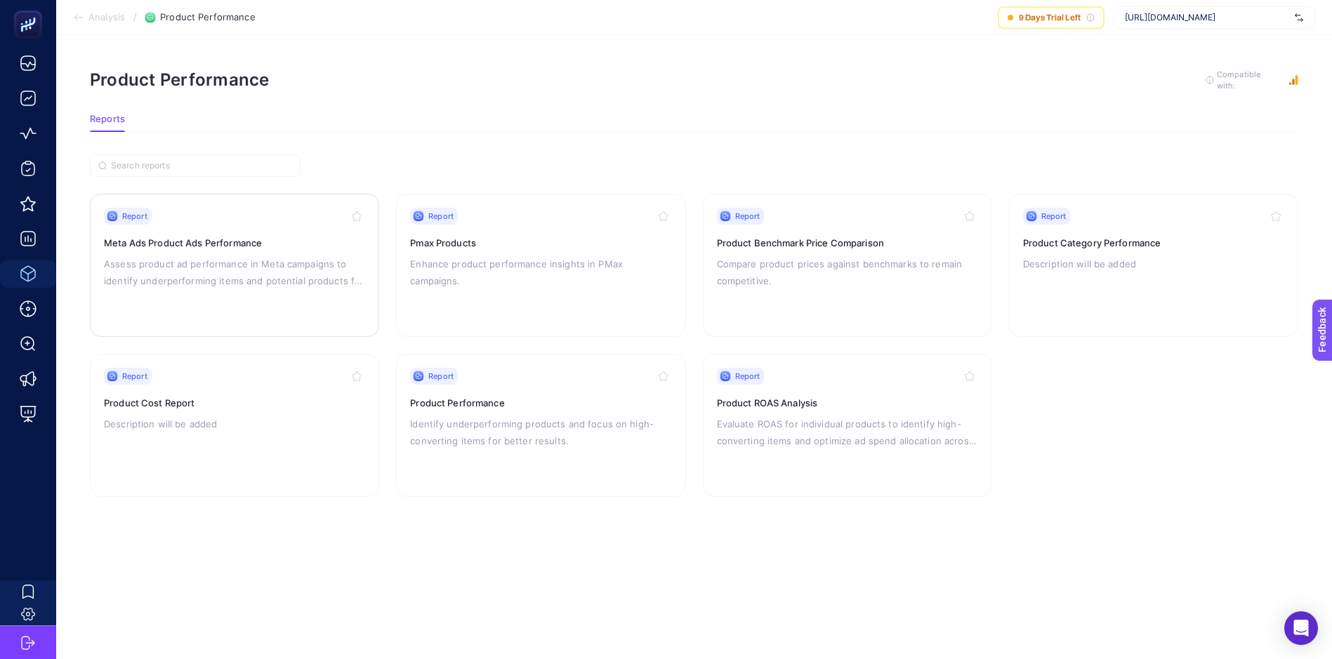
click at [189, 236] on h3 "Meta Ads Product Ads Performance" at bounding box center [234, 243] width 261 height 14
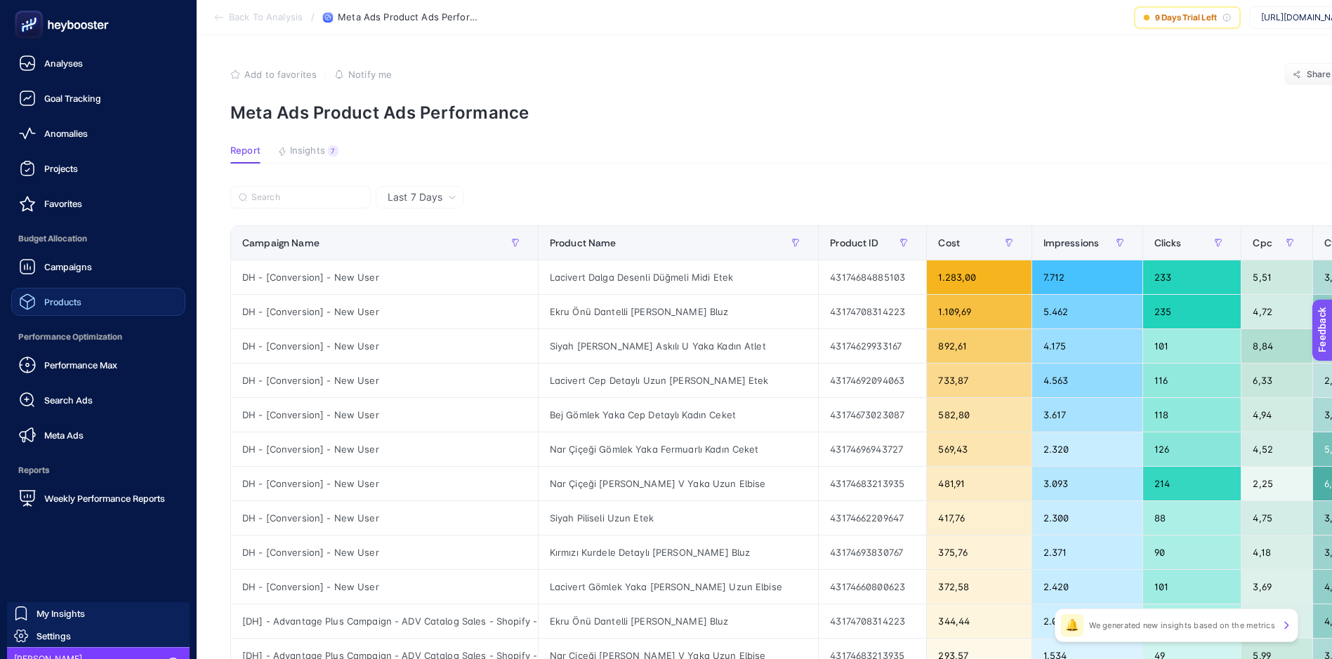
click at [62, 308] on div "Products" at bounding box center [50, 301] width 62 height 17
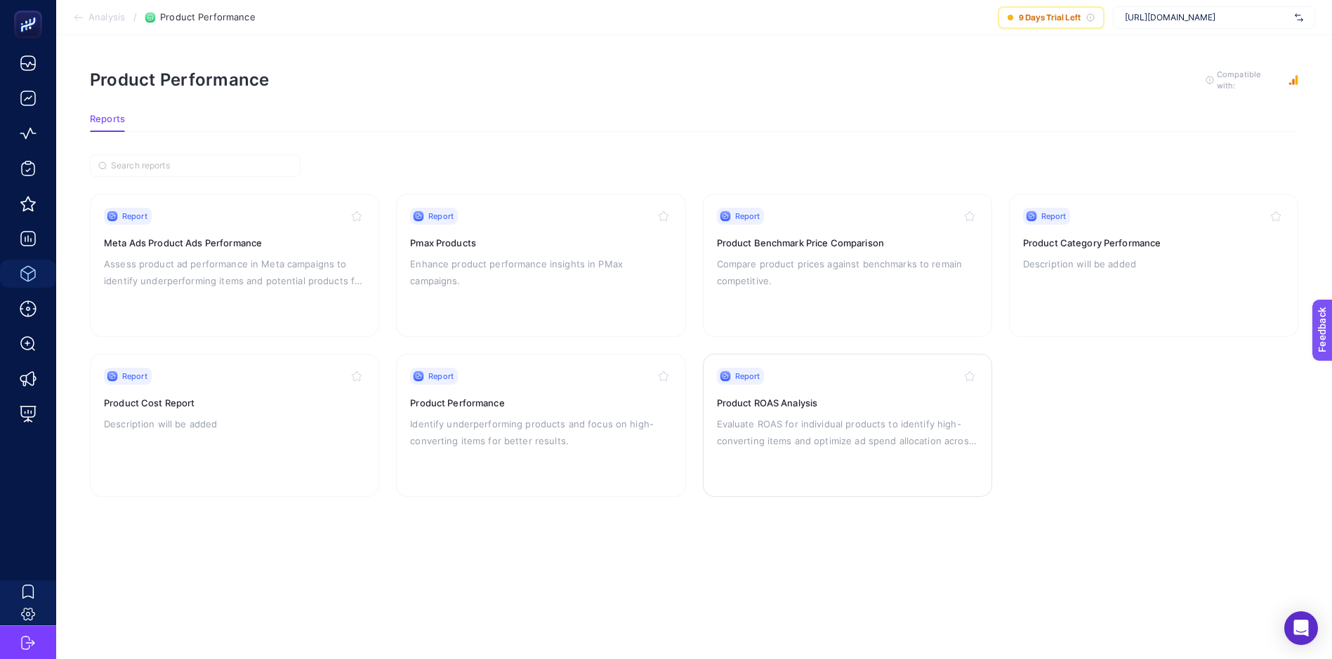
click at [805, 412] on div "Report Product ROAS Analysis Evaluate ROAS for individual products to identify …" at bounding box center [847, 425] width 261 height 115
click at [469, 409] on div "Report Product Performance Identify underperforming products and focus on high-…" at bounding box center [540, 425] width 261 height 115
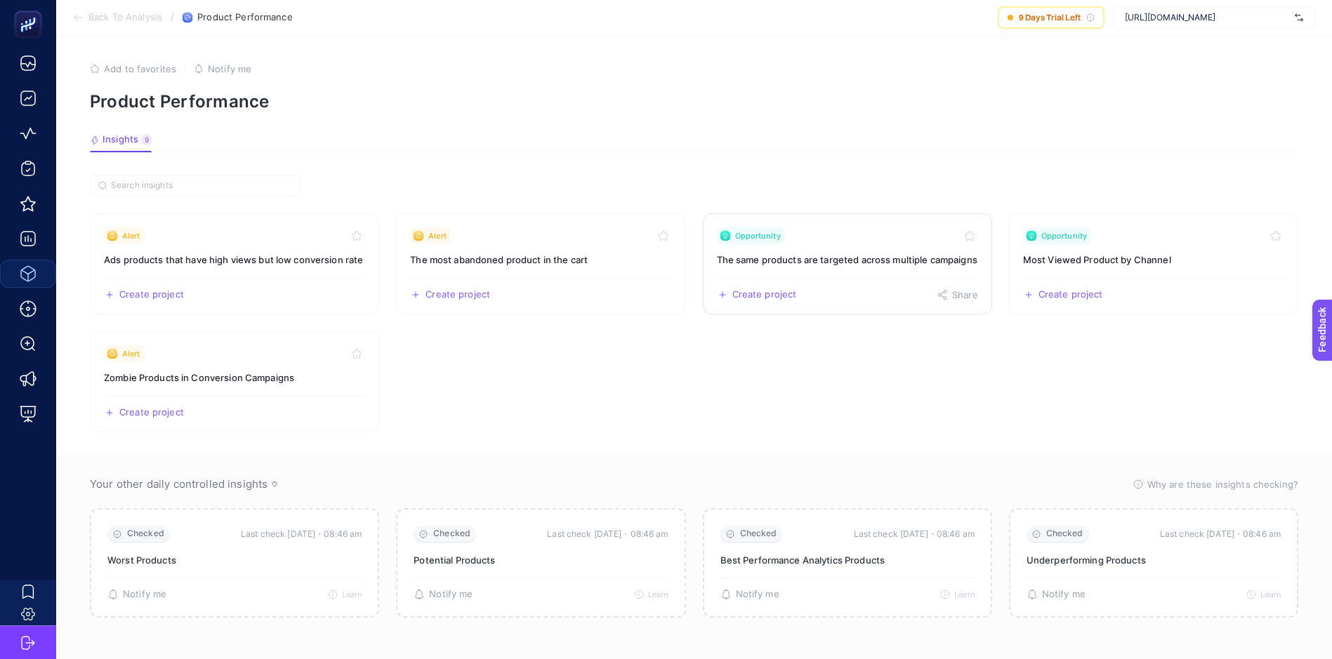
click at [876, 258] on h3 "The same products are targeted across multiple campaigns" at bounding box center [847, 260] width 261 height 14
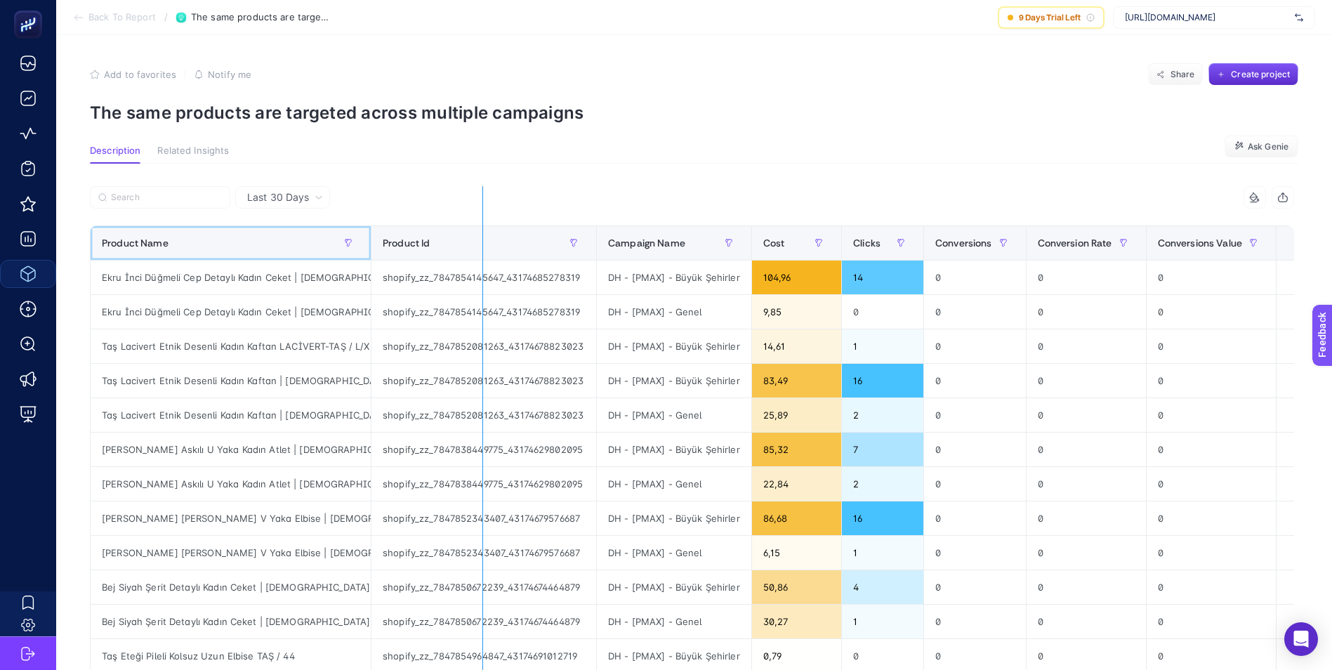
drag, startPoint x: 369, startPoint y: 237, endPoint x: 491, endPoint y: 242, distance: 123.0
click at [491, 242] on div "5 items selected Product Name Product Id Campaign Name Cost Clicks Conversions …" at bounding box center [692, 603] width 1204 height 834
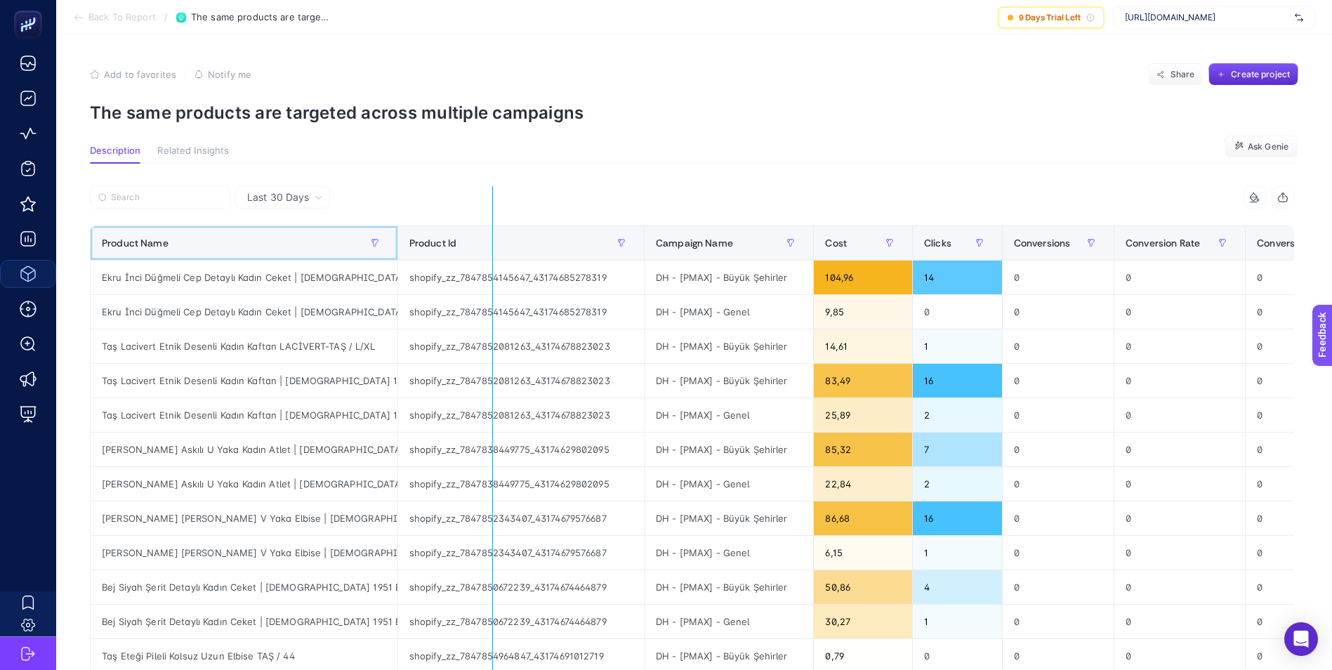
drag, startPoint x: 395, startPoint y: 240, endPoint x: 492, endPoint y: 241, distance: 96.9
click at [492, 241] on div "5 items selected Product Name Product Id Campaign Name Cost Clicks Conversions …" at bounding box center [692, 603] width 1204 height 834
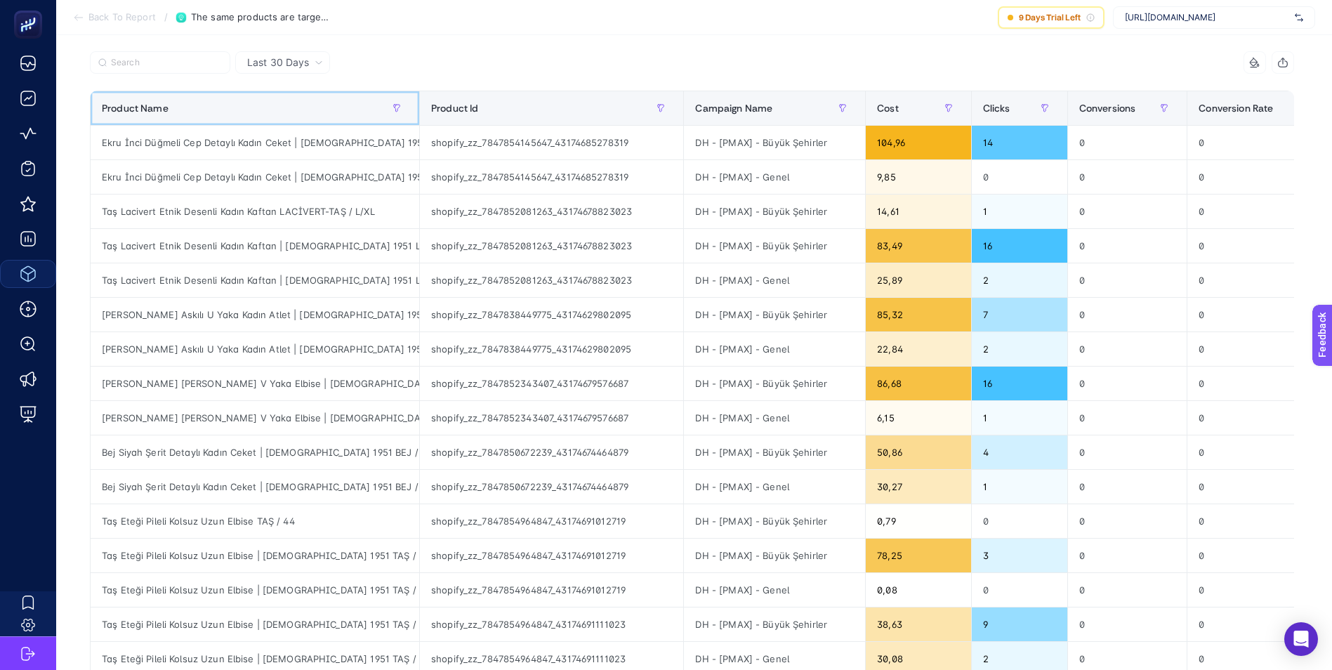
scroll to position [140, 0]
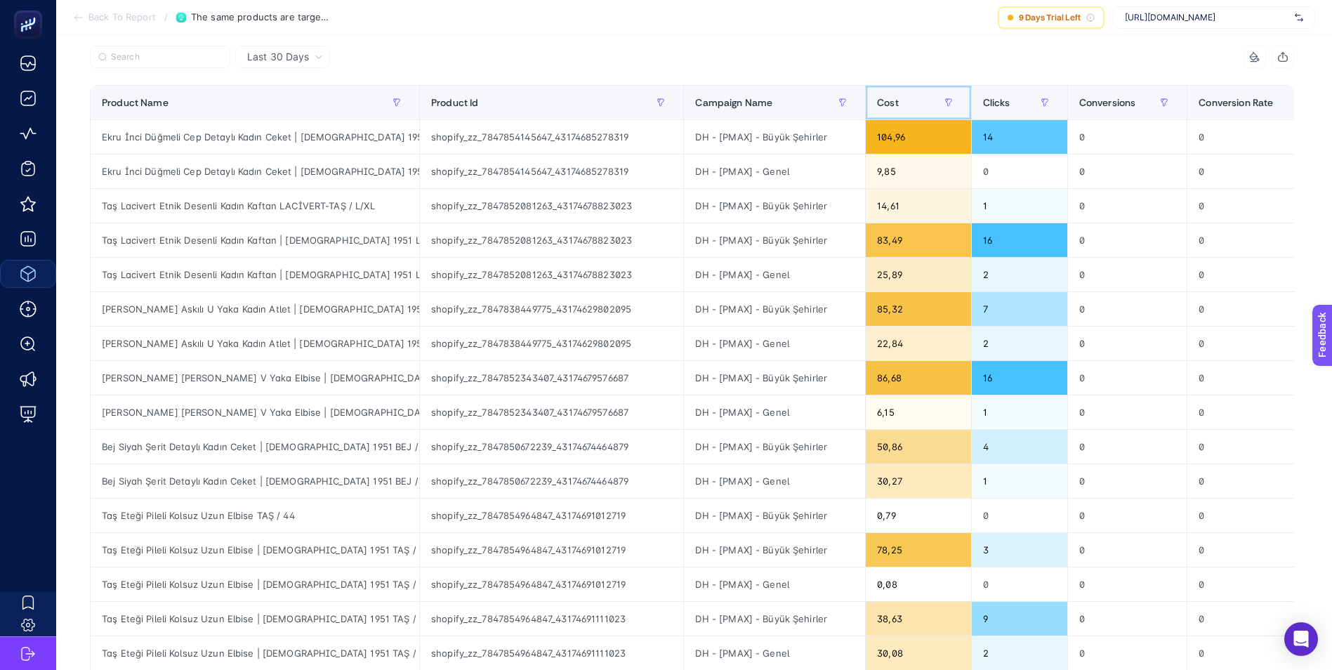
click at [906, 99] on div "Cost" at bounding box center [918, 102] width 83 height 22
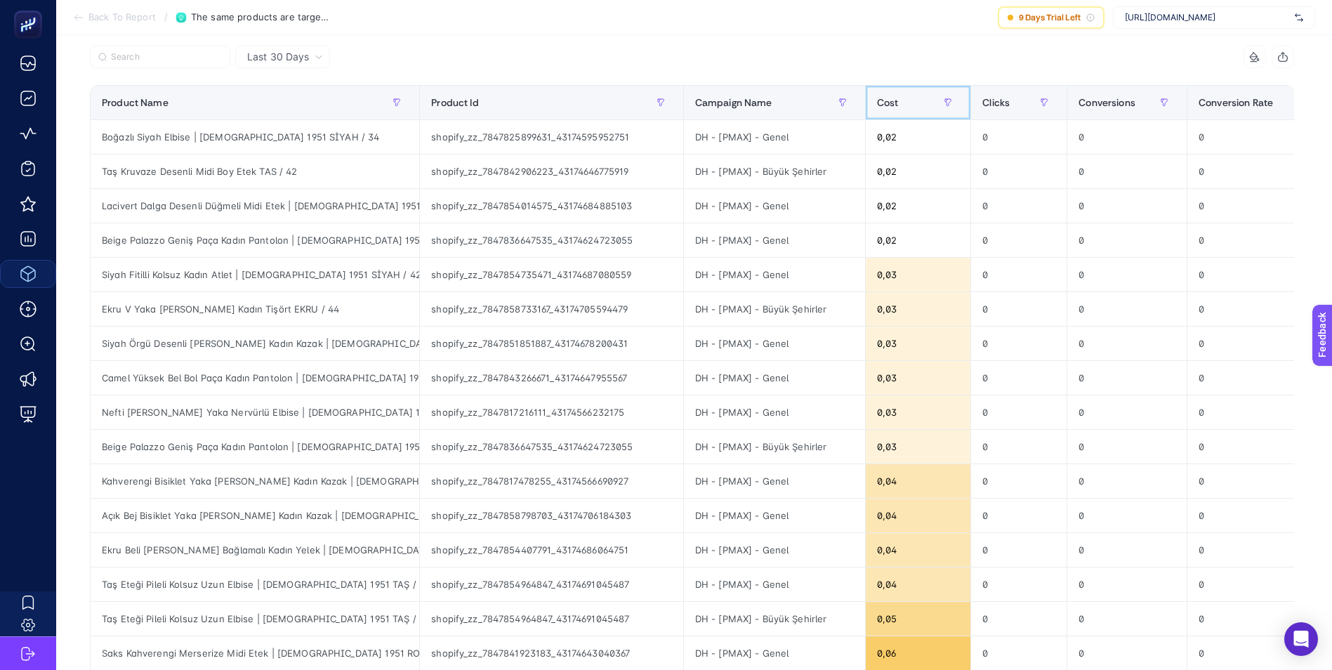
click at [907, 101] on div "Cost" at bounding box center [918, 102] width 83 height 22
